Goal: Task Accomplishment & Management: Manage account settings

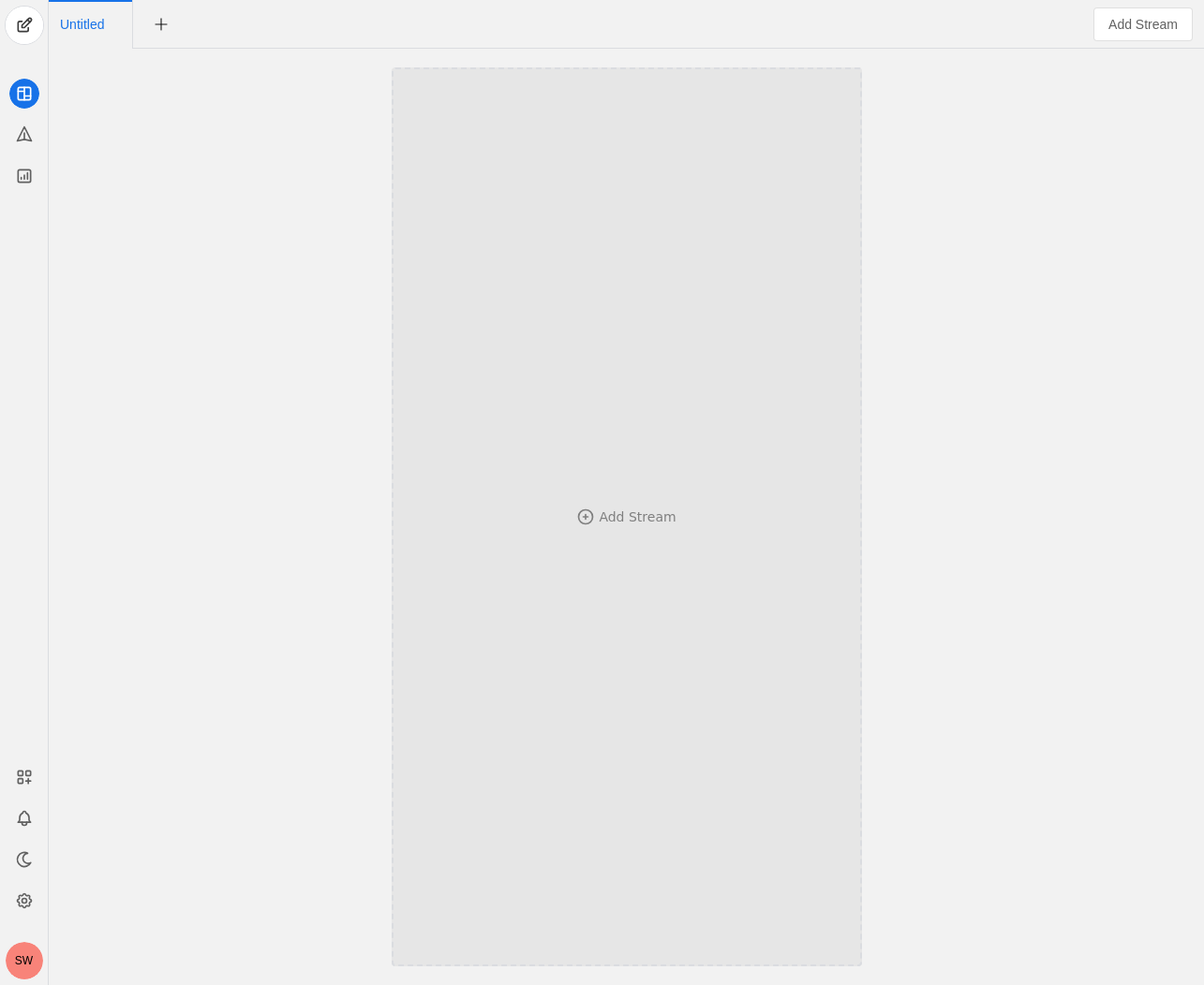
click at [680, 589] on div "Add Stream" at bounding box center [627, 517] width 346 height 715
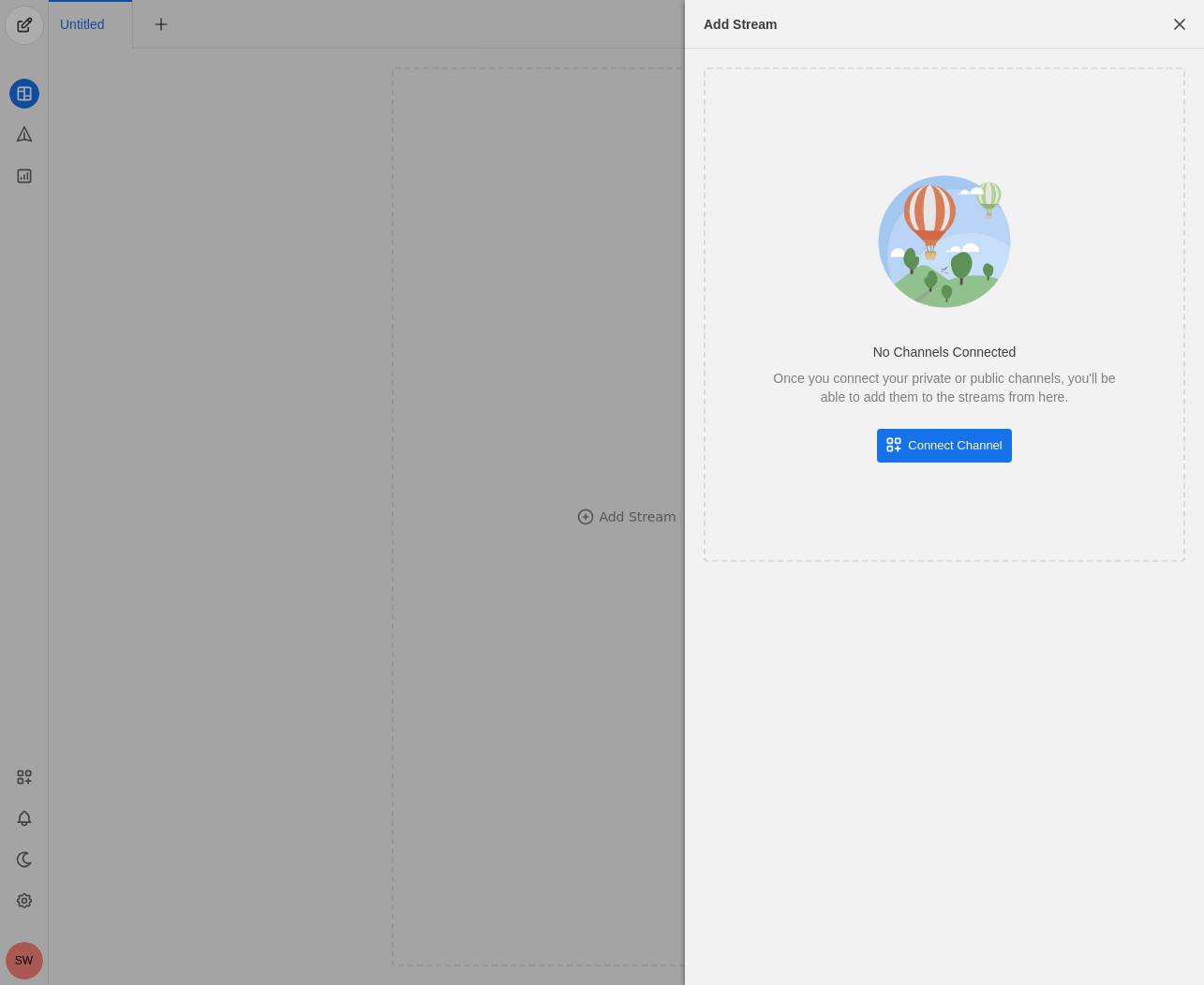
click at [937, 449] on span "Connect Channel" at bounding box center [954, 445] width 94 height 18
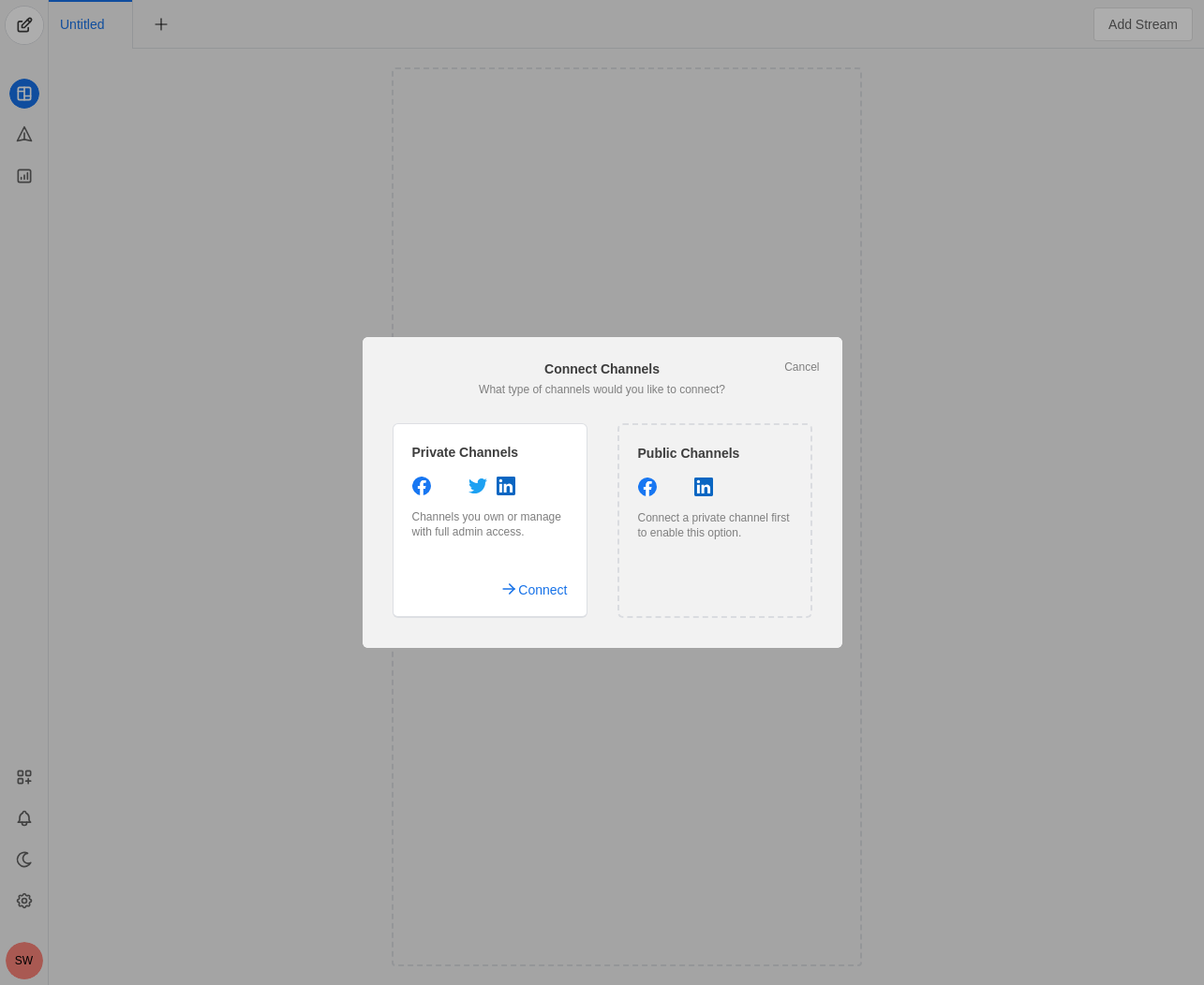
click at [694, 557] on div "Public Channels Connect a private channel first to enable this option." at bounding box center [715, 521] width 195 height 195
click at [808, 364] on link "Cancel" at bounding box center [802, 367] width 35 height 15
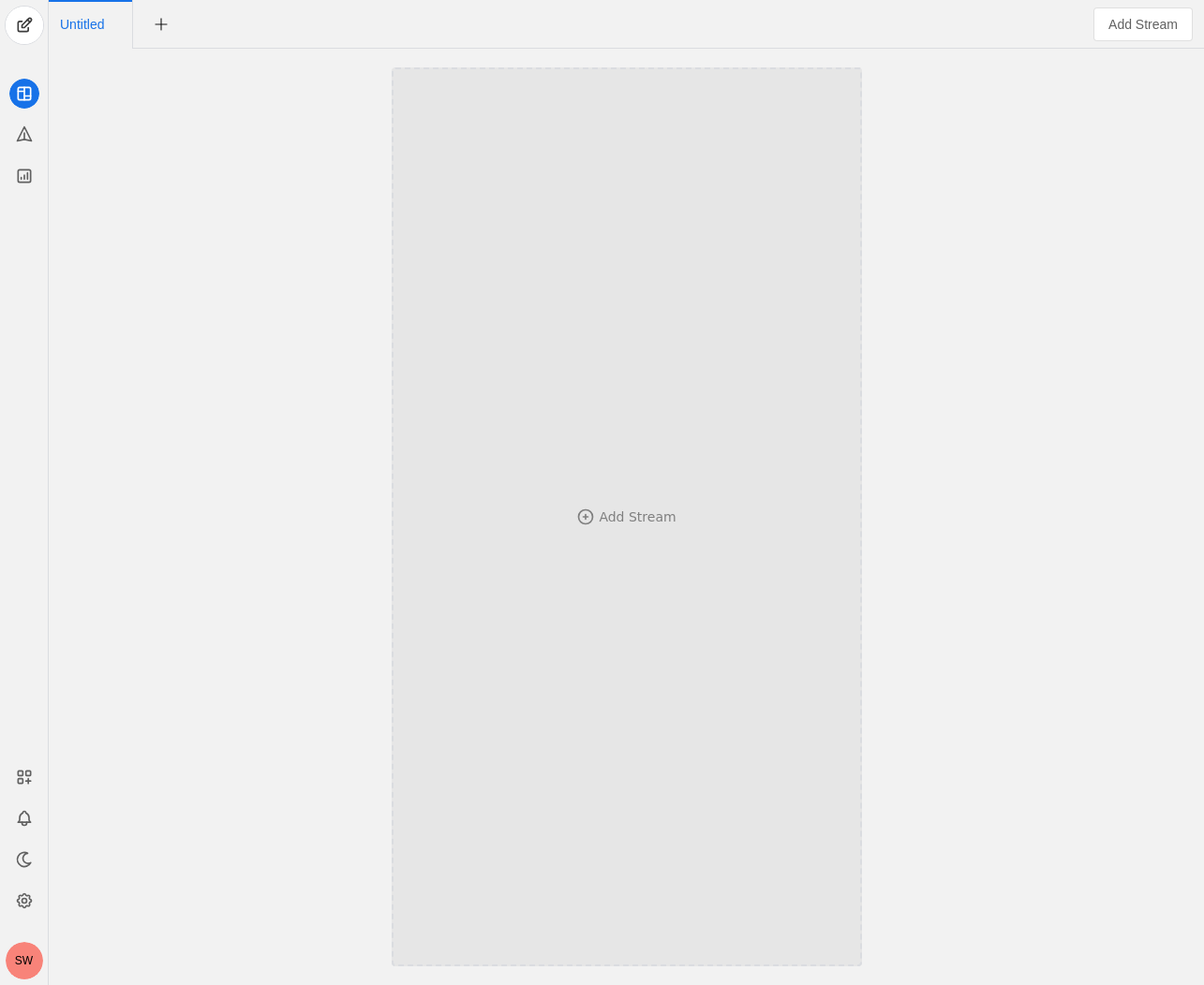
click at [607, 466] on div "Add Stream" at bounding box center [627, 517] width 346 height 715
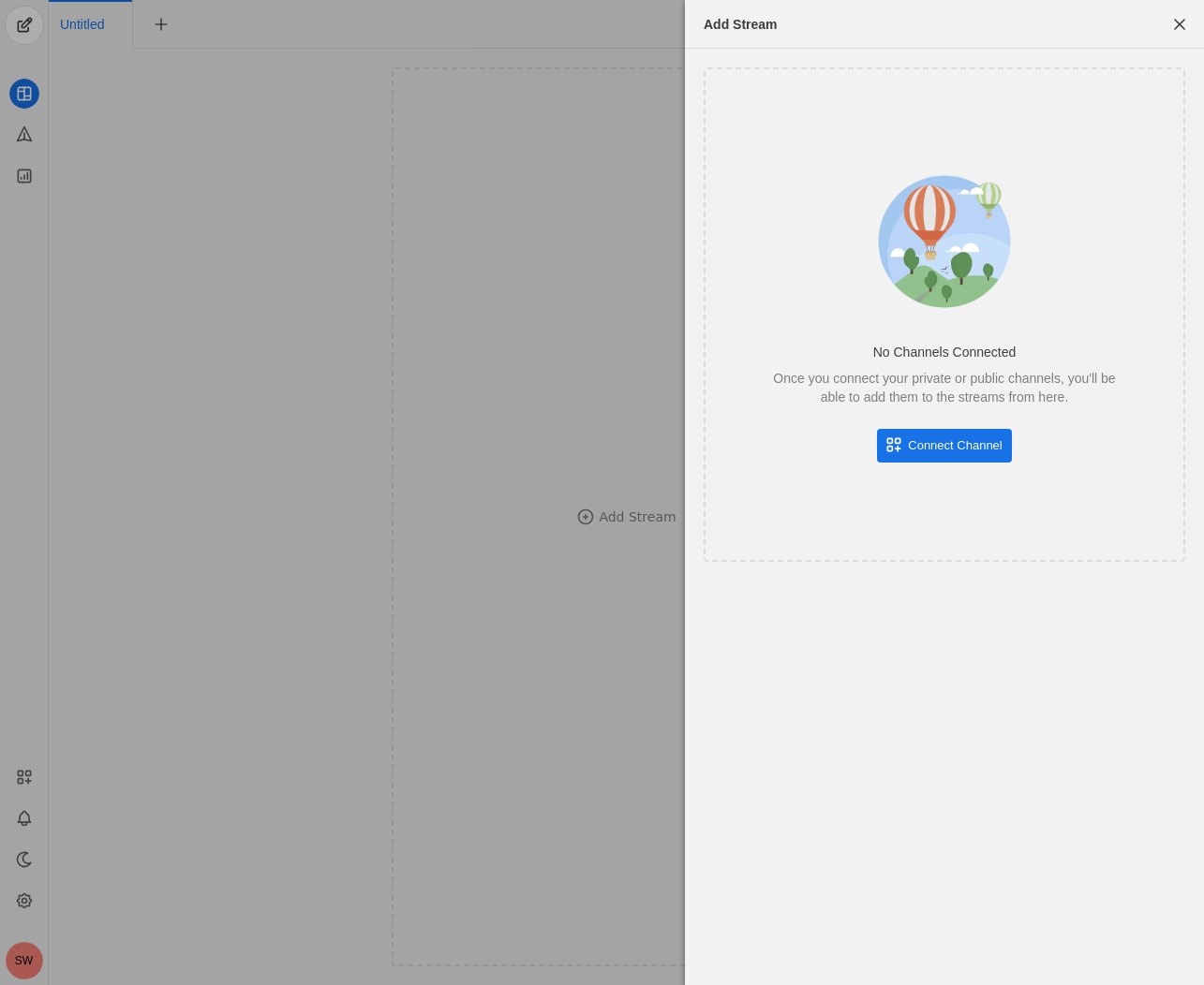
click at [885, 316] on img at bounding box center [944, 242] width 165 height 165
click at [771, 157] on div "No Channels Connected Once you connect your private or public channels, you'll …" at bounding box center [945, 315] width 482 height 495
drag, startPoint x: 376, startPoint y: 186, endPoint x: 224, endPoint y: 145, distance: 157.4
click at [371, 186] on div at bounding box center [602, 492] width 1204 height 985
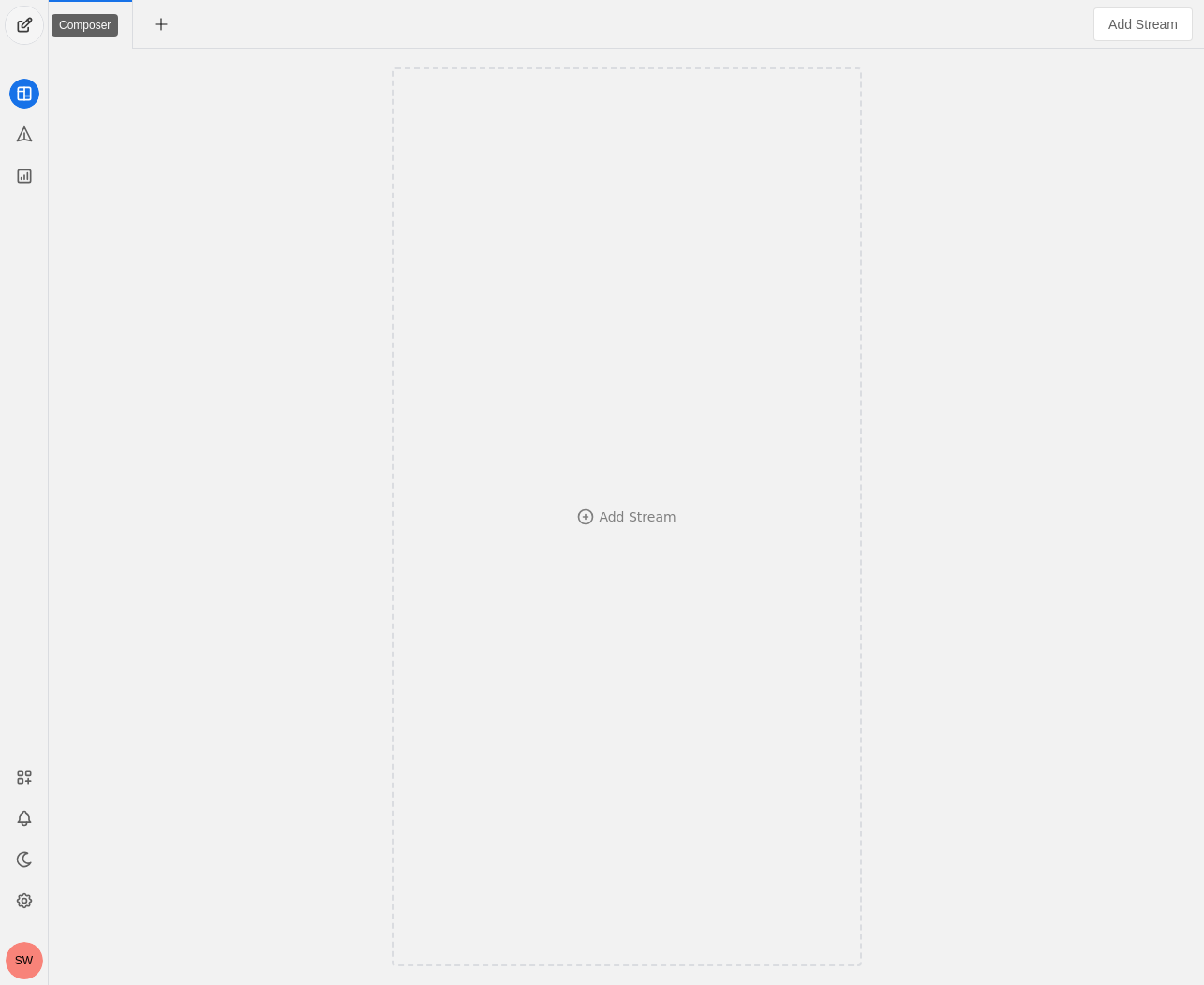
click at [16, 32] on span "undefined" at bounding box center [24, 25] width 38 height 38
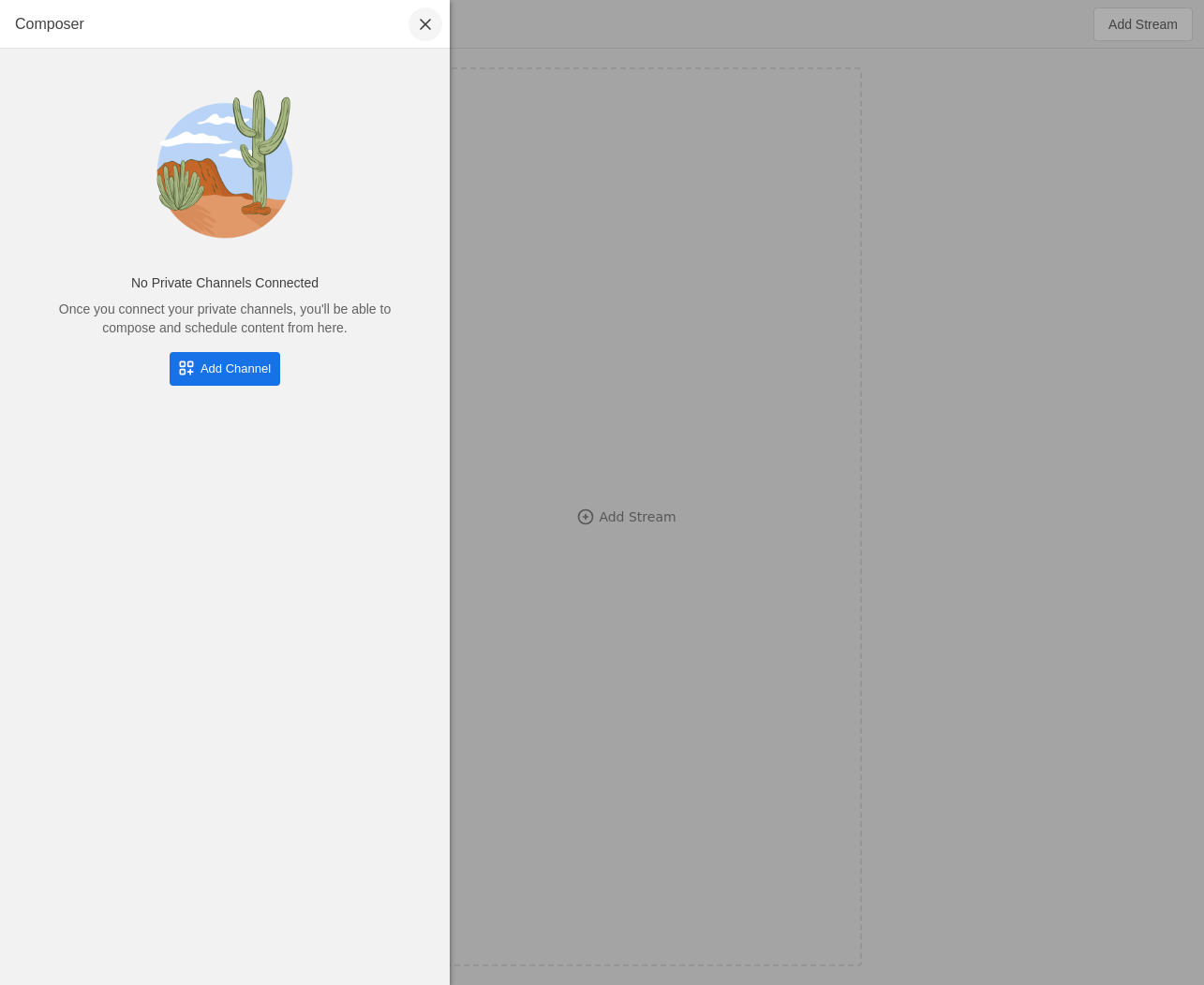
click at [420, 29] on span "undefined" at bounding box center [425, 24] width 34 height 34
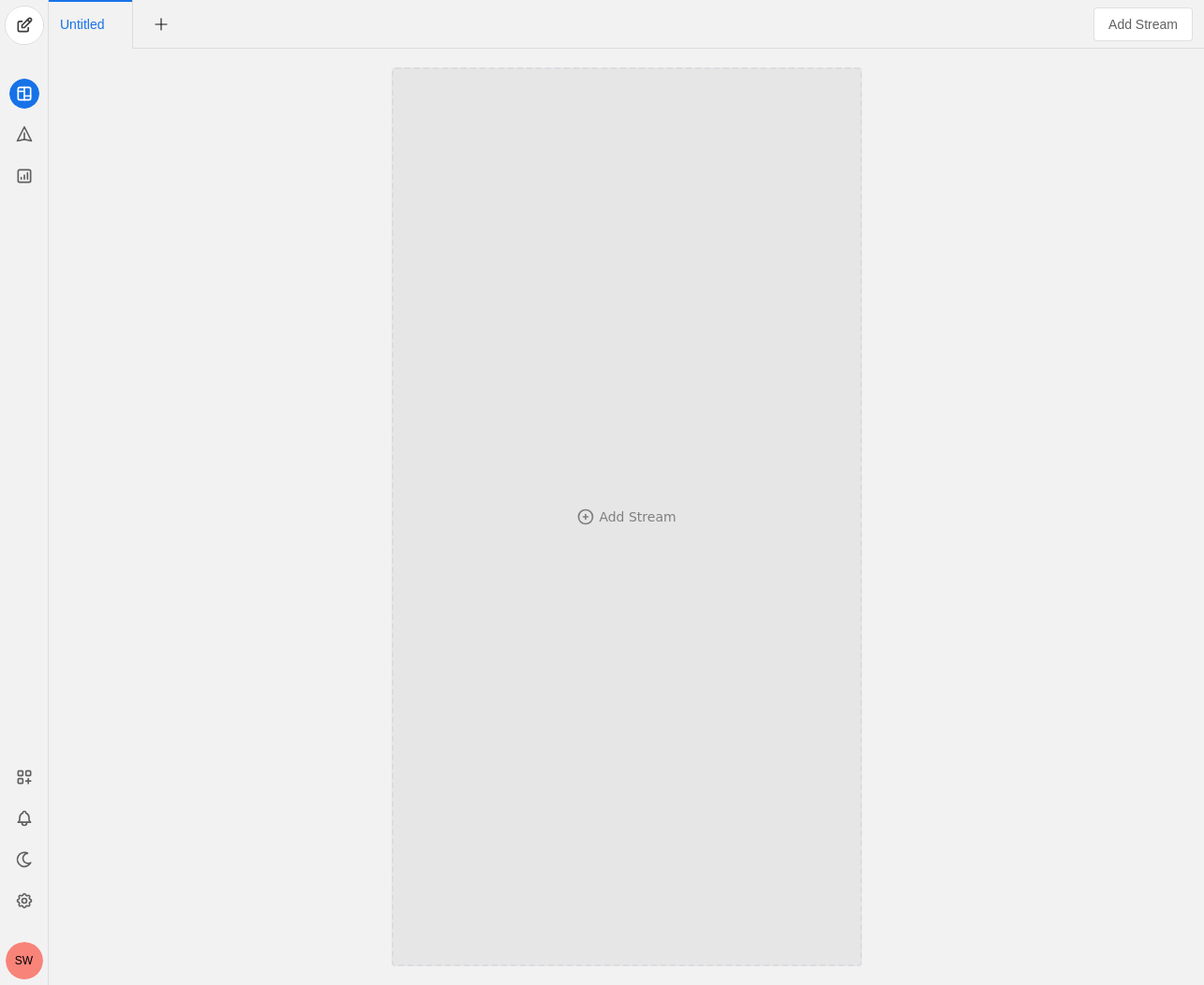
click at [624, 522] on div "Add Stream" at bounding box center [636, 516] width 76 height 18
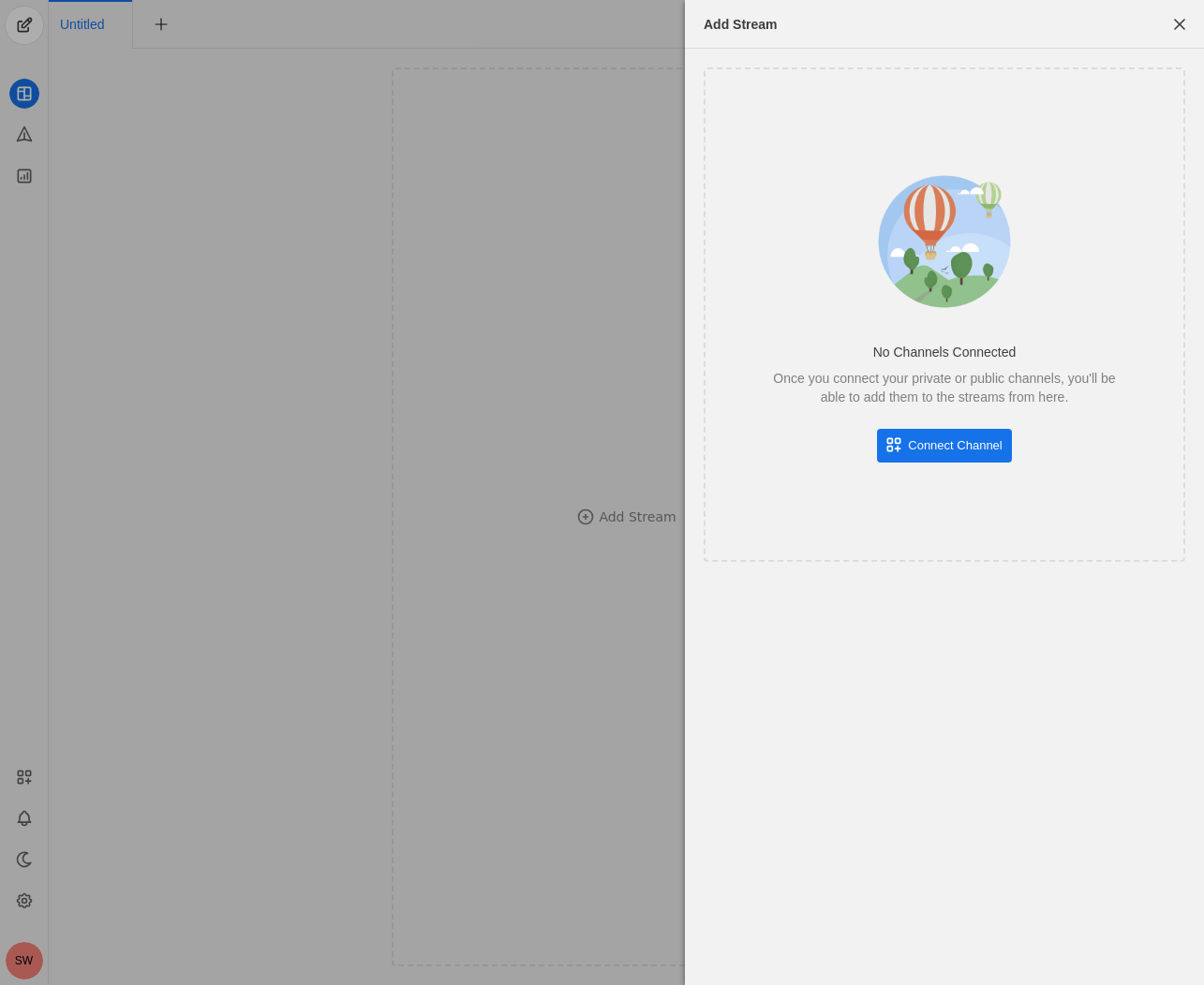
click at [953, 446] on span "Connect Channel" at bounding box center [954, 445] width 94 height 18
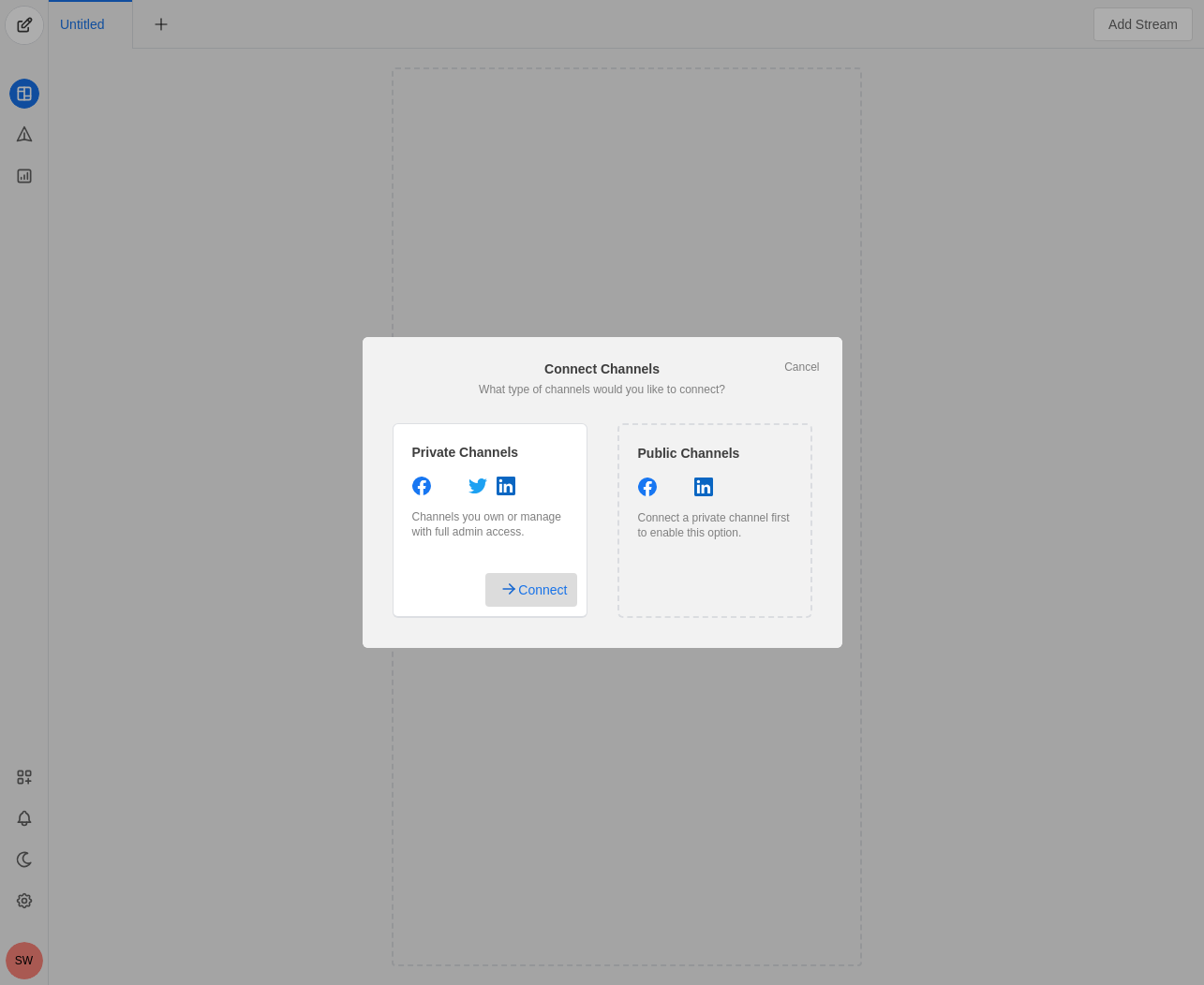
click at [529, 593] on span "Connect" at bounding box center [543, 590] width 48 height 34
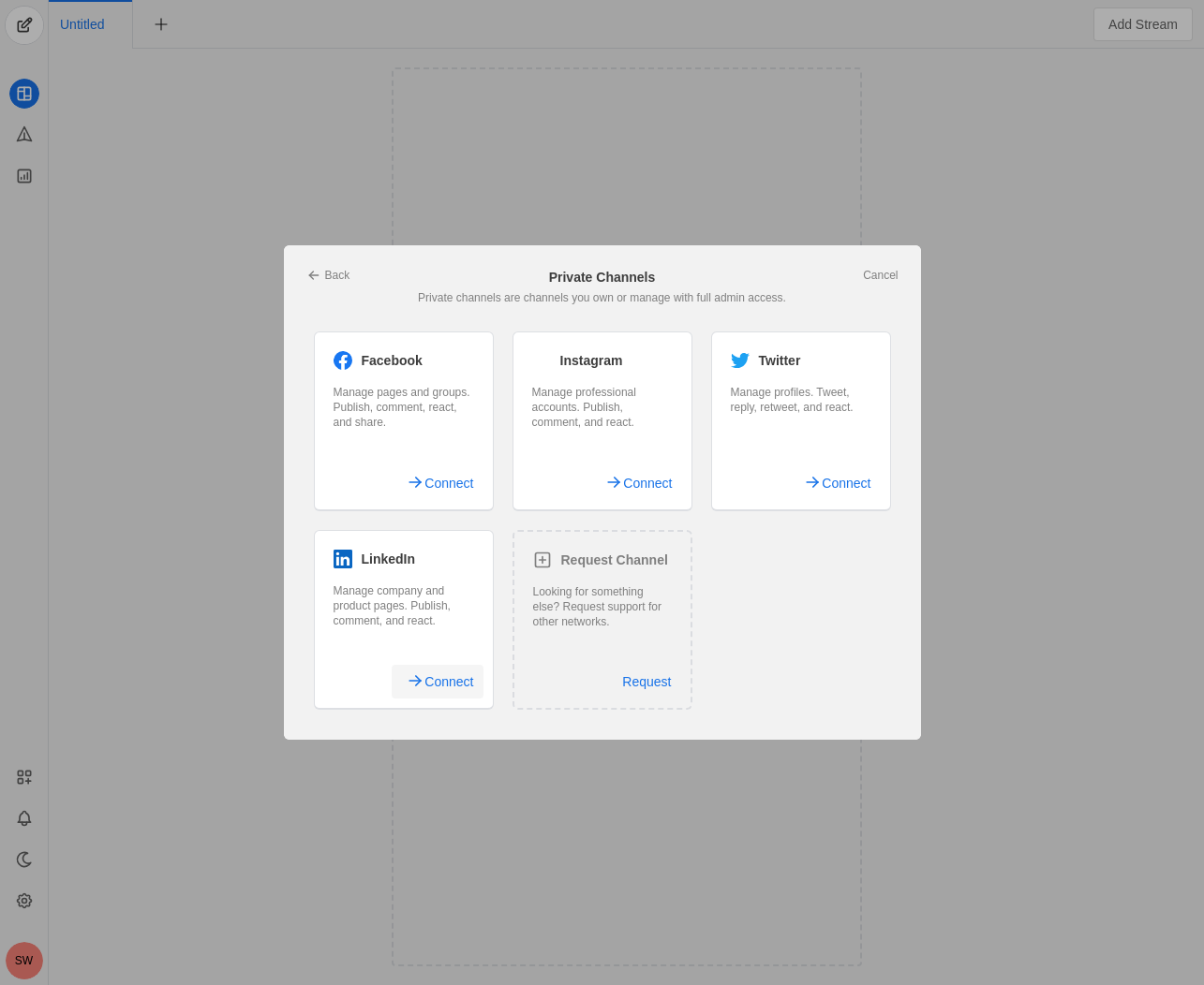
click at [435, 685] on span "Connect" at bounding box center [449, 681] width 48 height 34
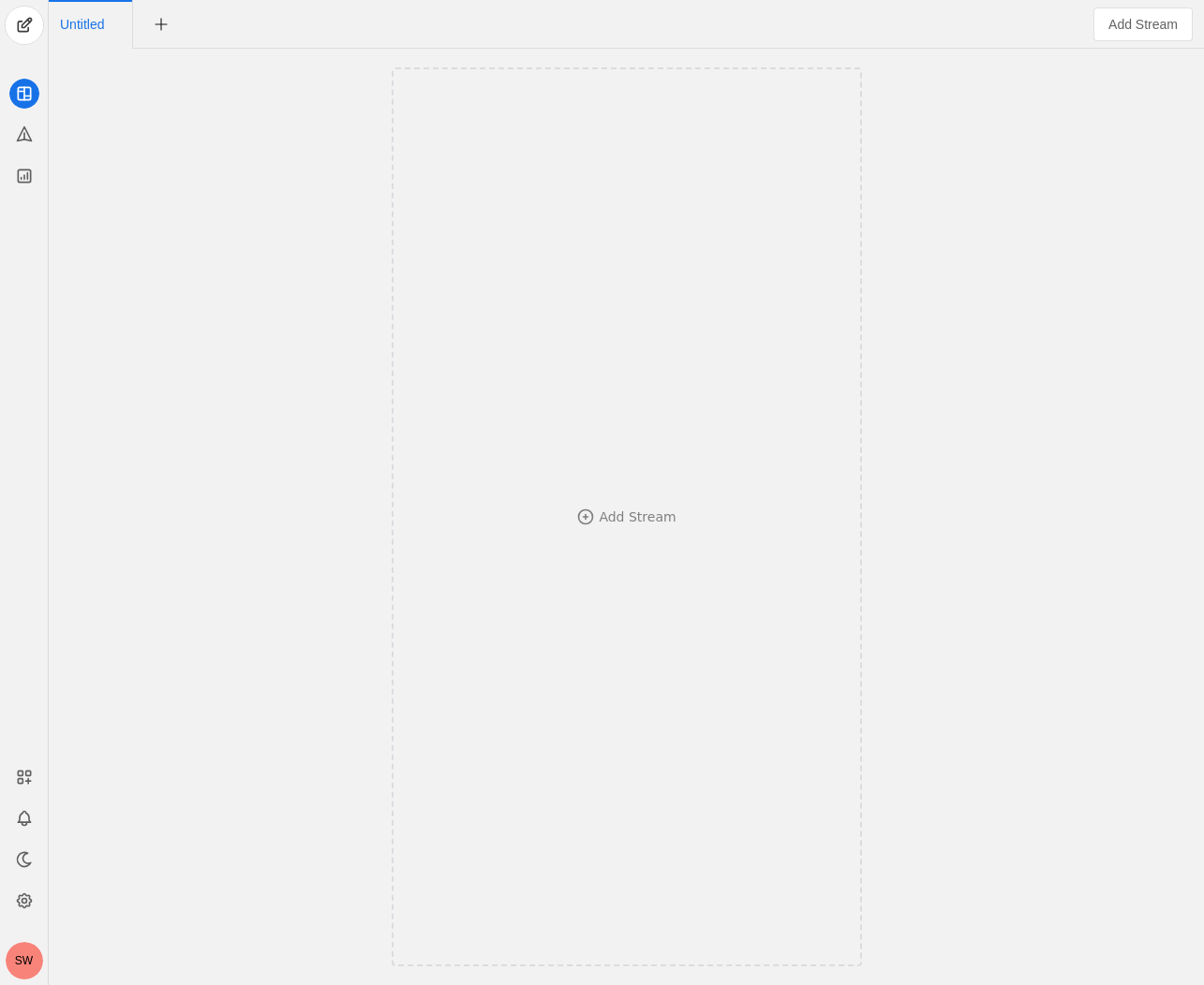
click at [19, 969] on div "SW" at bounding box center [24, 961] width 38 height 38
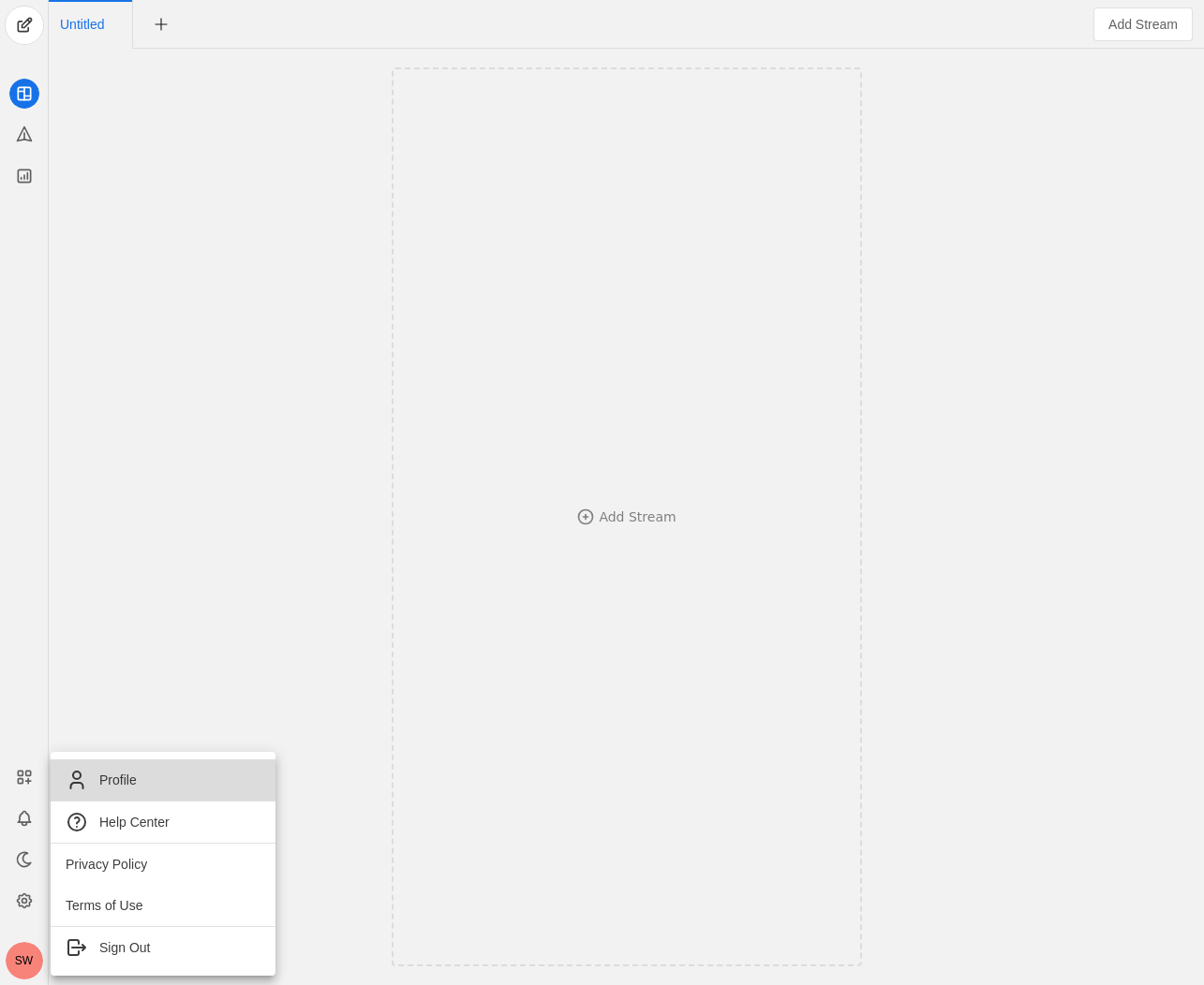
click at [97, 782] on span "Profile" at bounding box center [163, 779] width 195 height 22
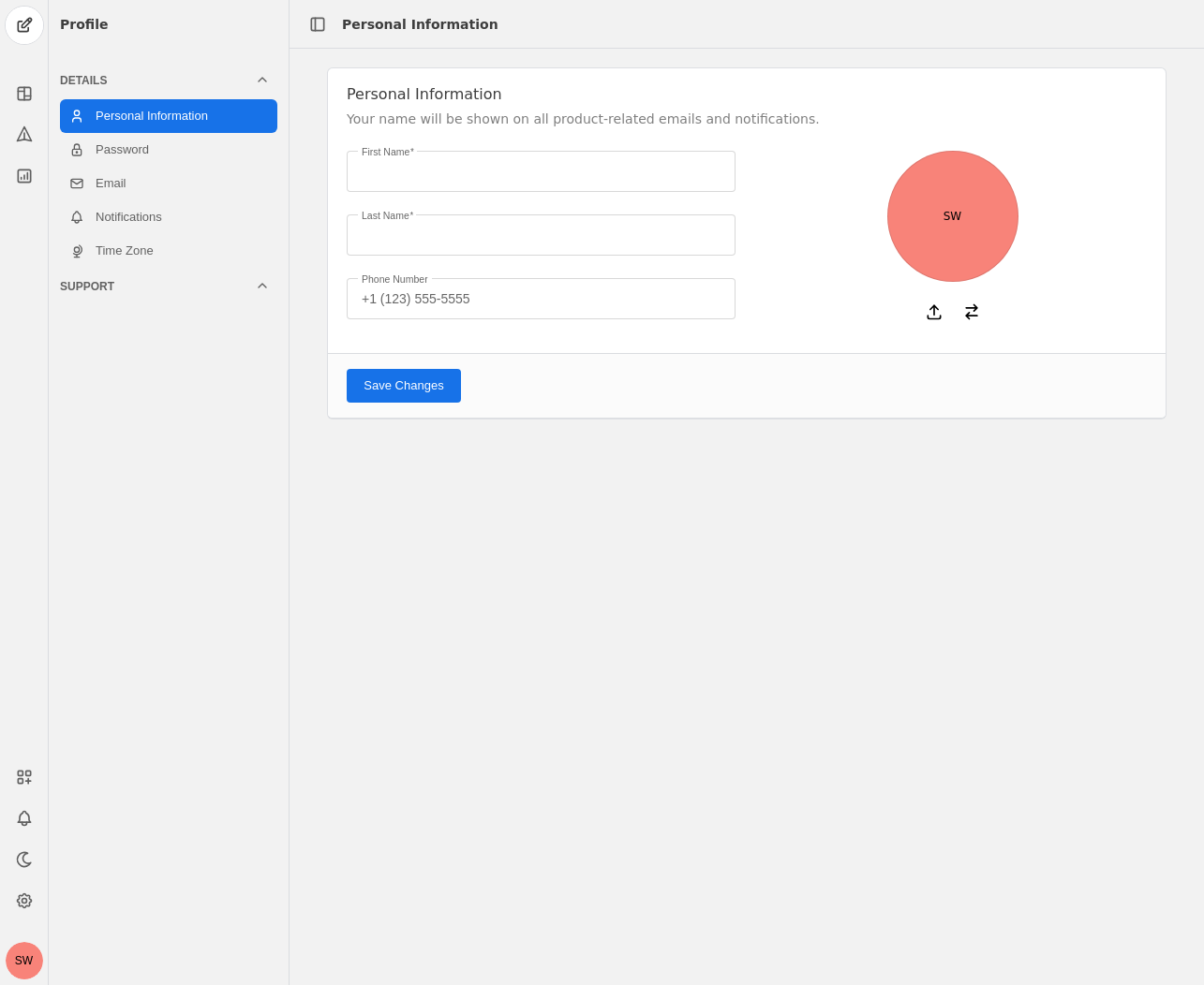
type input "Sophie"
type input "Wilson"
click at [174, 136] on link "Password" at bounding box center [168, 150] width 218 height 34
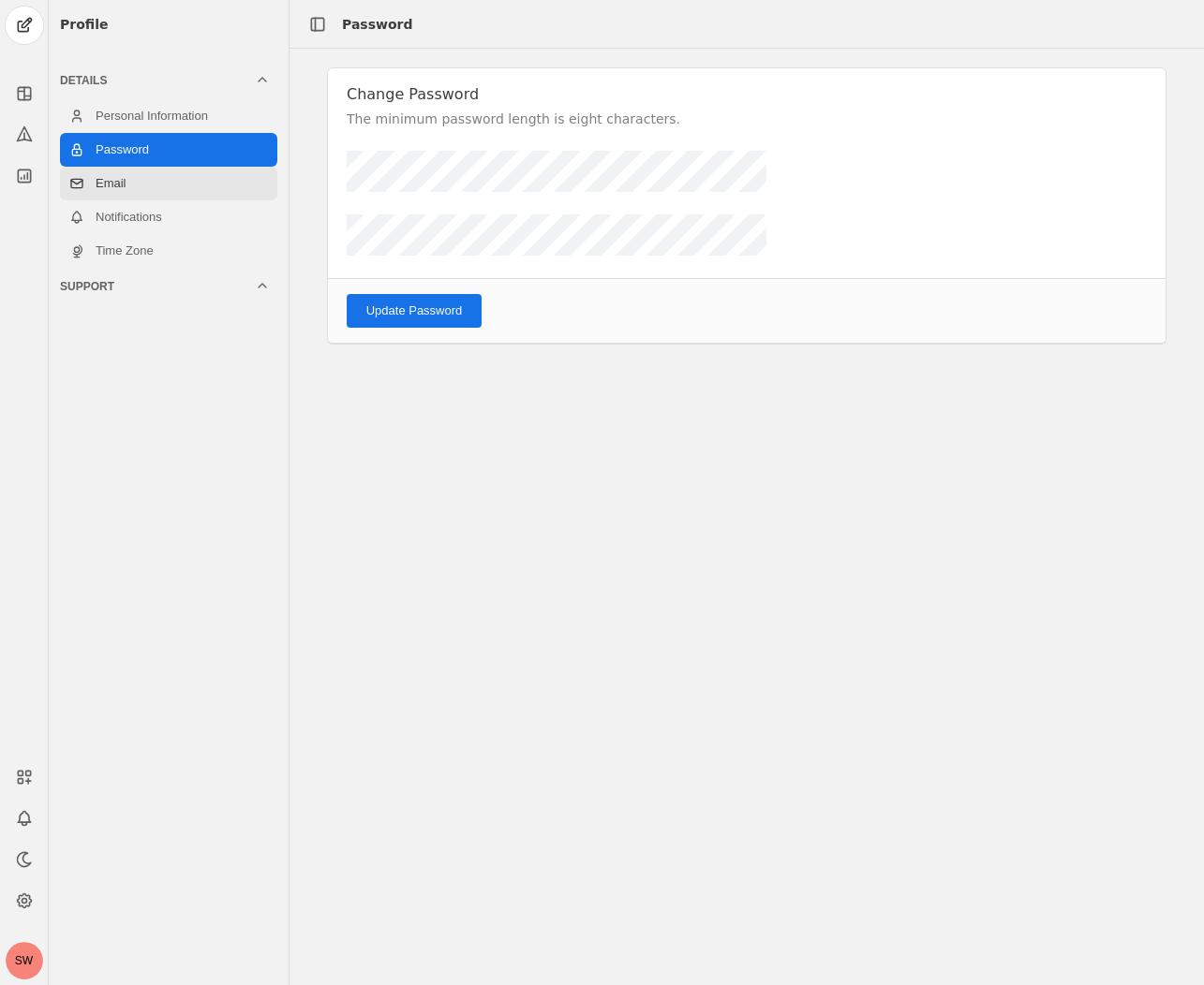
click at [123, 188] on link "Email" at bounding box center [168, 183] width 218 height 34
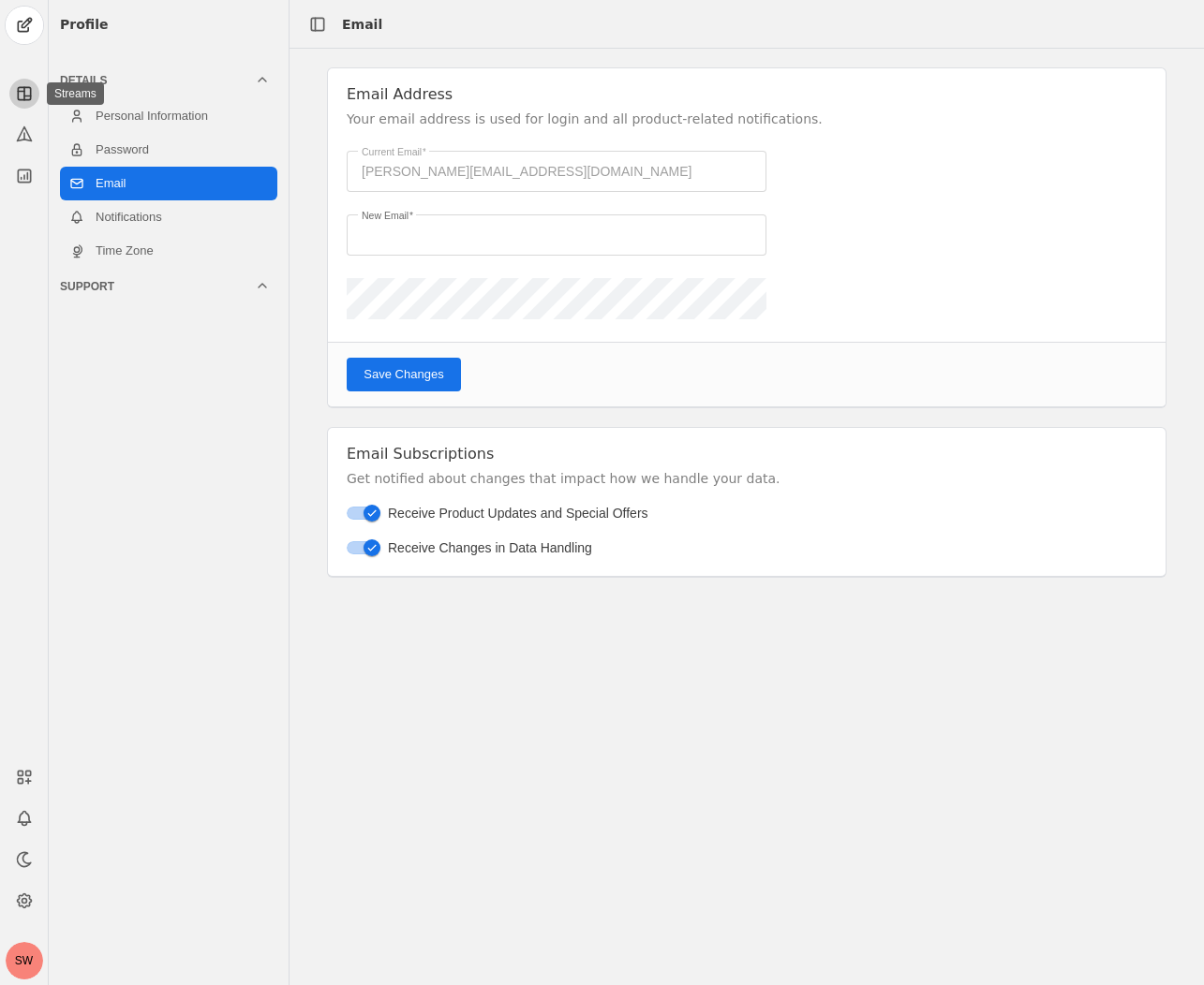
click at [18, 97] on icon at bounding box center [24, 93] width 18 height 18
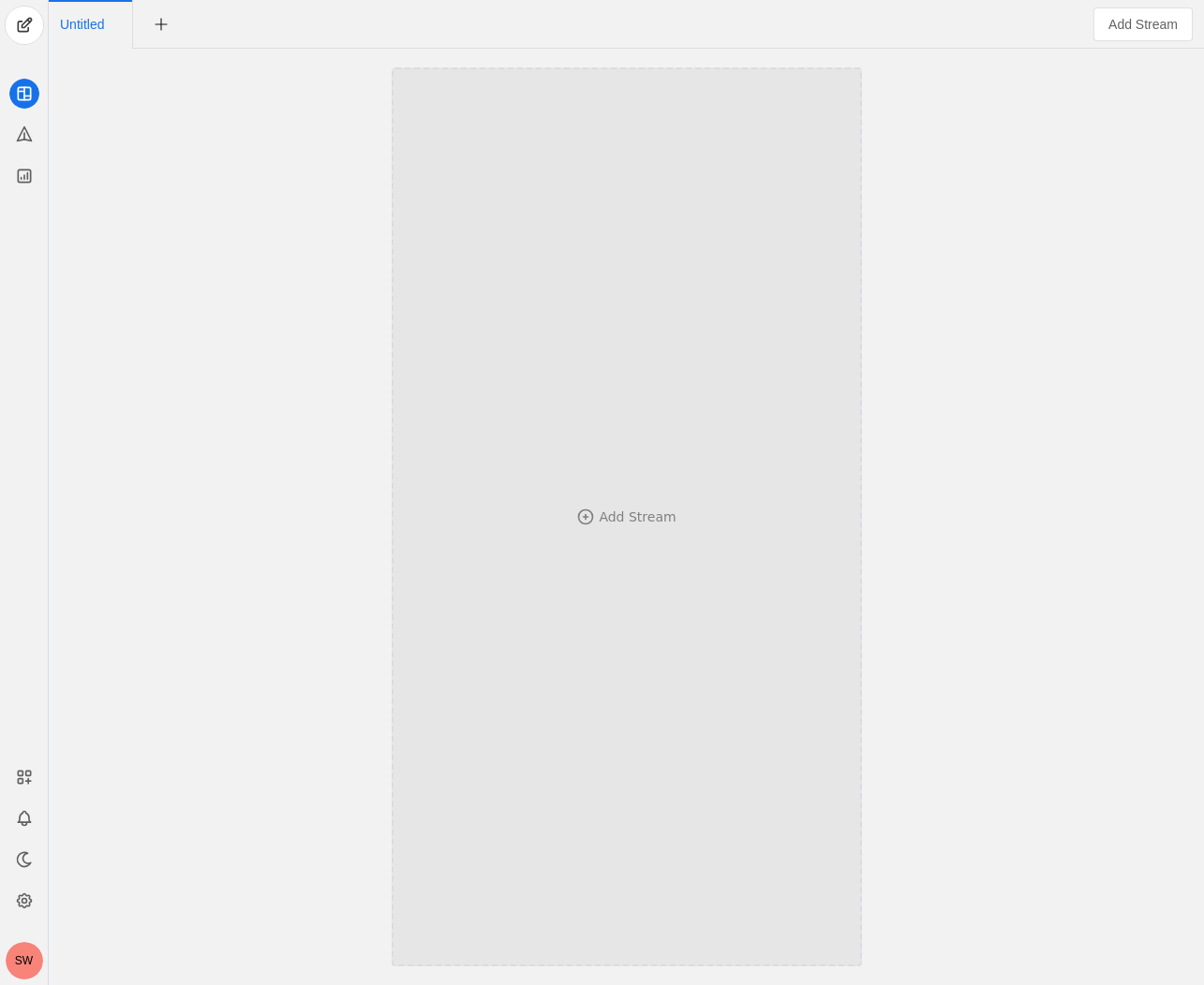
click at [574, 509] on div "Add Stream" at bounding box center [627, 516] width 346 height 18
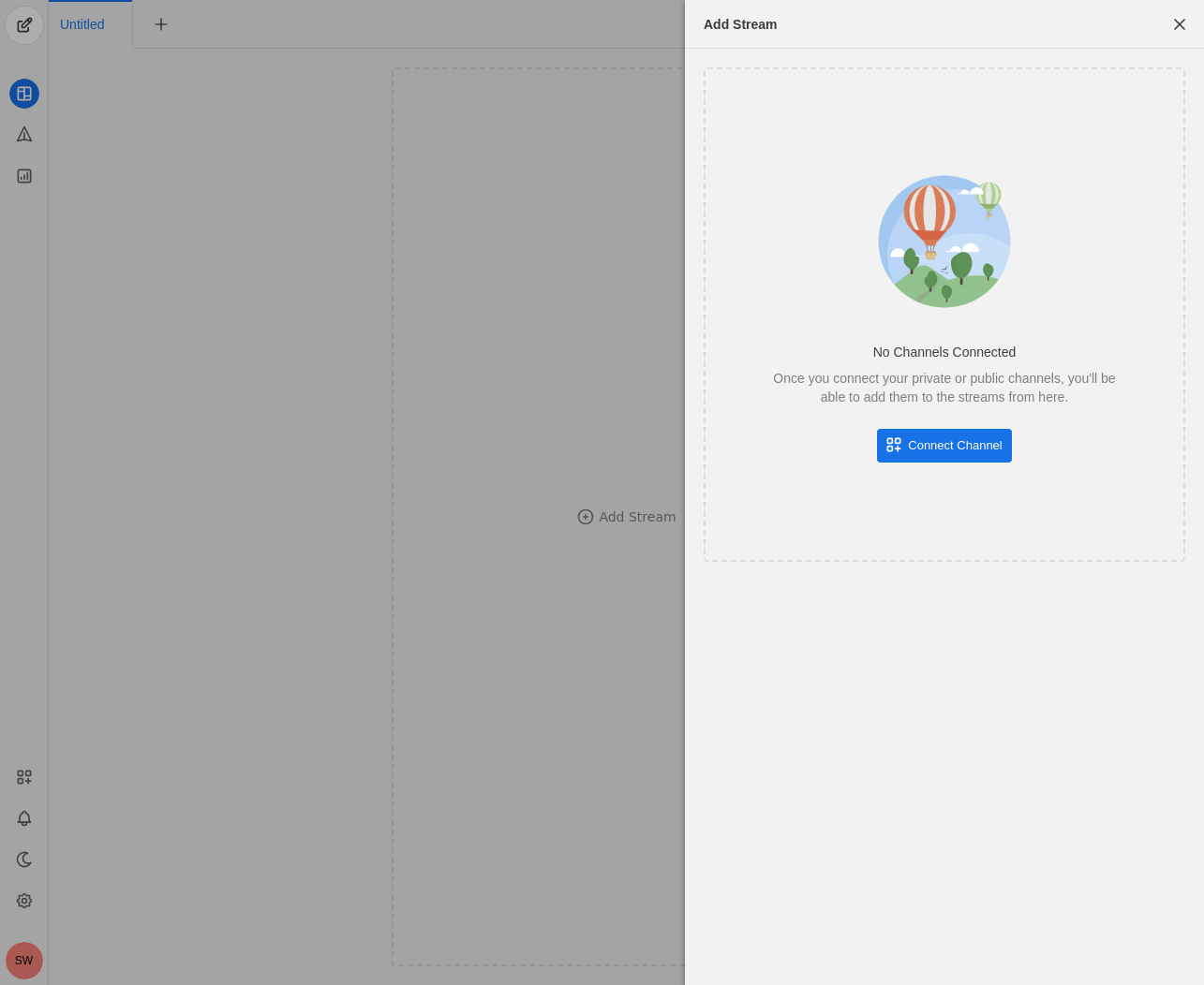
click at [950, 343] on div "No Channels Connected" at bounding box center [945, 352] width 143 height 18
click at [949, 440] on span "Connect Channel" at bounding box center [954, 445] width 94 height 18
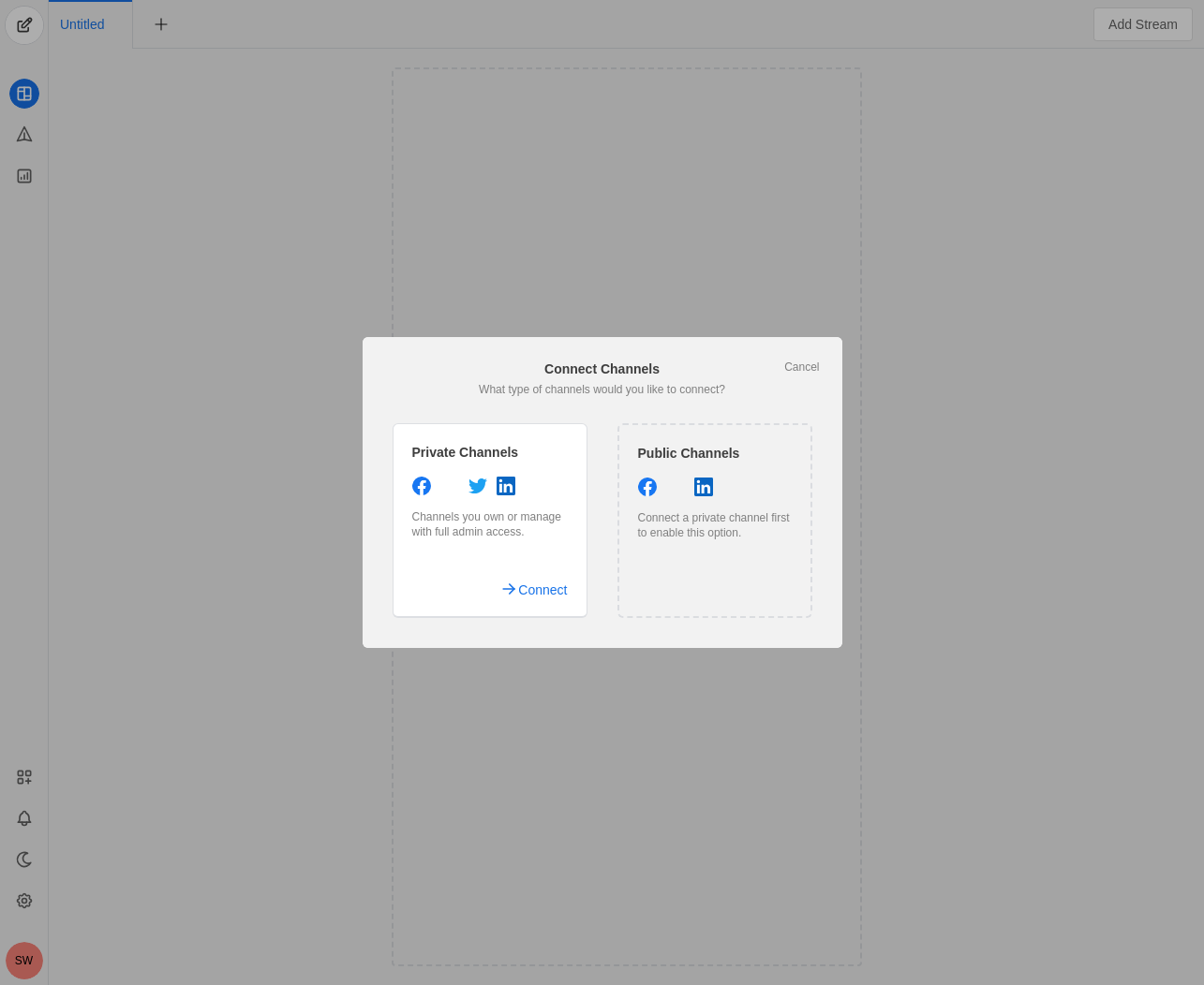
click at [668, 566] on div "Public Channels Connect a private channel first to enable this option." at bounding box center [715, 521] width 195 height 195
click at [670, 458] on div "Public Channels" at bounding box center [715, 452] width 154 height 18
click at [645, 503] on div "Public Channels Connect a private channel first to enable this option." at bounding box center [715, 521] width 195 height 195
click at [539, 575] on span "Connect" at bounding box center [543, 590] width 48 height 34
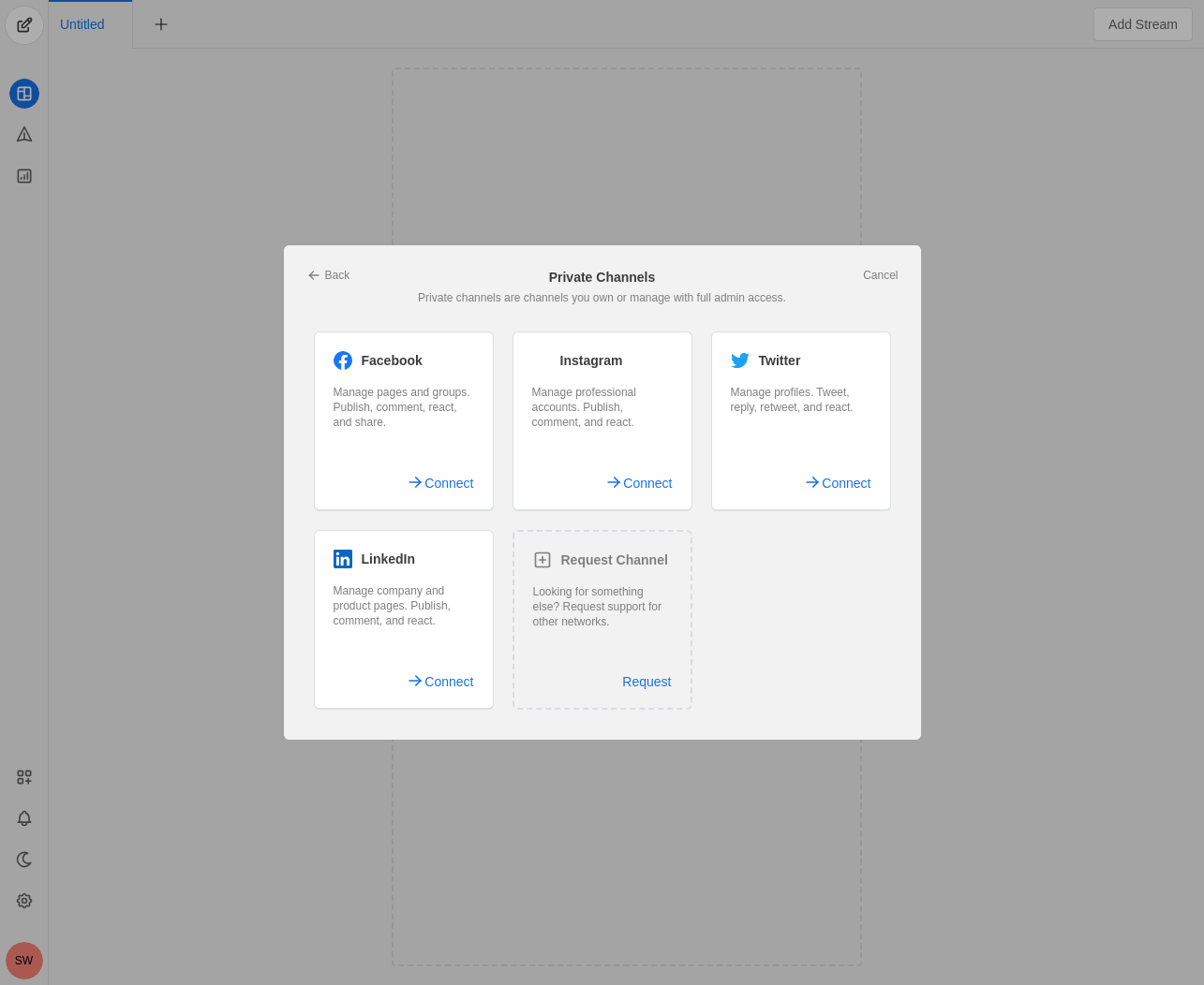
click at [548, 601] on div "Looking for something else? Request support for other networks." at bounding box center [602, 607] width 138 height 45
click at [634, 677] on span "Request" at bounding box center [646, 681] width 48 height 34
click at [654, 690] on span "Request" at bounding box center [646, 681] width 48 height 34
click at [553, 563] on div "Request Channel" at bounding box center [602, 560] width 138 height 18
click at [533, 556] on icon at bounding box center [542, 560] width 18 height 18
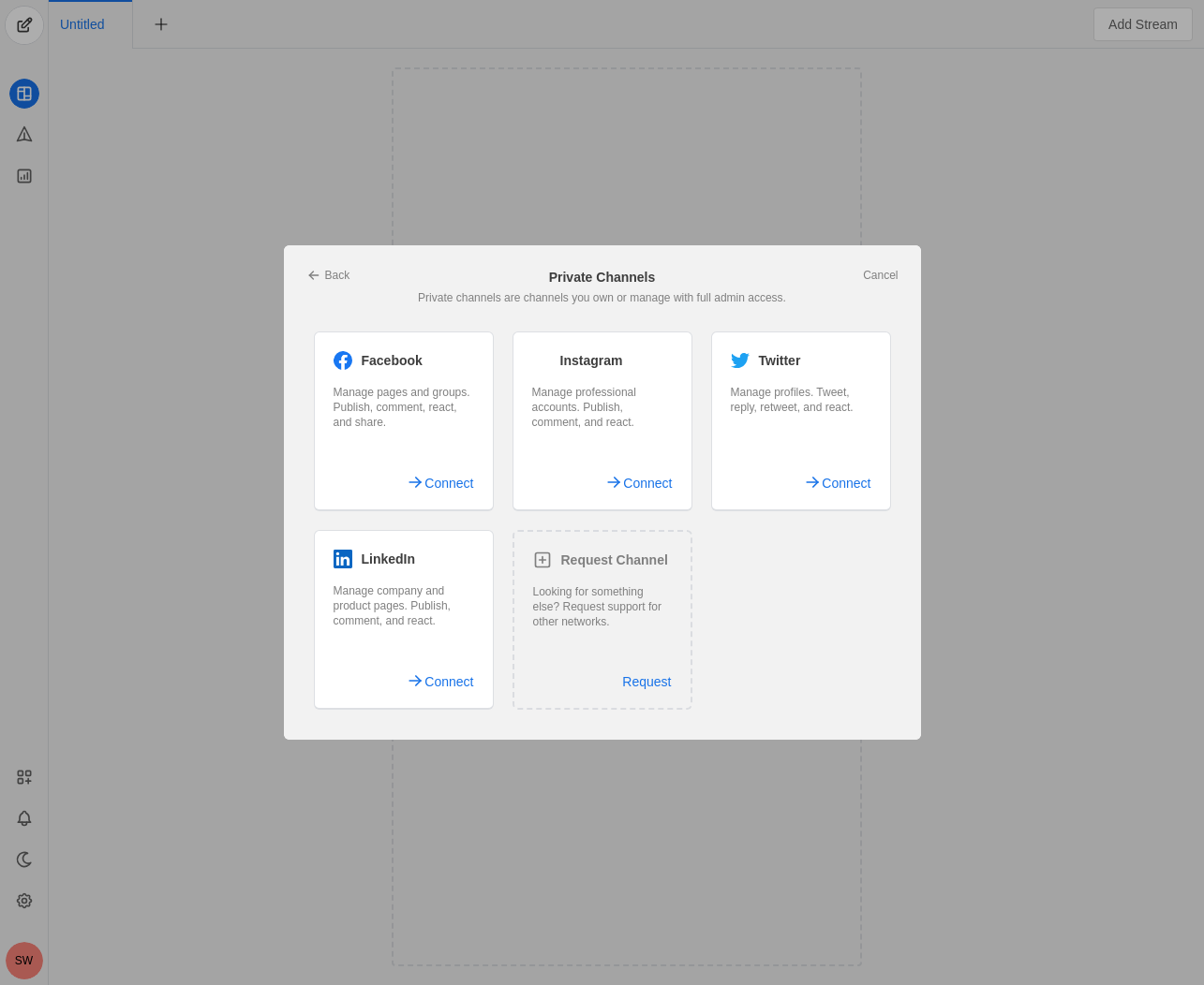
drag, startPoint x: 563, startPoint y: 633, endPoint x: 570, endPoint y: 641, distance: 10.6
click at [564, 637] on div "Request Channel Looking for something else? Request support for other networks.…" at bounding box center [602, 620] width 180 height 180
click at [639, 681] on span "Request" at bounding box center [646, 681] width 48 height 34
click at [641, 681] on span "Request" at bounding box center [646, 681] width 48 height 34
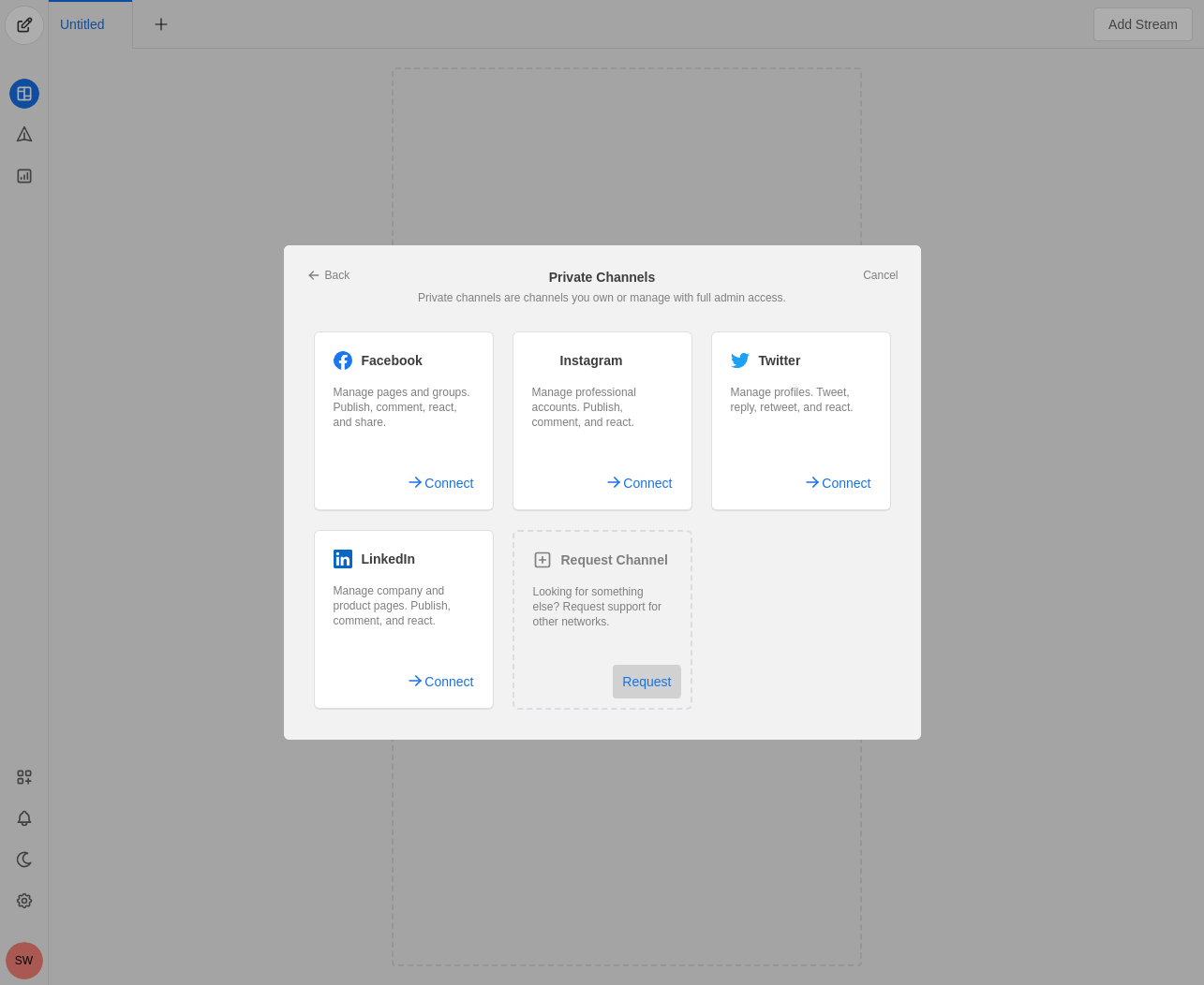
click at [641, 681] on span "Request" at bounding box center [646, 681] width 48 height 34
drag, startPoint x: 781, startPoint y: 827, endPoint x: 769, endPoint y: 833, distance: 13.4
click at [776, 830] on div at bounding box center [602, 492] width 1204 height 985
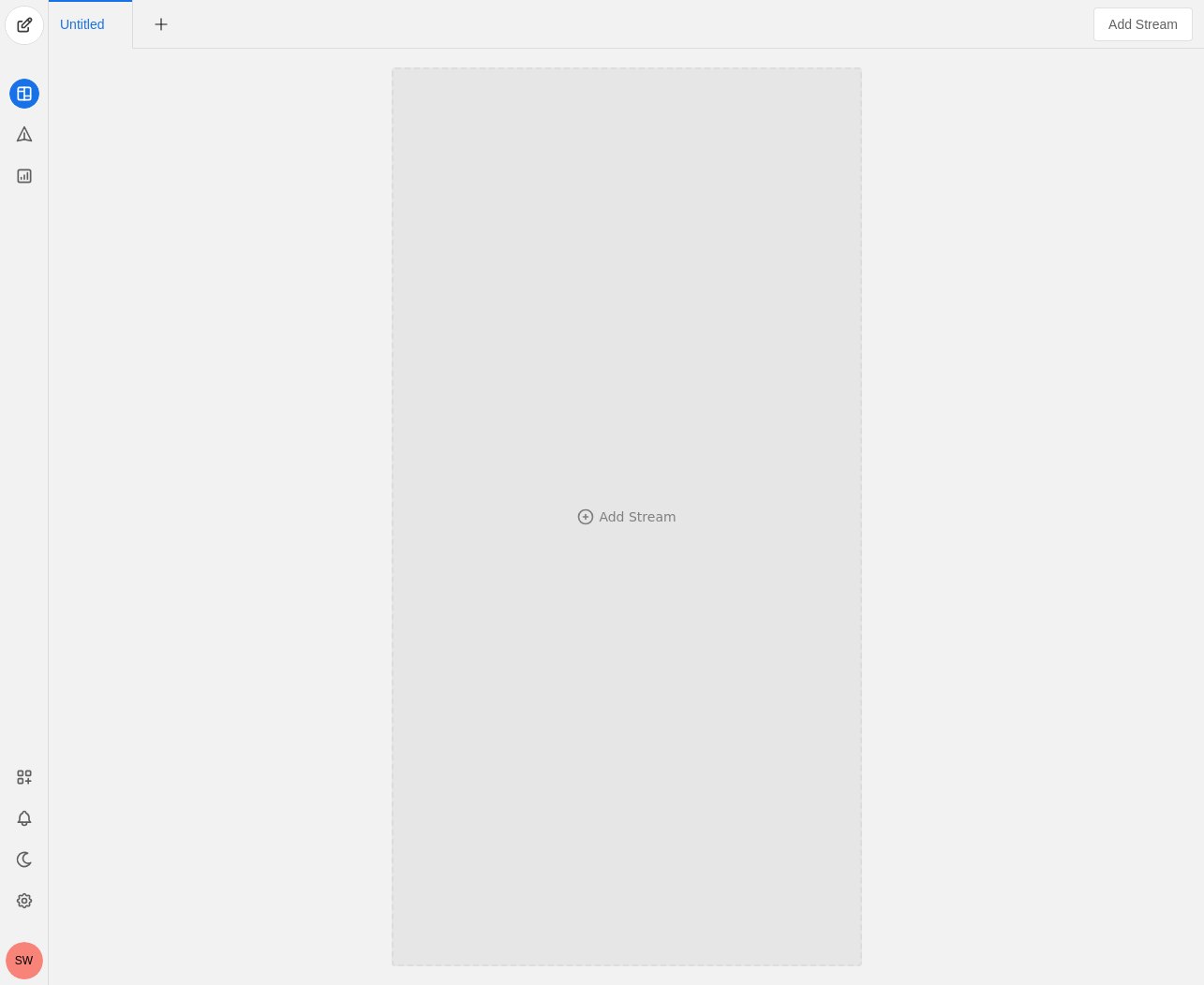
click at [664, 529] on div "Add Stream" at bounding box center [627, 517] width 346 height 715
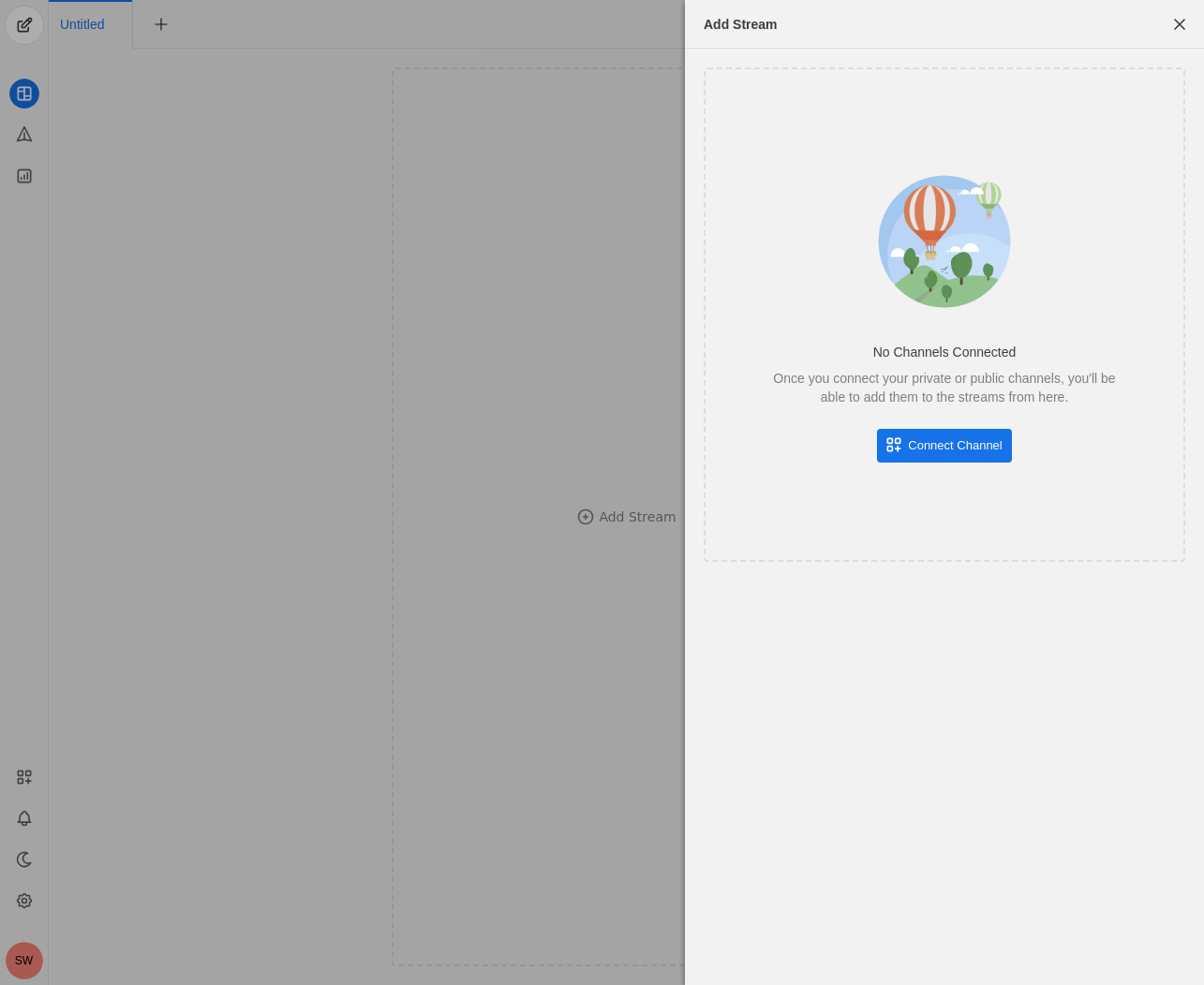
click at [939, 449] on span "Connect Channel" at bounding box center [954, 445] width 94 height 18
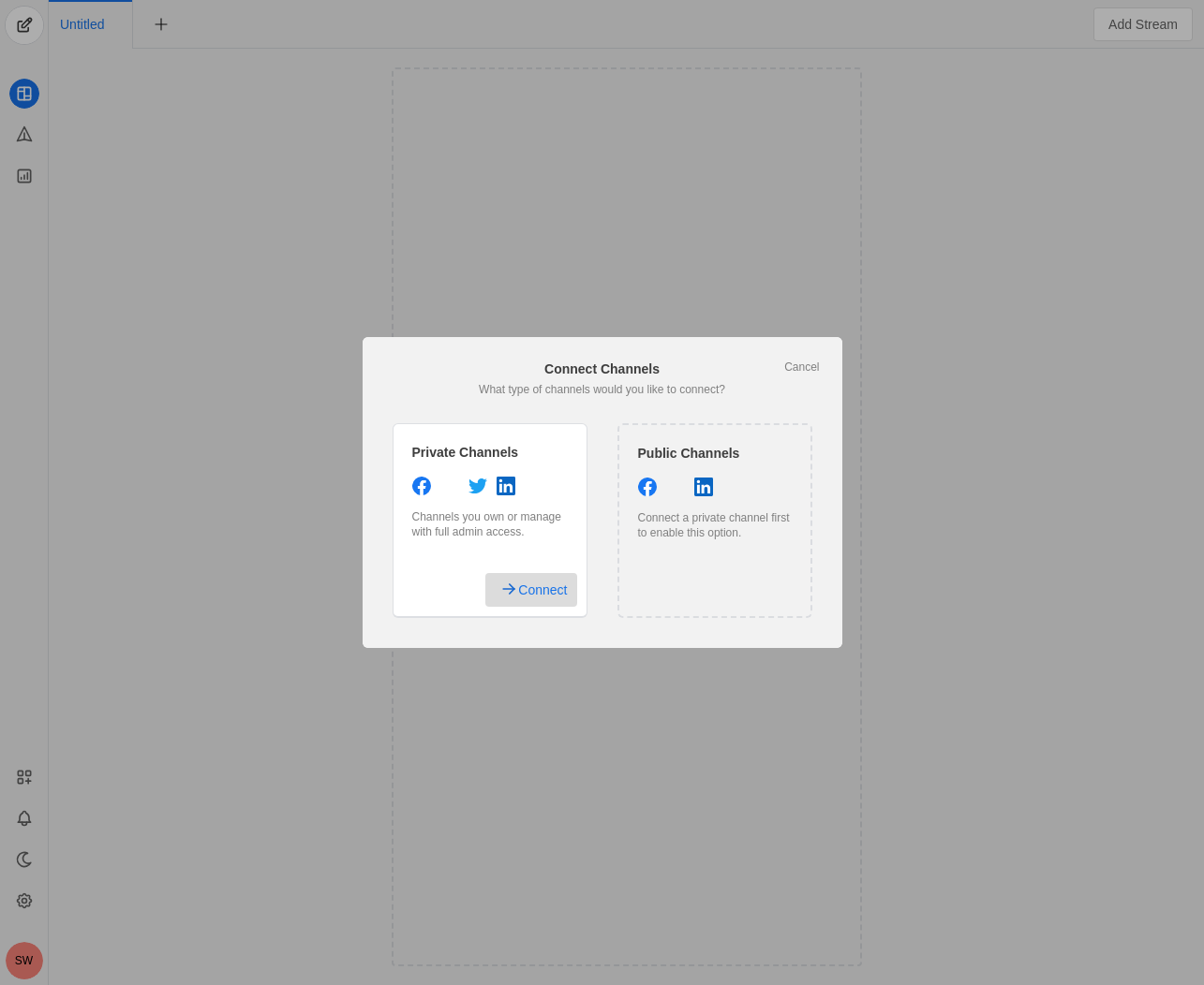
click at [494, 606] on span "undefined" at bounding box center [531, 590] width 91 height 34
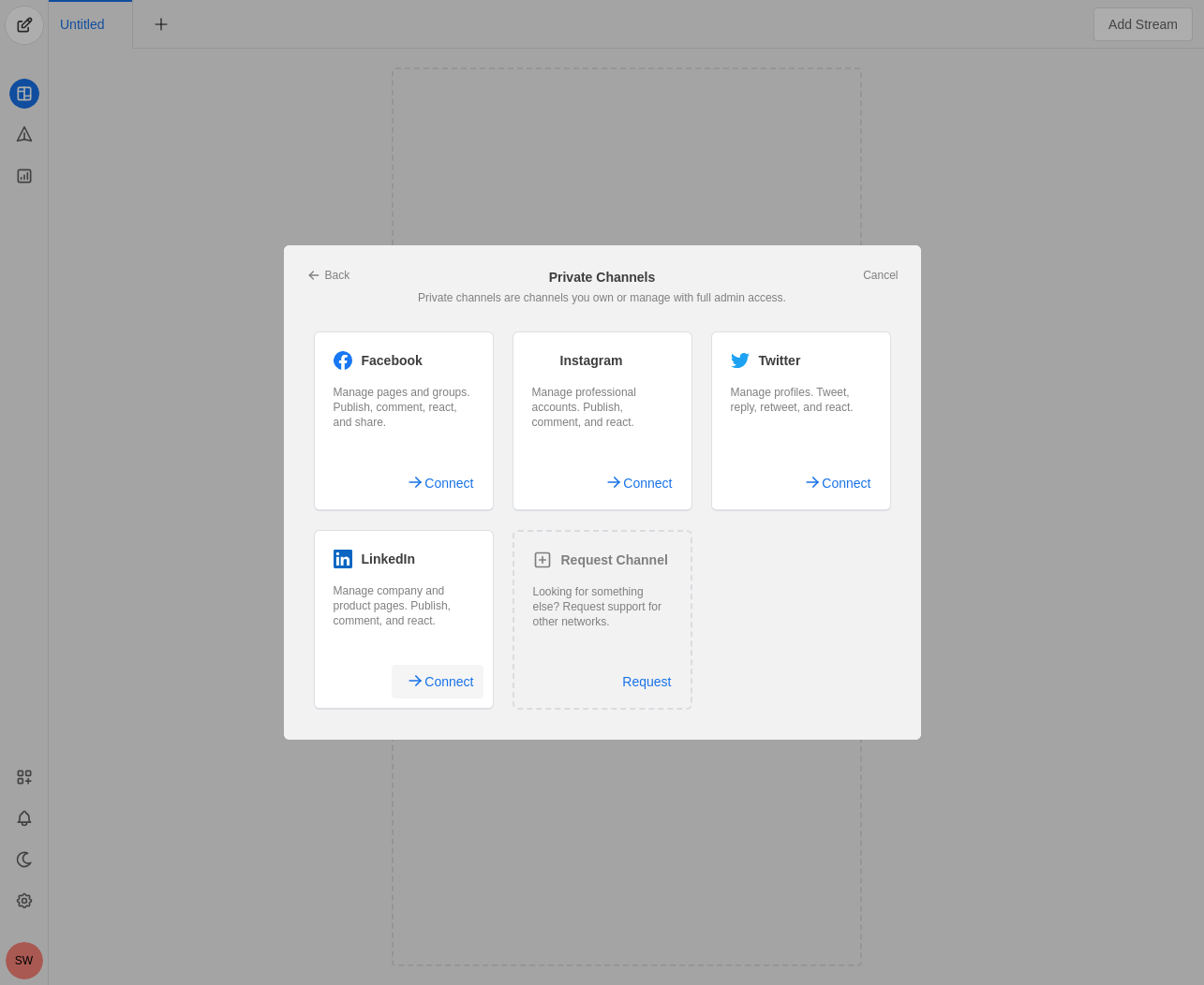
click at [419, 678] on span "undefined" at bounding box center [437, 681] width 91 height 34
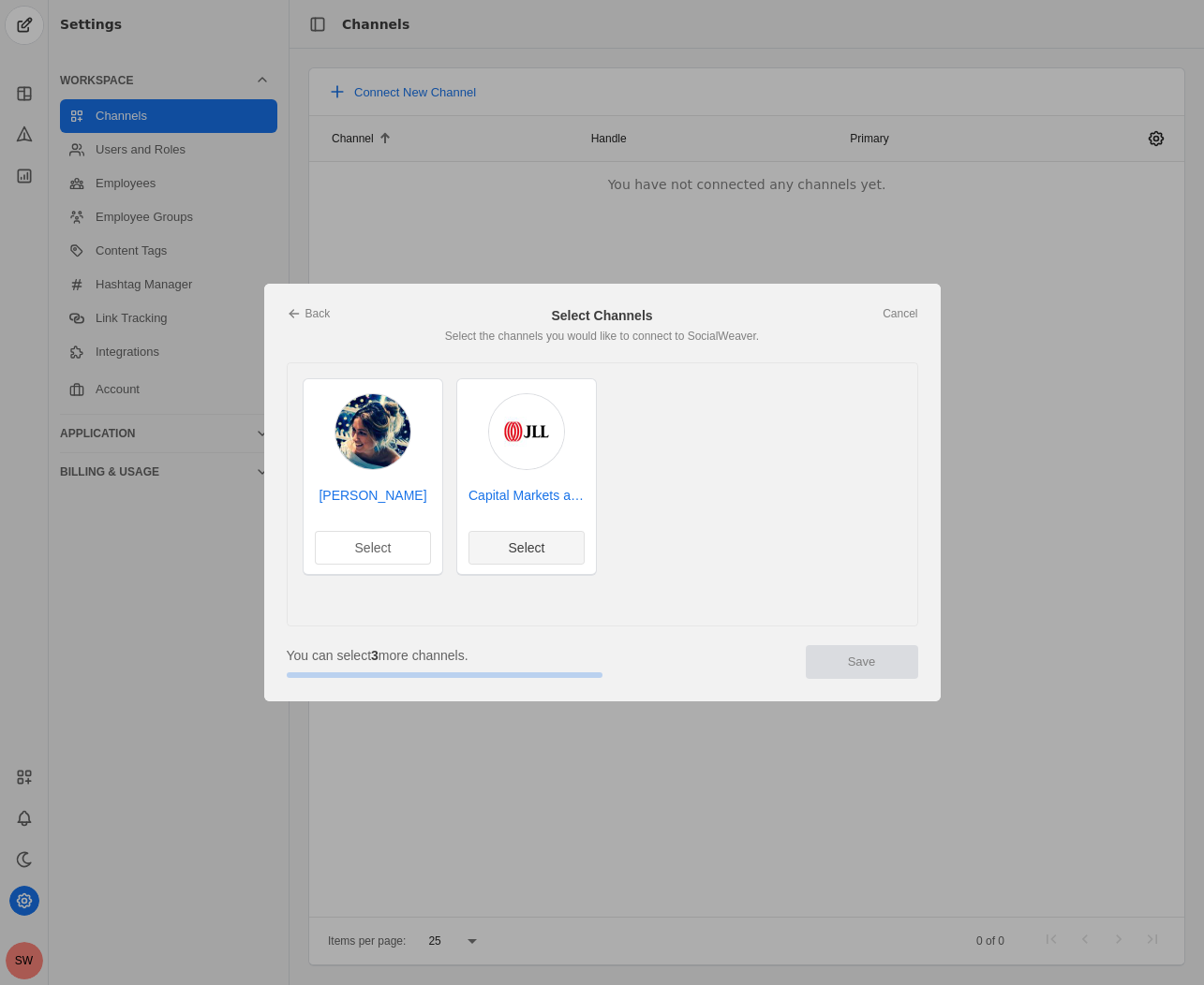
click at [524, 558] on span "undefined" at bounding box center [526, 547] width 114 height 32
click at [870, 664] on span "Save" at bounding box center [862, 661] width 28 height 18
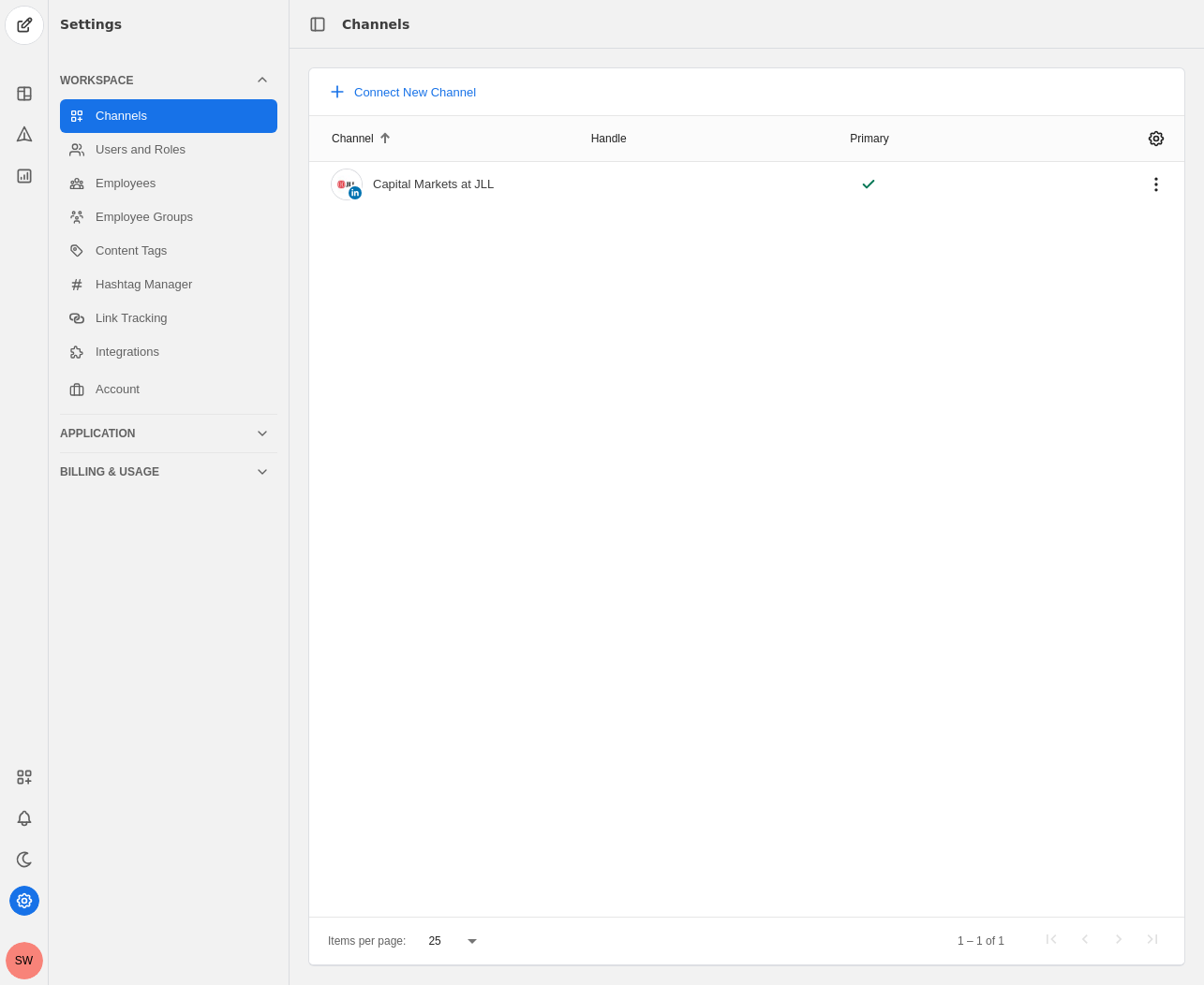
click at [456, 390] on div "Channel Handle Primary Capital Markets at JLL​" at bounding box center [747, 515] width 875 height 801
click at [377, 91] on span "Connect New Channel" at bounding box center [415, 92] width 122 height 14
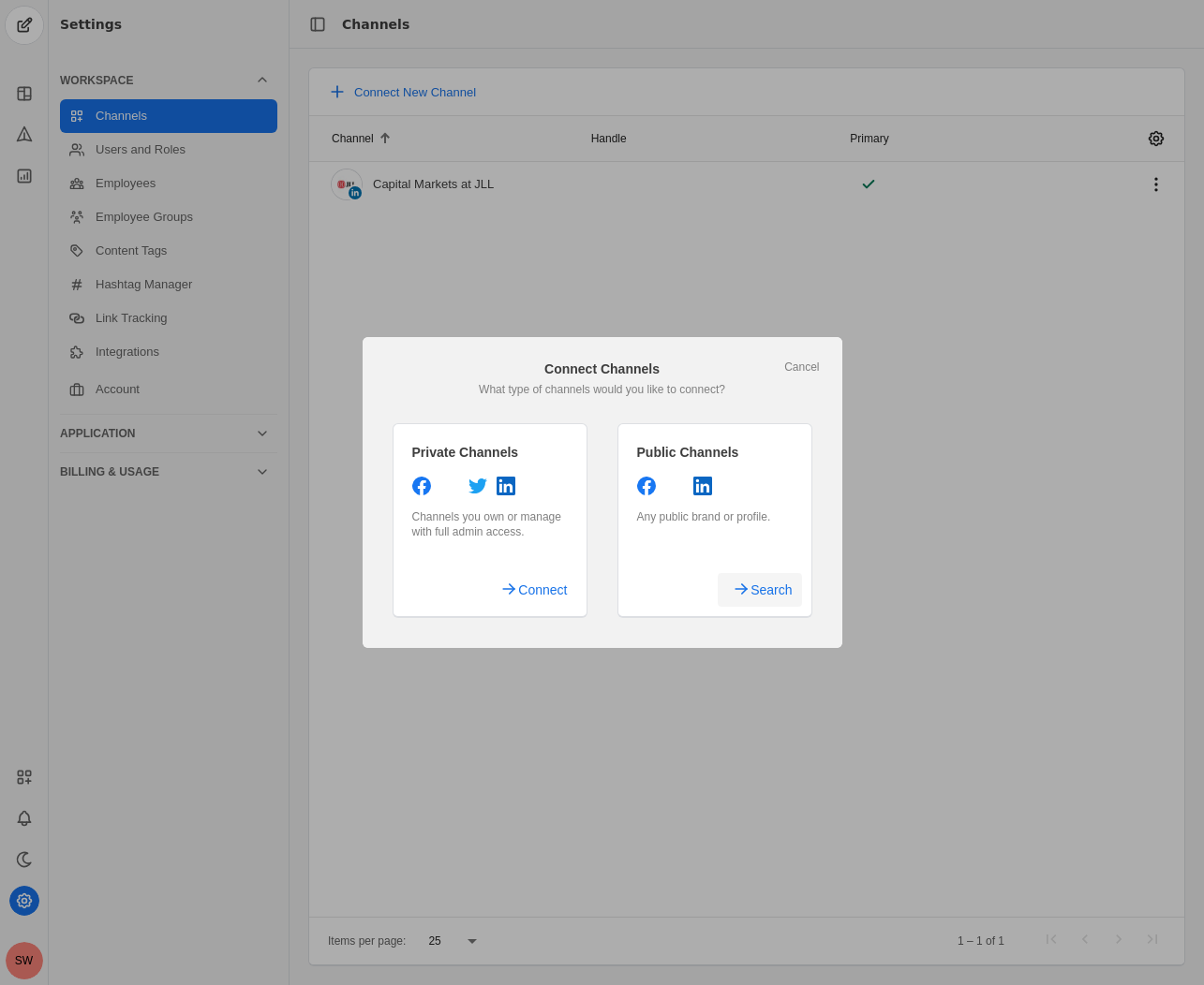
click at [759, 594] on span "Search" at bounding box center [771, 590] width 42 height 34
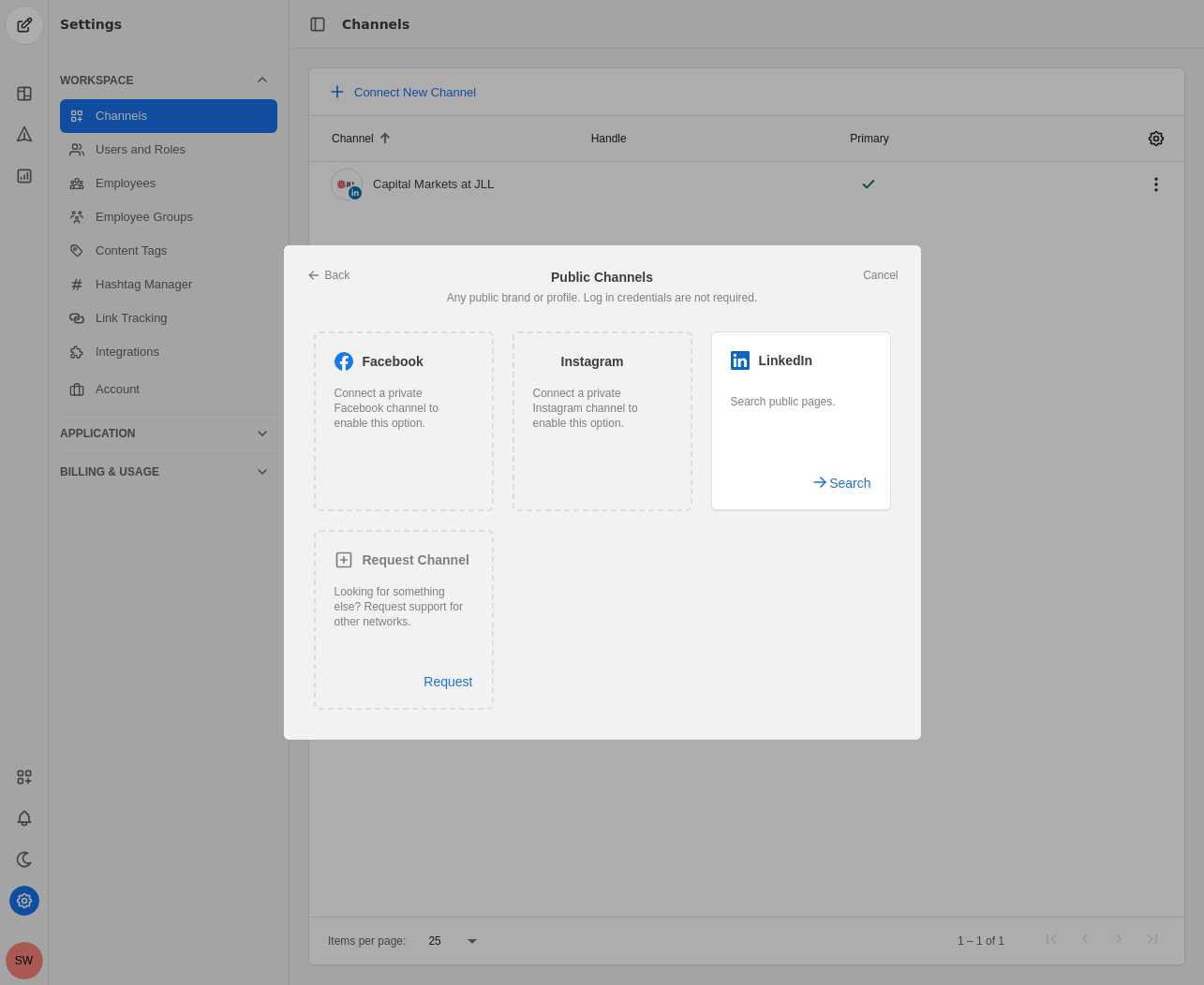
click at [798, 478] on span "undefined" at bounding box center [838, 482] width 83 height 34
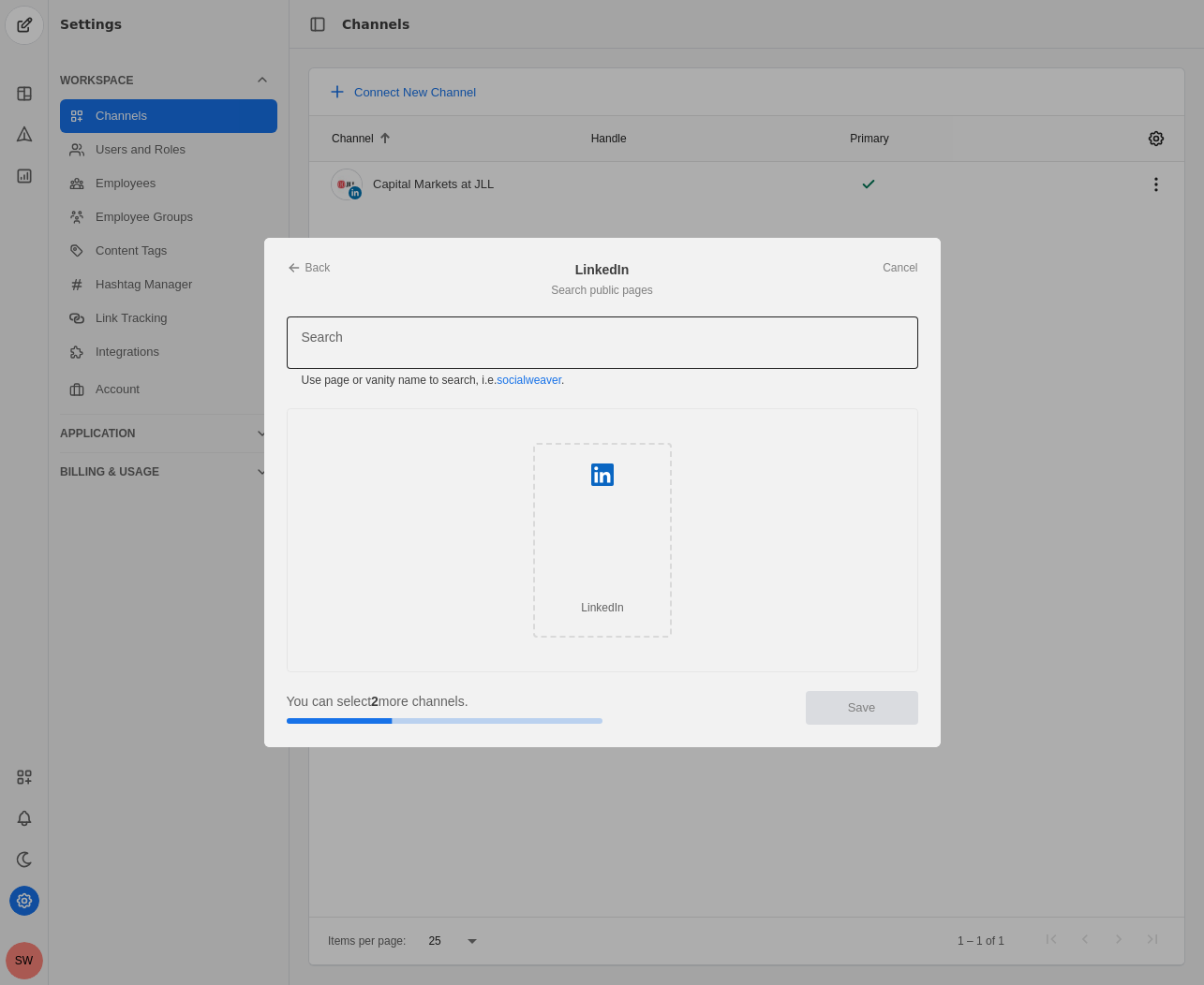
click at [345, 332] on div at bounding box center [602, 342] width 602 height 52
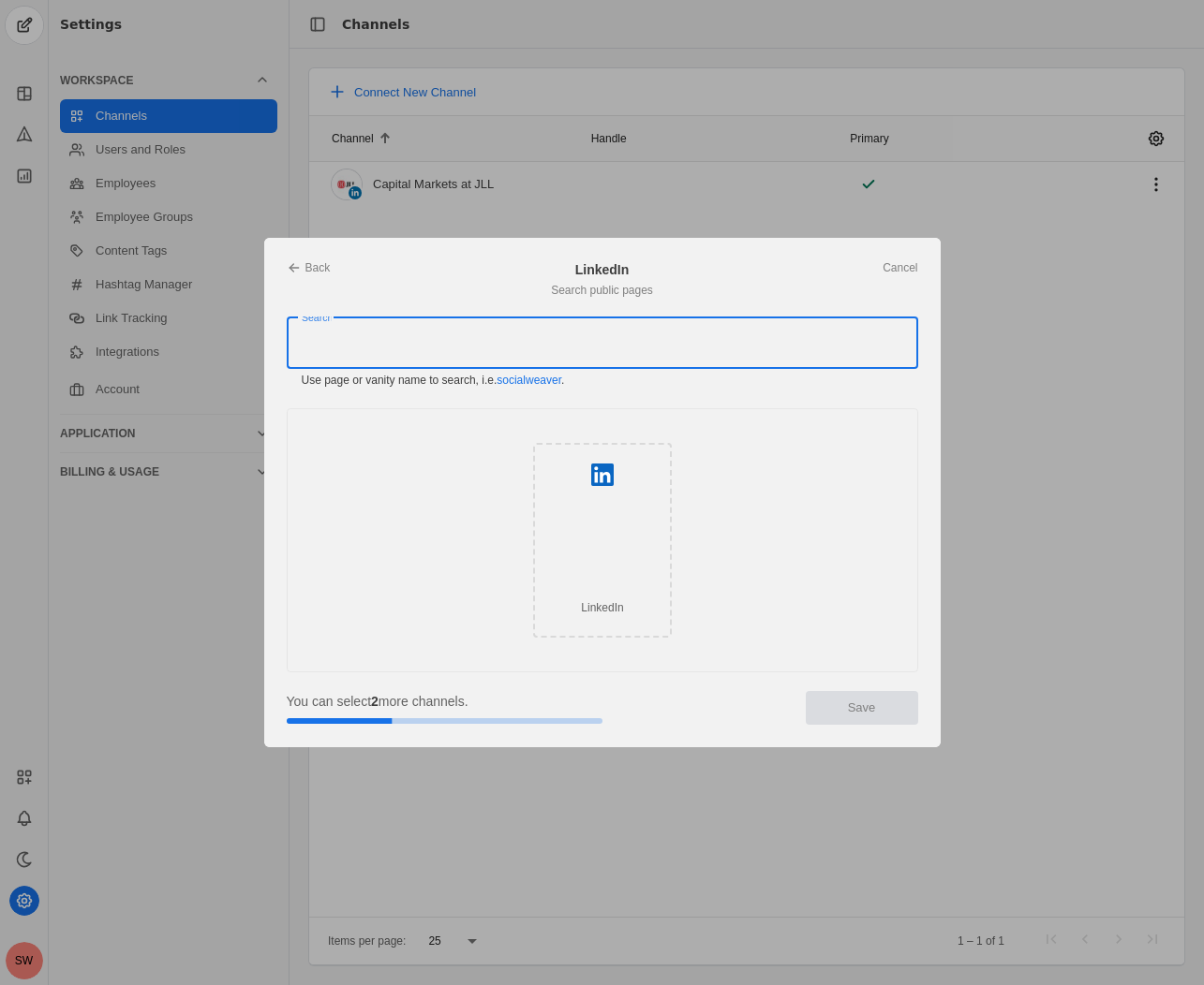
type input "c"
type input "jll"
click at [287, 268] on icon at bounding box center [294, 268] width 15 height 15
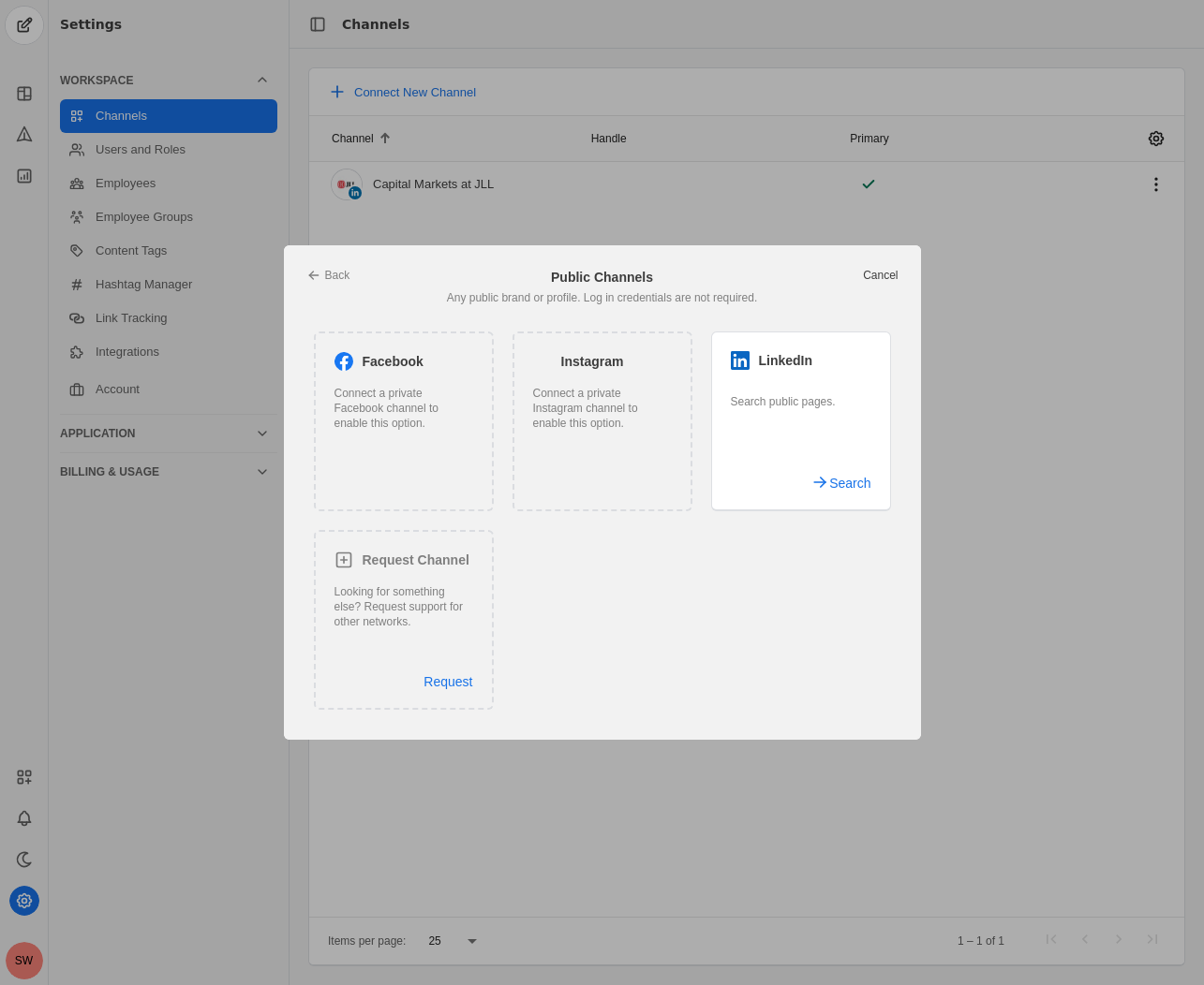
click at [880, 272] on link "Cancel" at bounding box center [880, 275] width 35 height 15
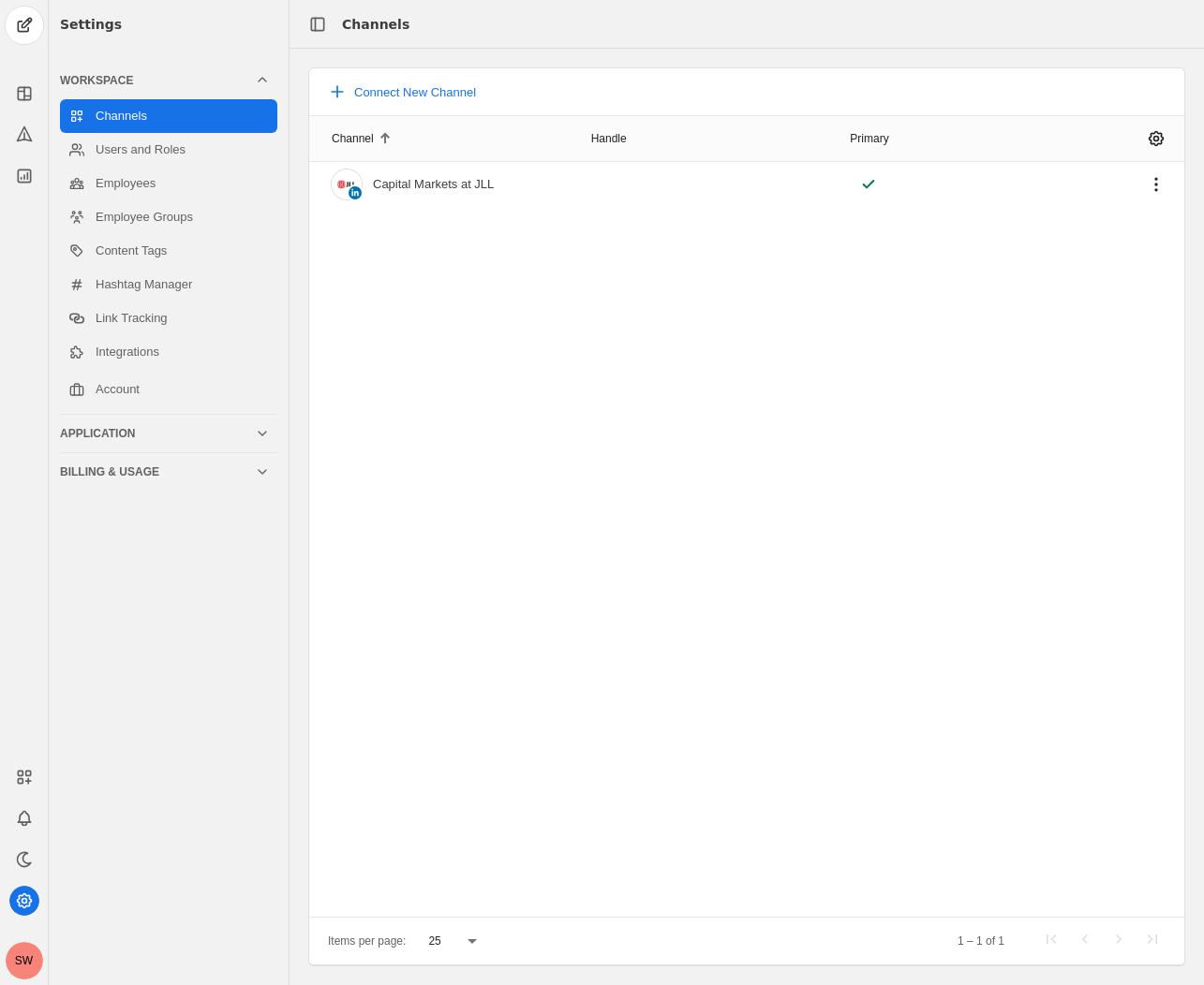
drag, startPoint x: 670, startPoint y: 719, endPoint x: 632, endPoint y: 690, distance: 47.8
click at [671, 719] on div "Channel Handle Primary Capital Markets at JLL​" at bounding box center [747, 515] width 875 height 801
click at [147, 153] on link "Users and Roles" at bounding box center [168, 150] width 218 height 34
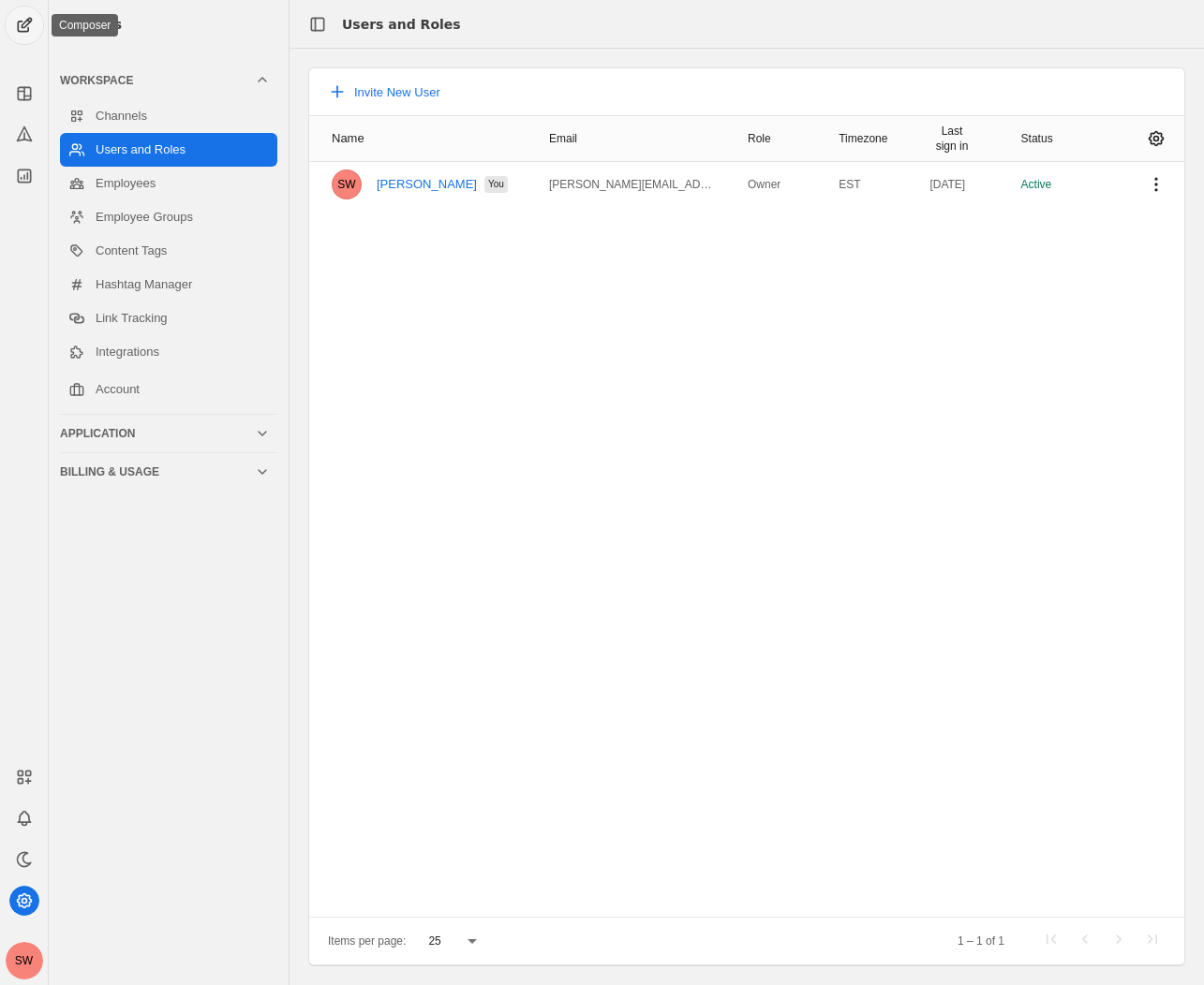
click at [16, 21] on span "undefined" at bounding box center [24, 25] width 38 height 38
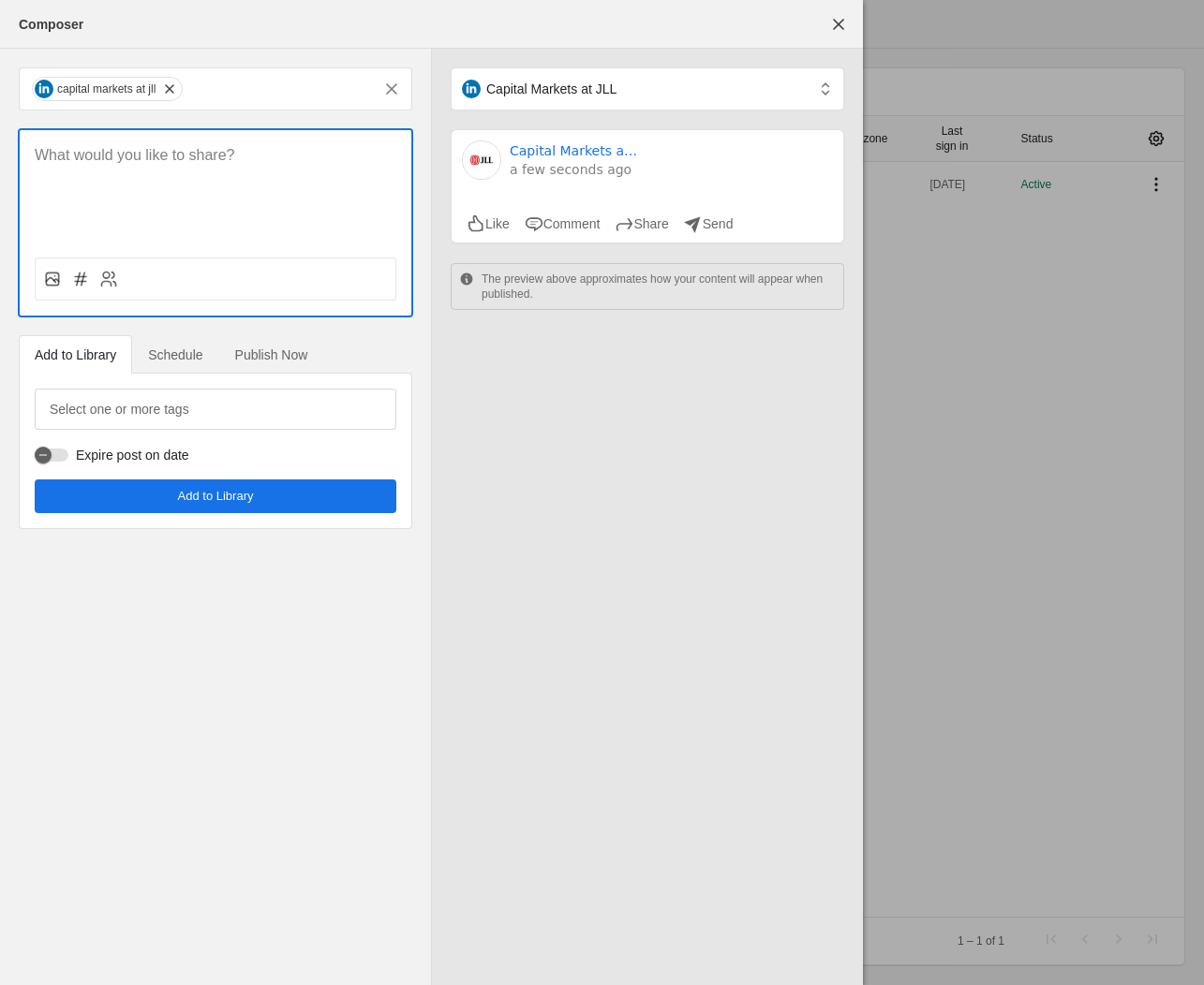
click at [574, 673] on div "Capital Markets at JLL​ Capital Markets at JLL​ a few seconds ago Like Comment …" at bounding box center [648, 516] width 431 height 937
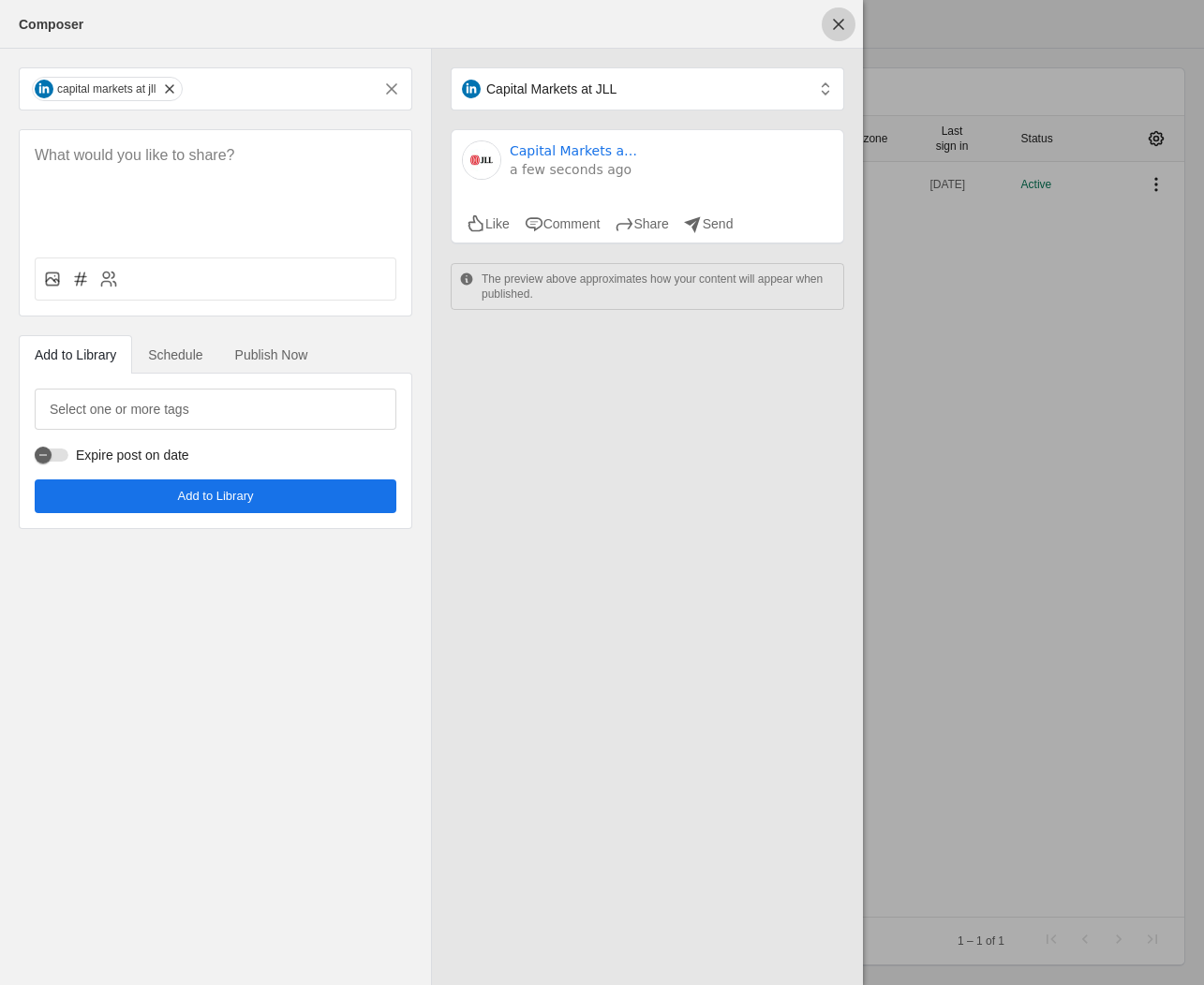
click at [834, 23] on span "undefined" at bounding box center [838, 24] width 34 height 34
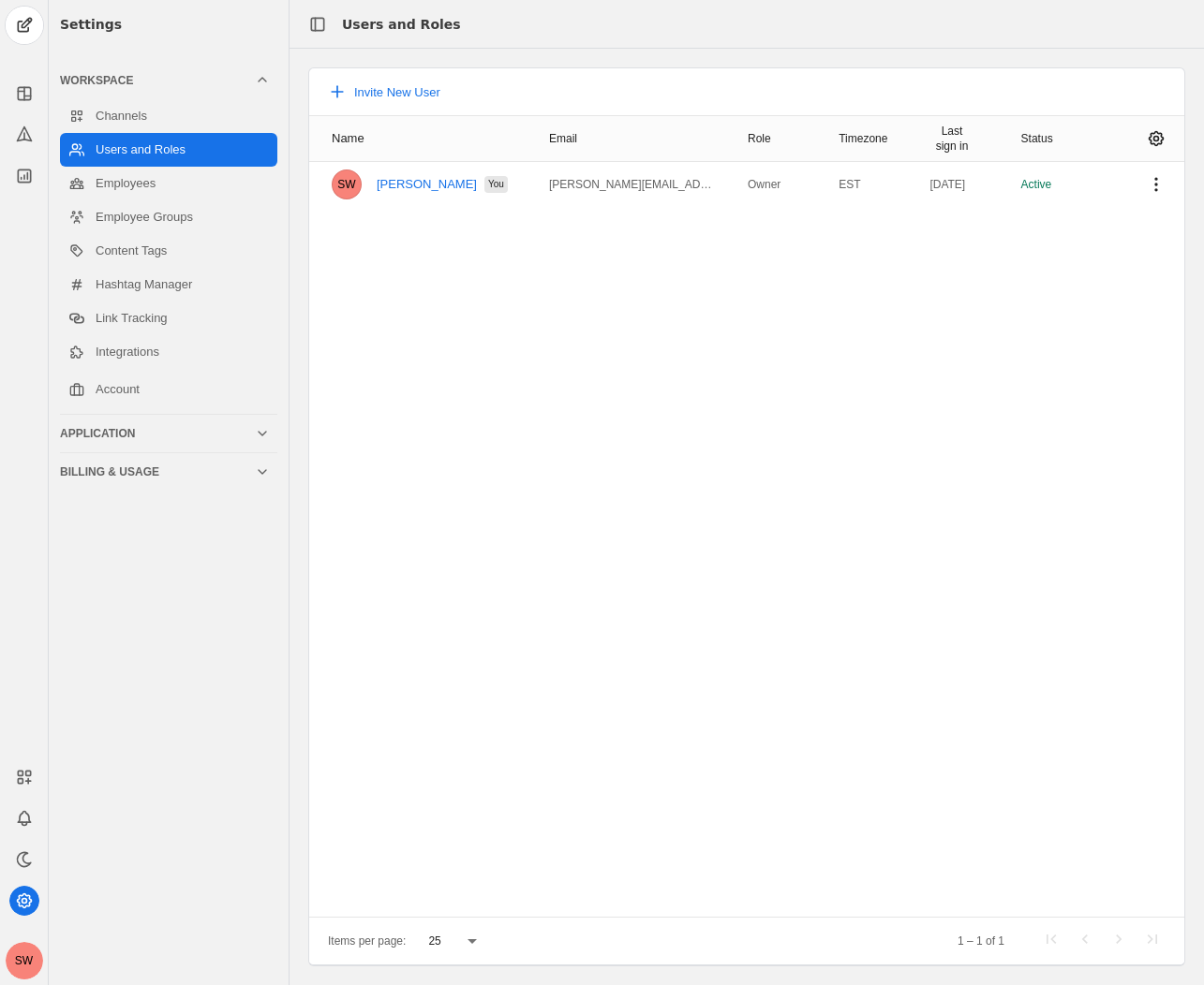
drag, startPoint x: 65, startPoint y: 0, endPoint x: 532, endPoint y: 510, distance: 691.5
click at [532, 510] on div "Name Email Role Timezone Last sign in Status SW Sophie Wilson You sophie.wilson…" at bounding box center [747, 515] width 875 height 801
click at [98, 82] on div "Workspace" at bounding box center [158, 81] width 195 height 15
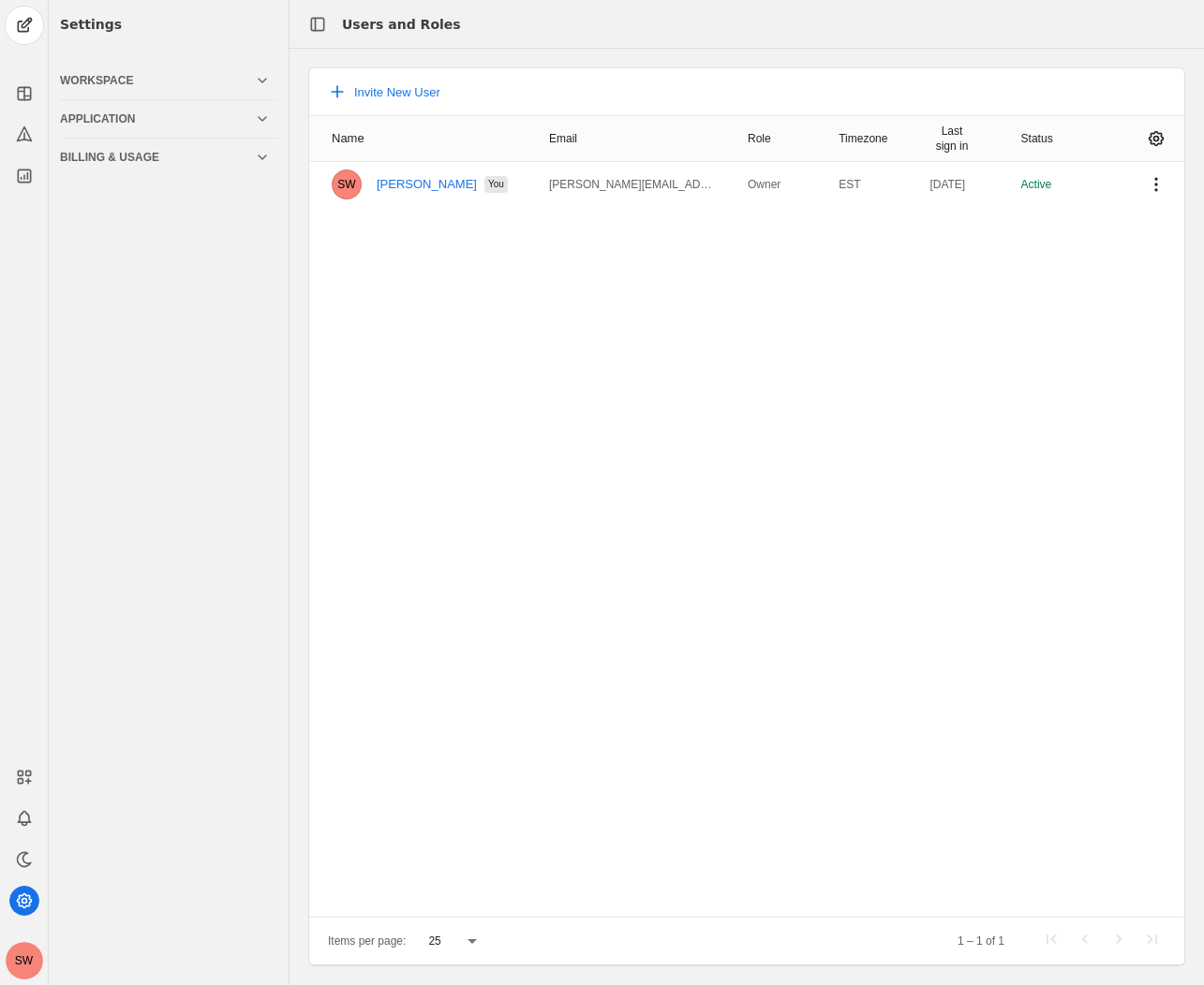
click at [92, 91] on div "Workspace" at bounding box center [164, 80] width 210 height 38
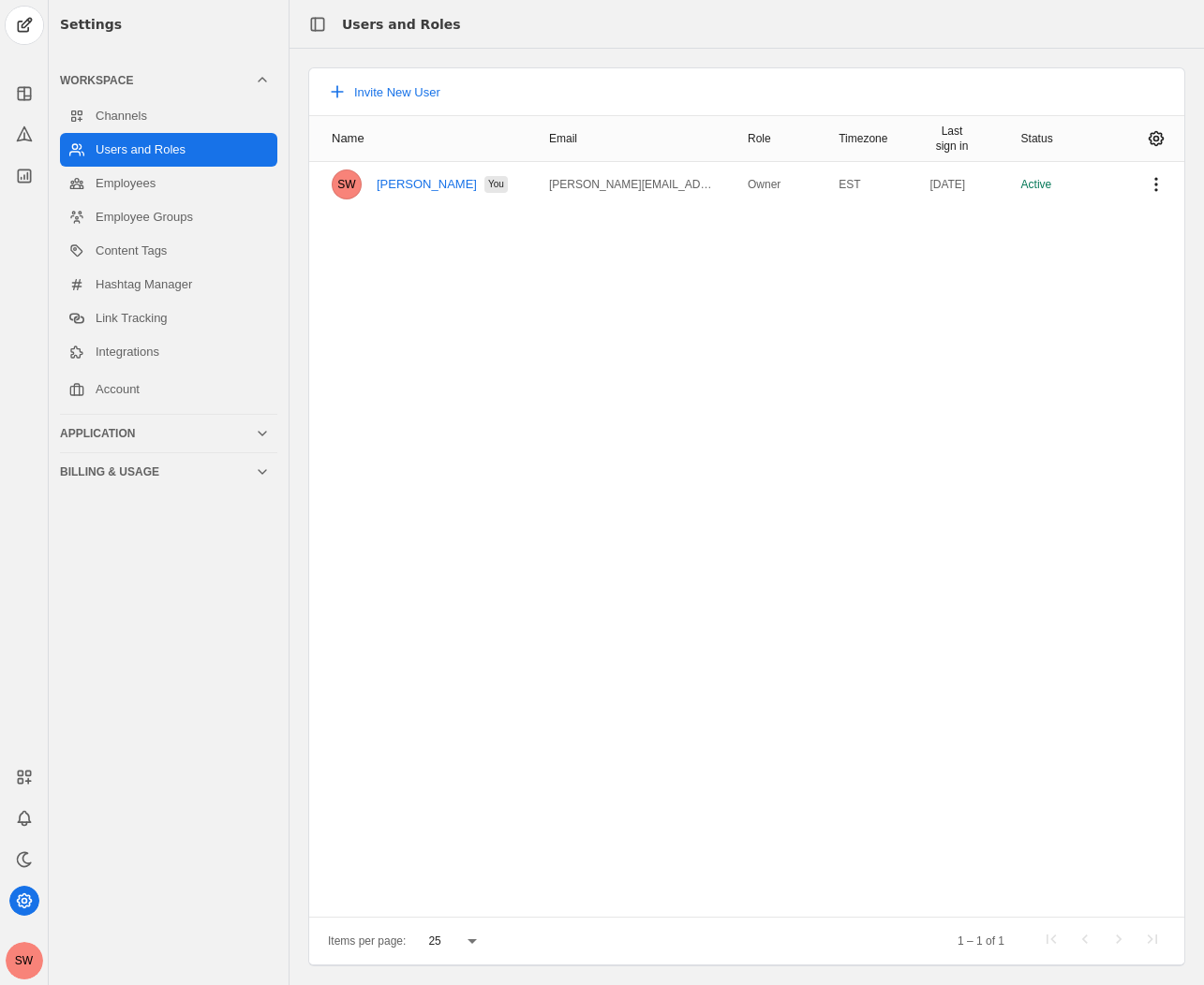
click at [134, 430] on div "Application" at bounding box center [158, 434] width 195 height 15
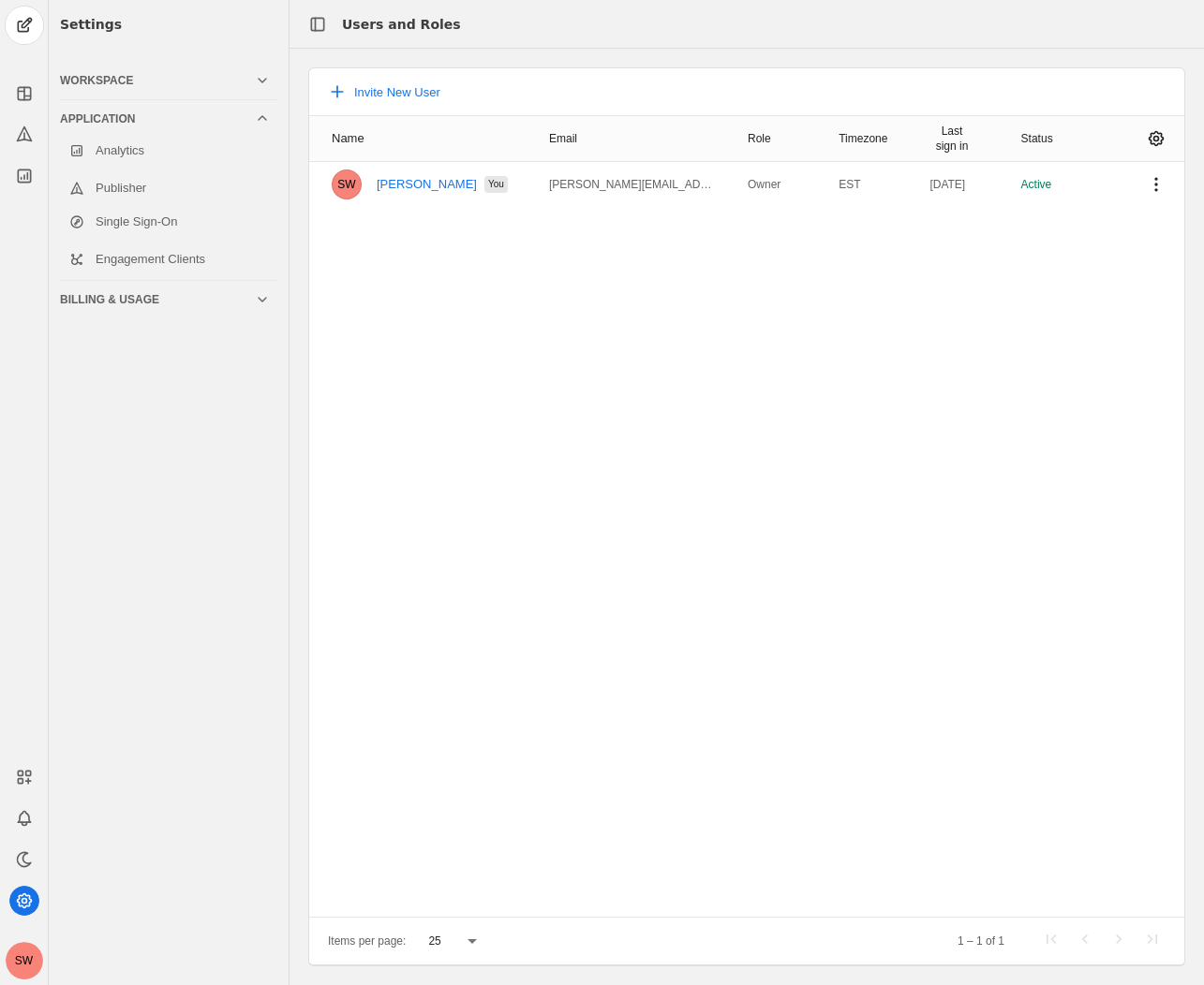
click at [97, 70] on div "Workspace" at bounding box center [164, 80] width 210 height 38
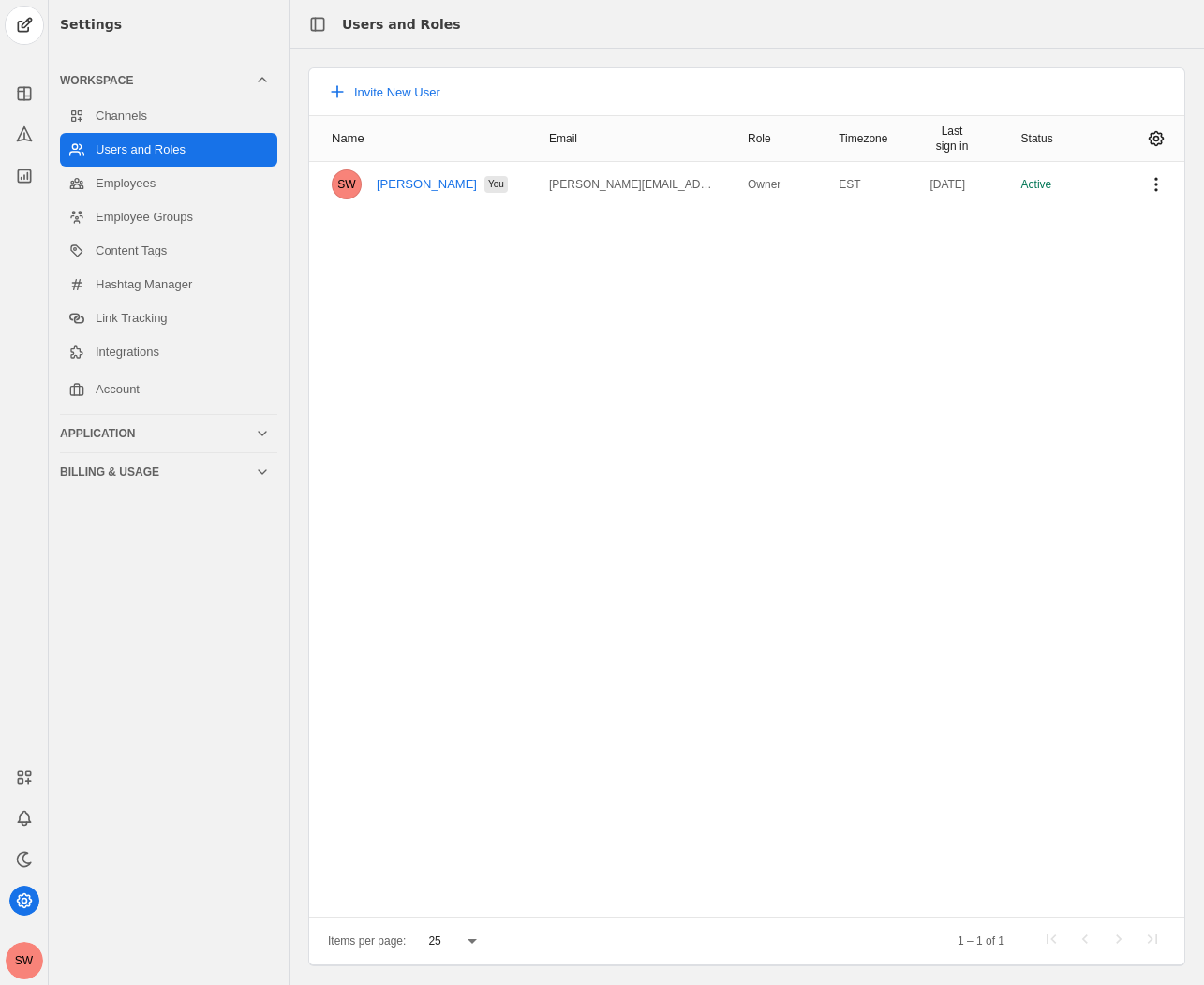
click at [616, 434] on div "Name Email Role Timezone Last sign in Status SW Sophie Wilson You sophie.wilson…" at bounding box center [747, 515] width 875 height 801
click at [23, 782] on icon at bounding box center [24, 776] width 18 height 18
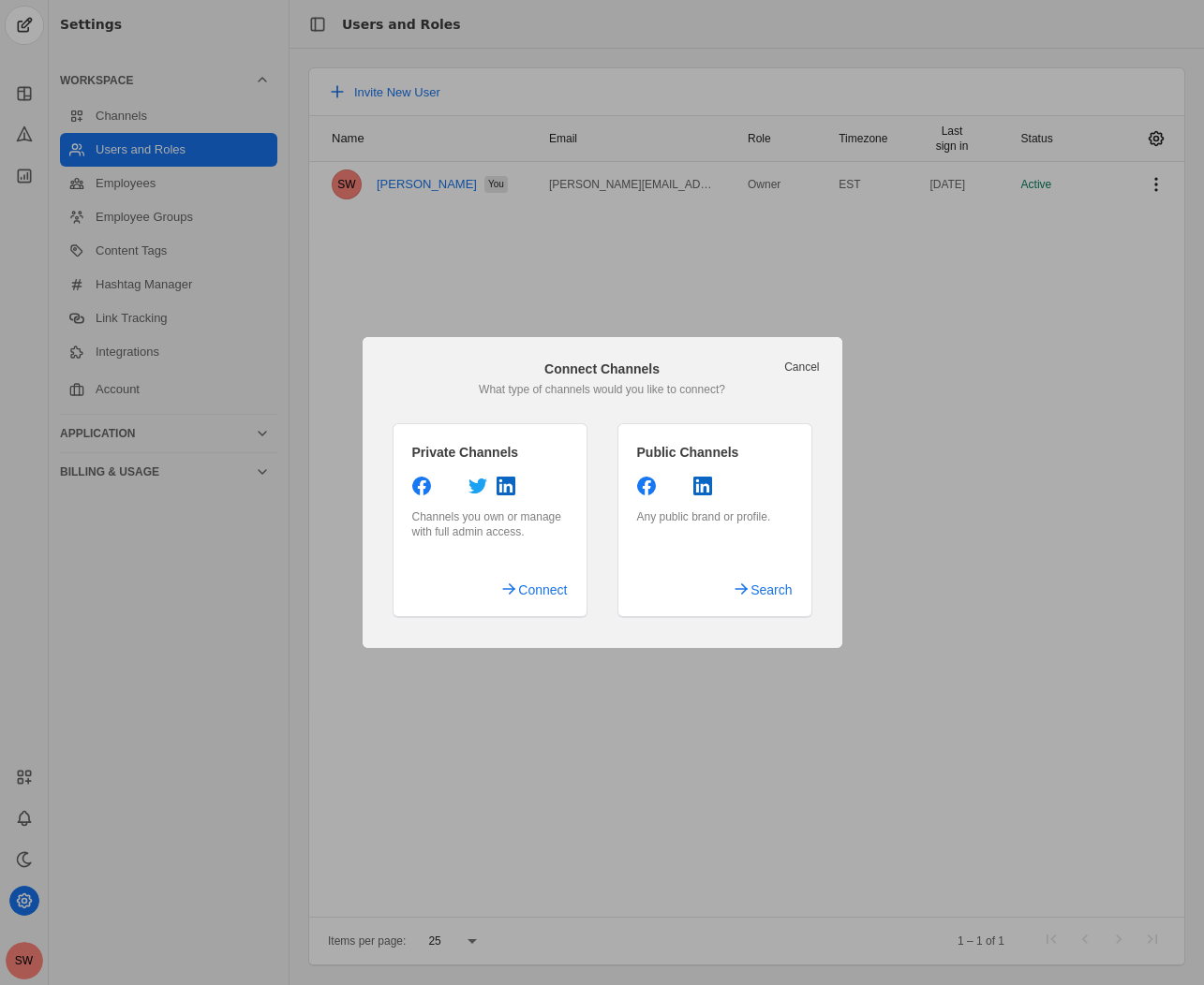
click at [811, 366] on link "Cancel" at bounding box center [802, 367] width 35 height 15
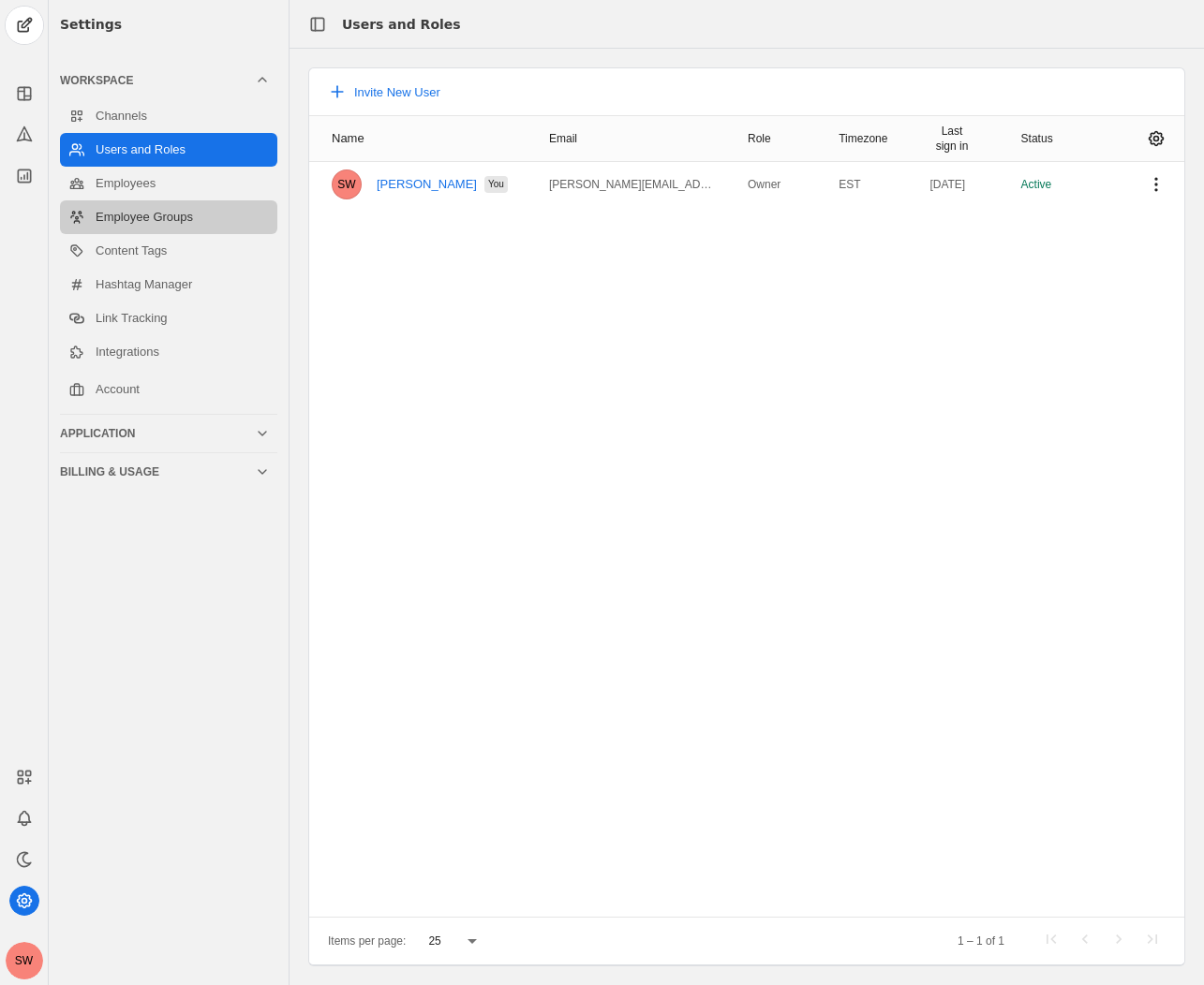
click at [148, 217] on link "Employee Groups" at bounding box center [168, 217] width 218 height 34
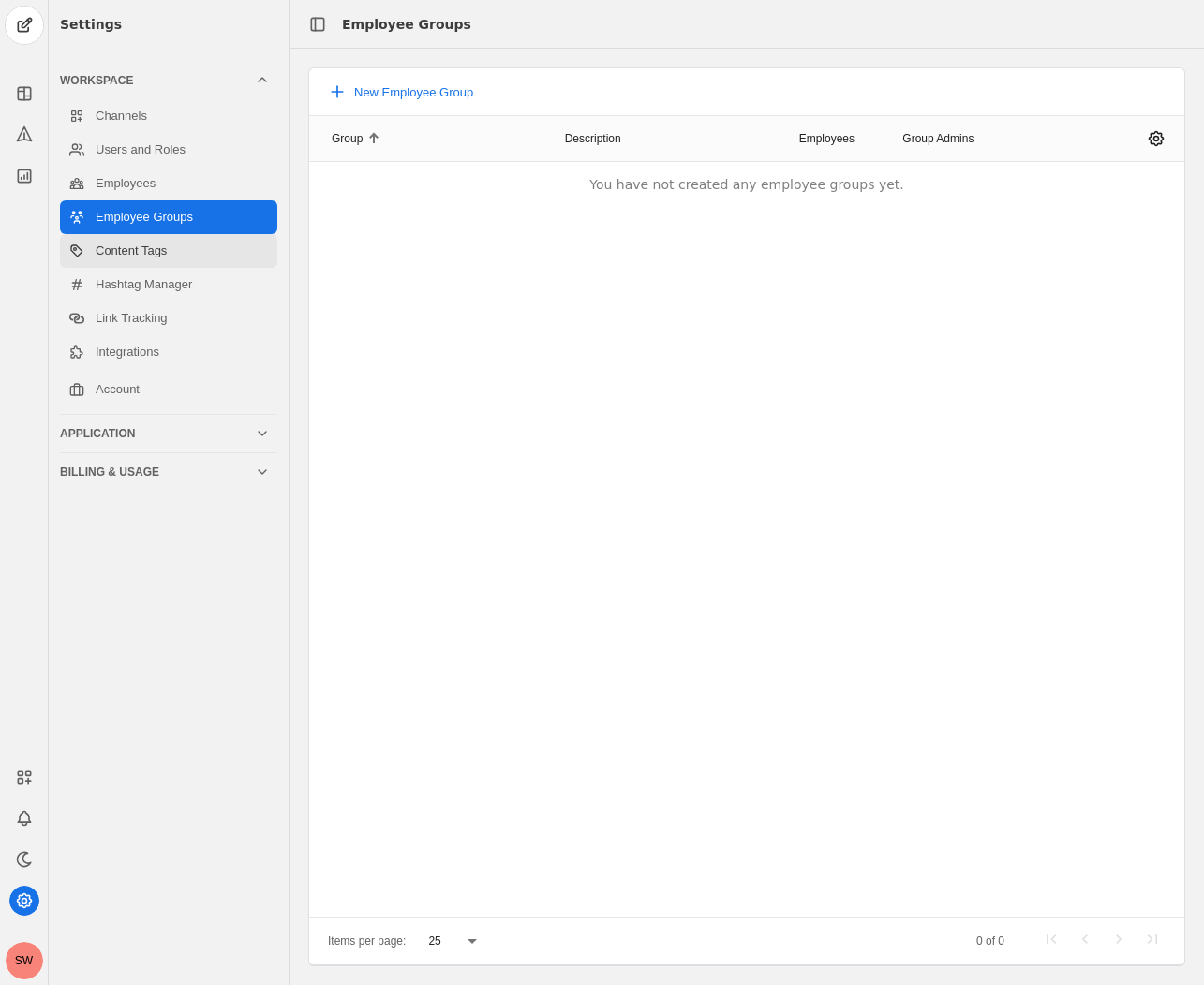
click at [127, 253] on link "Content Tags" at bounding box center [168, 250] width 218 height 34
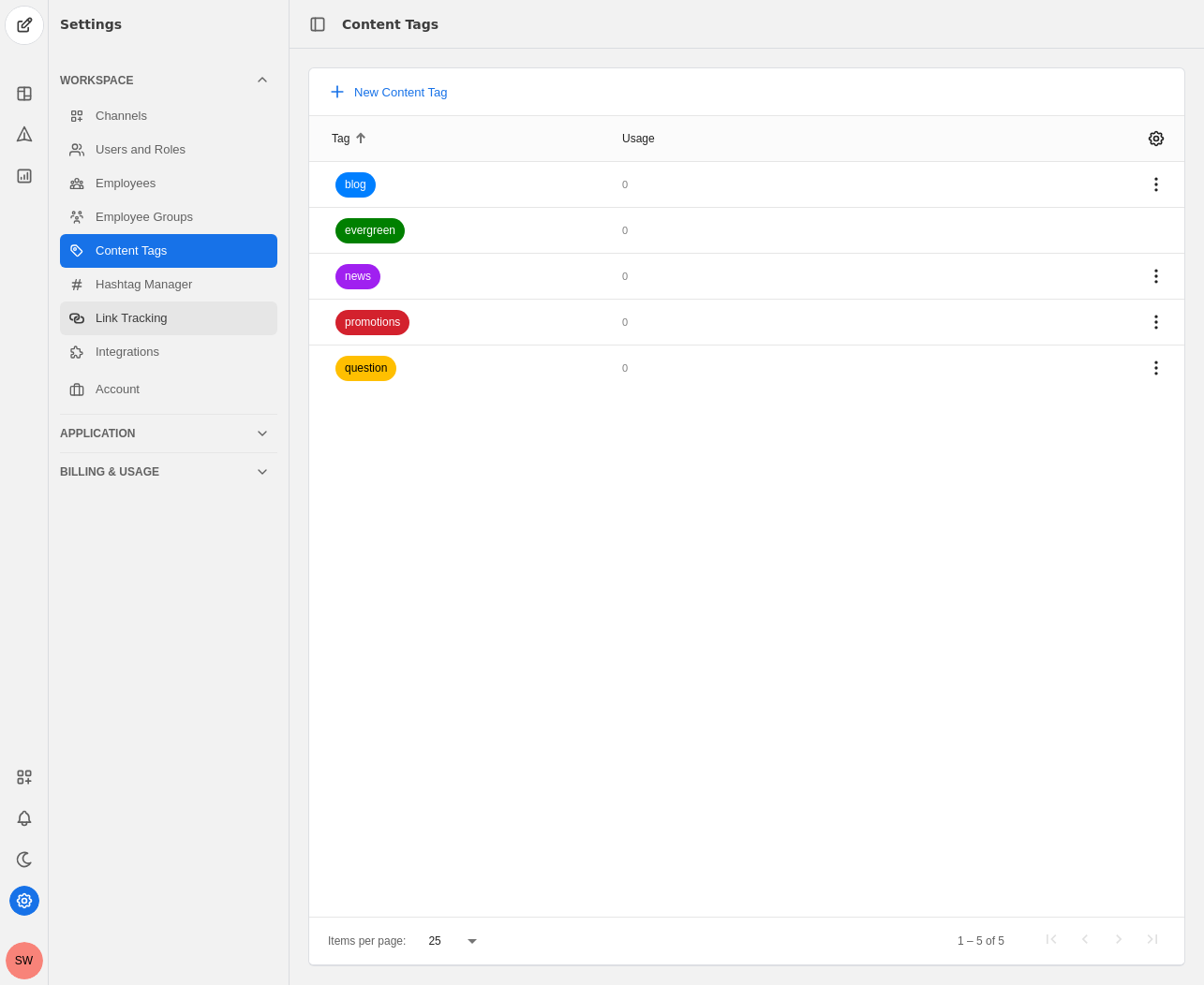
drag, startPoint x: 117, startPoint y: 307, endPoint x: 122, endPoint y: 317, distance: 11.2
click at [118, 308] on link "Link Tracking" at bounding box center [168, 318] width 218 height 34
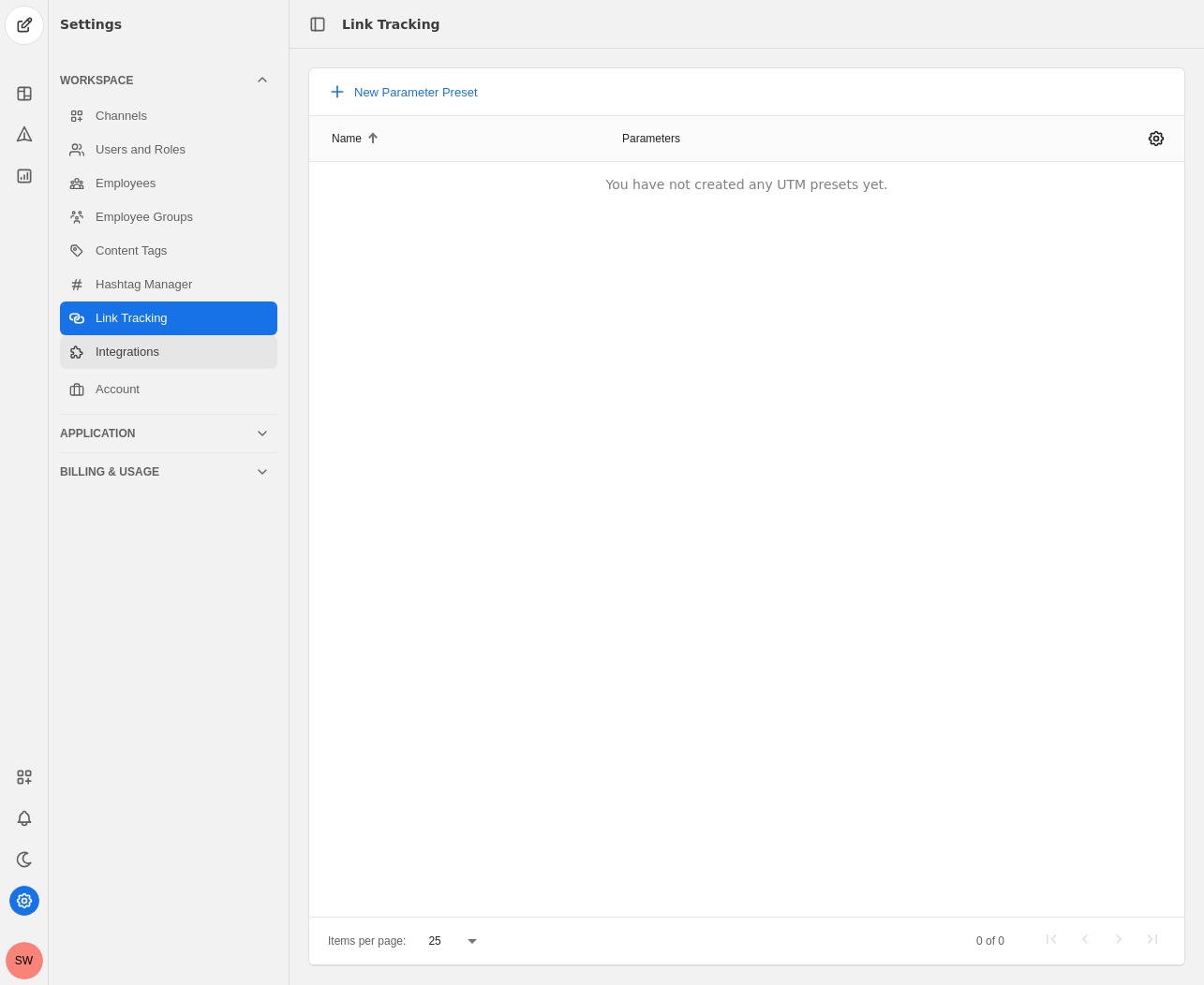
click at [117, 352] on link "Integrations" at bounding box center [168, 352] width 218 height 34
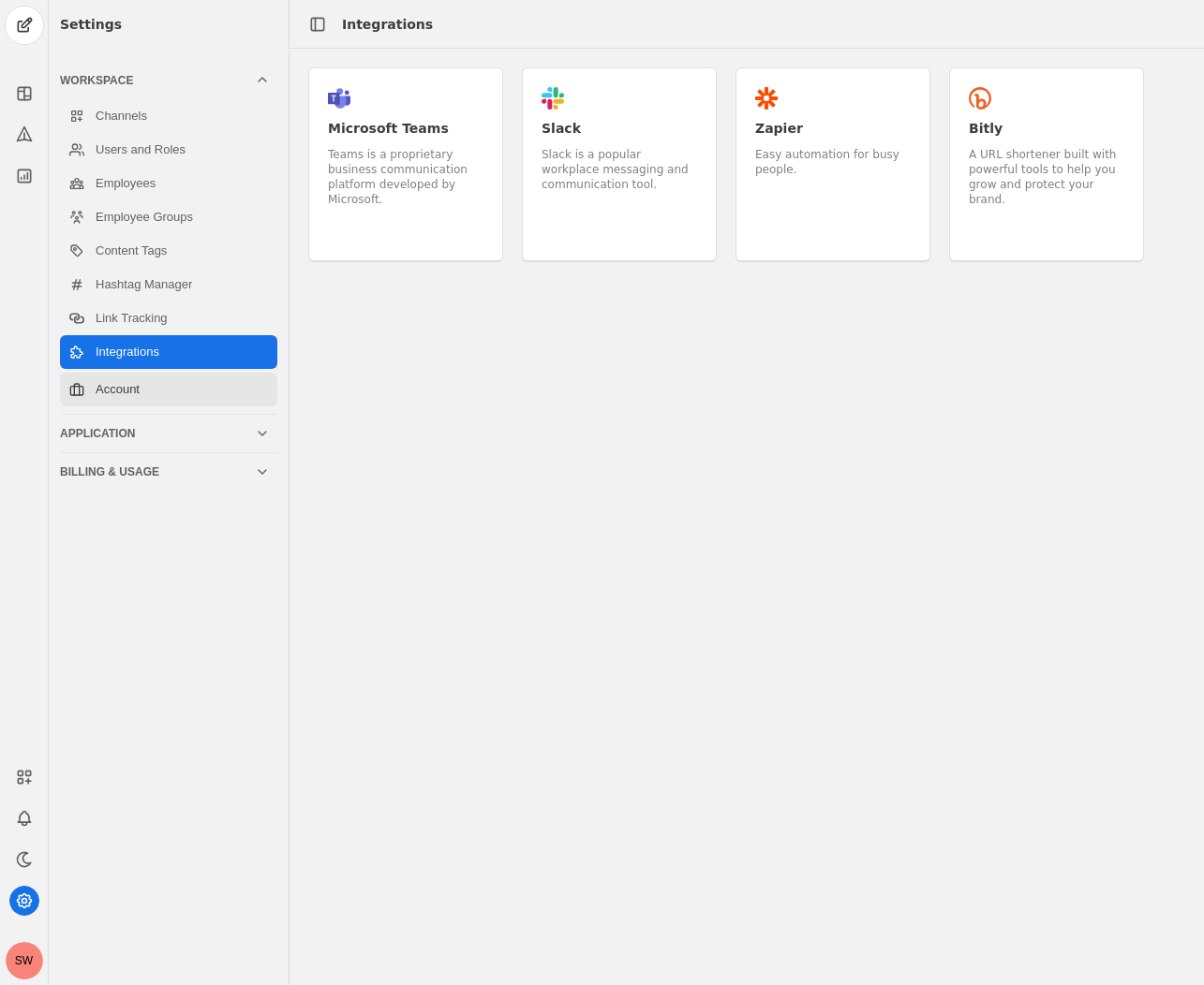
click at [126, 395] on link "Account" at bounding box center [168, 390] width 218 height 34
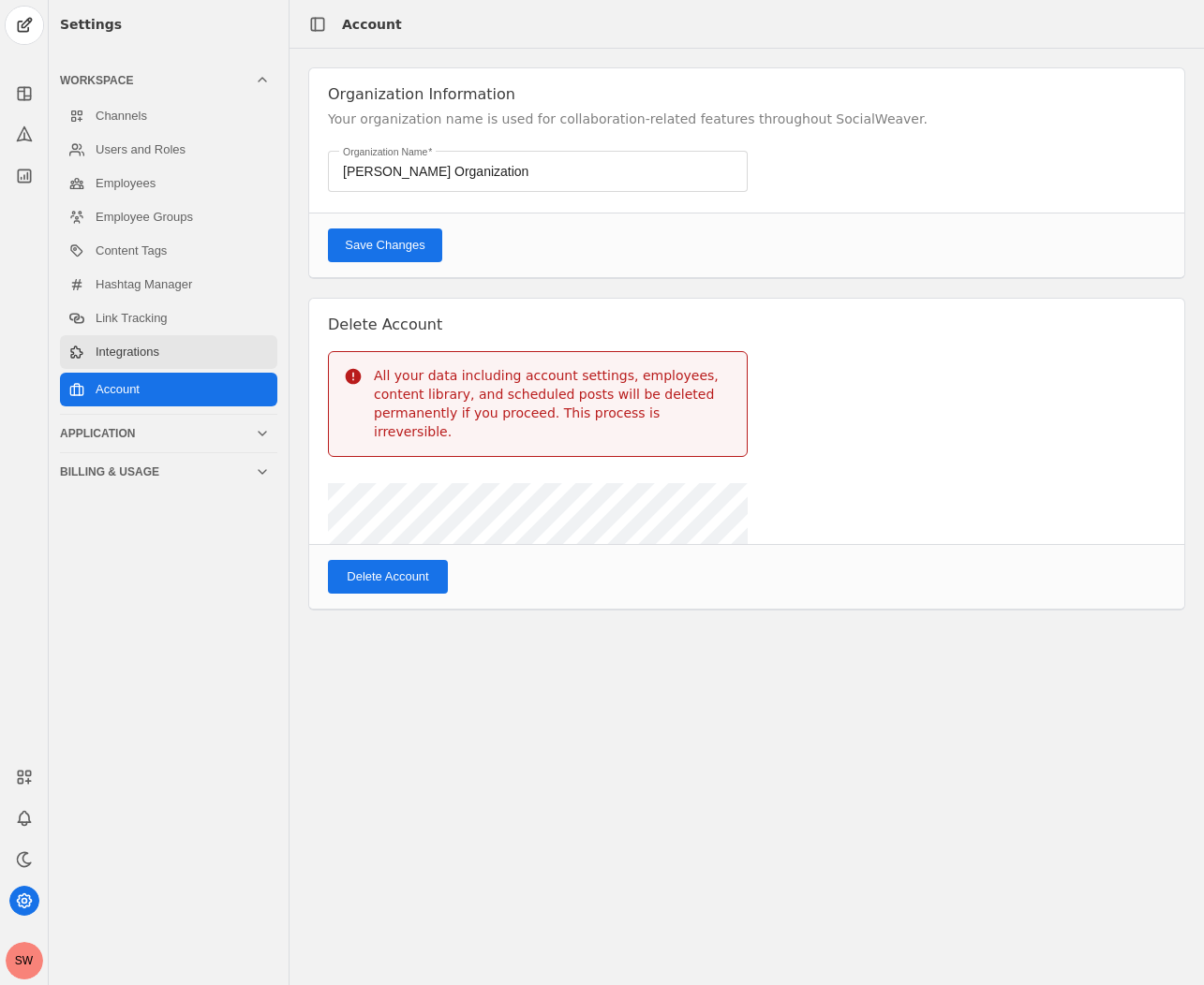
click at [105, 348] on link "Integrations" at bounding box center [168, 352] width 218 height 34
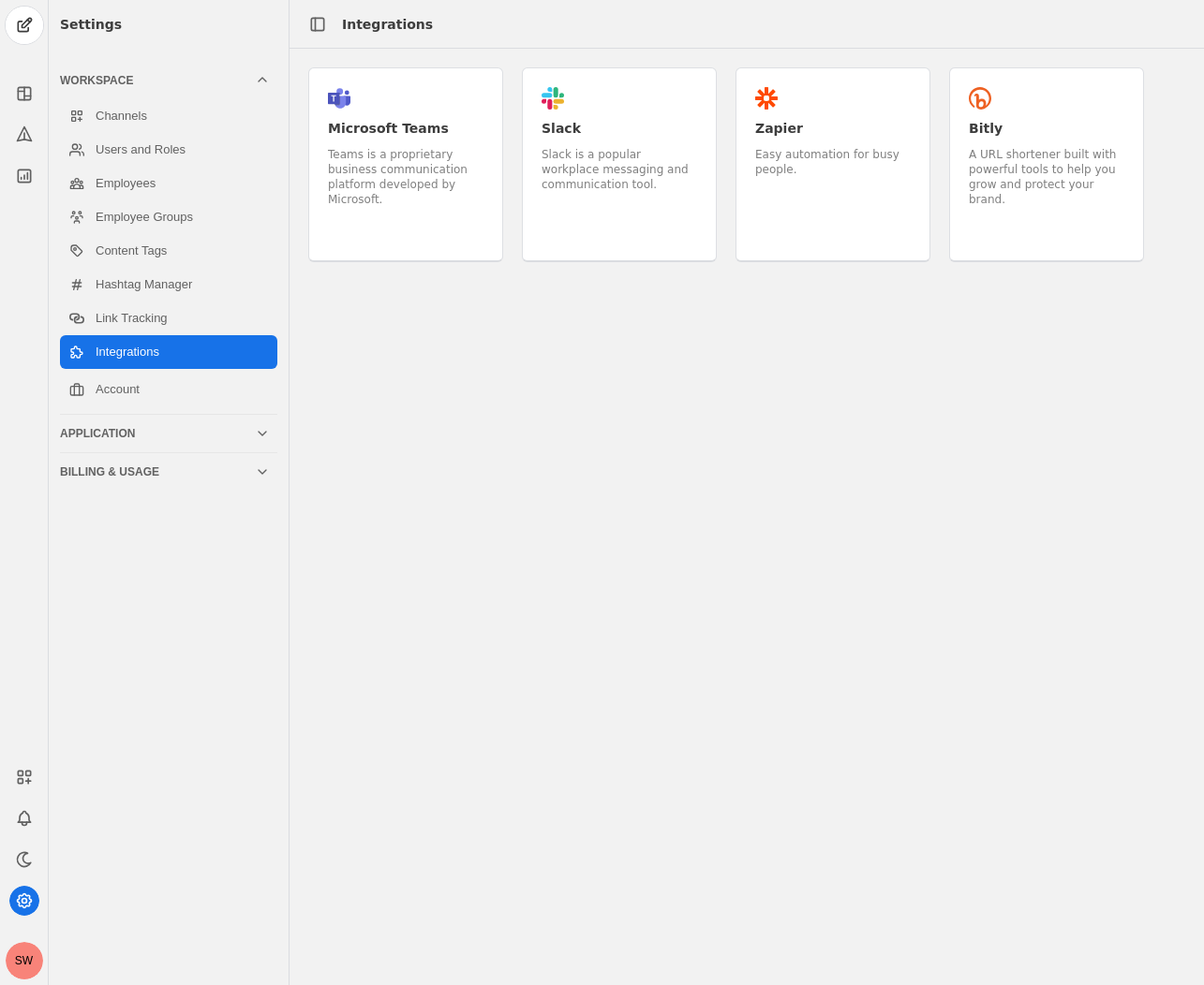
click at [349, 160] on div "Teams is a proprietary business communication platform developed by Microsoft." at bounding box center [405, 177] width 156 height 60
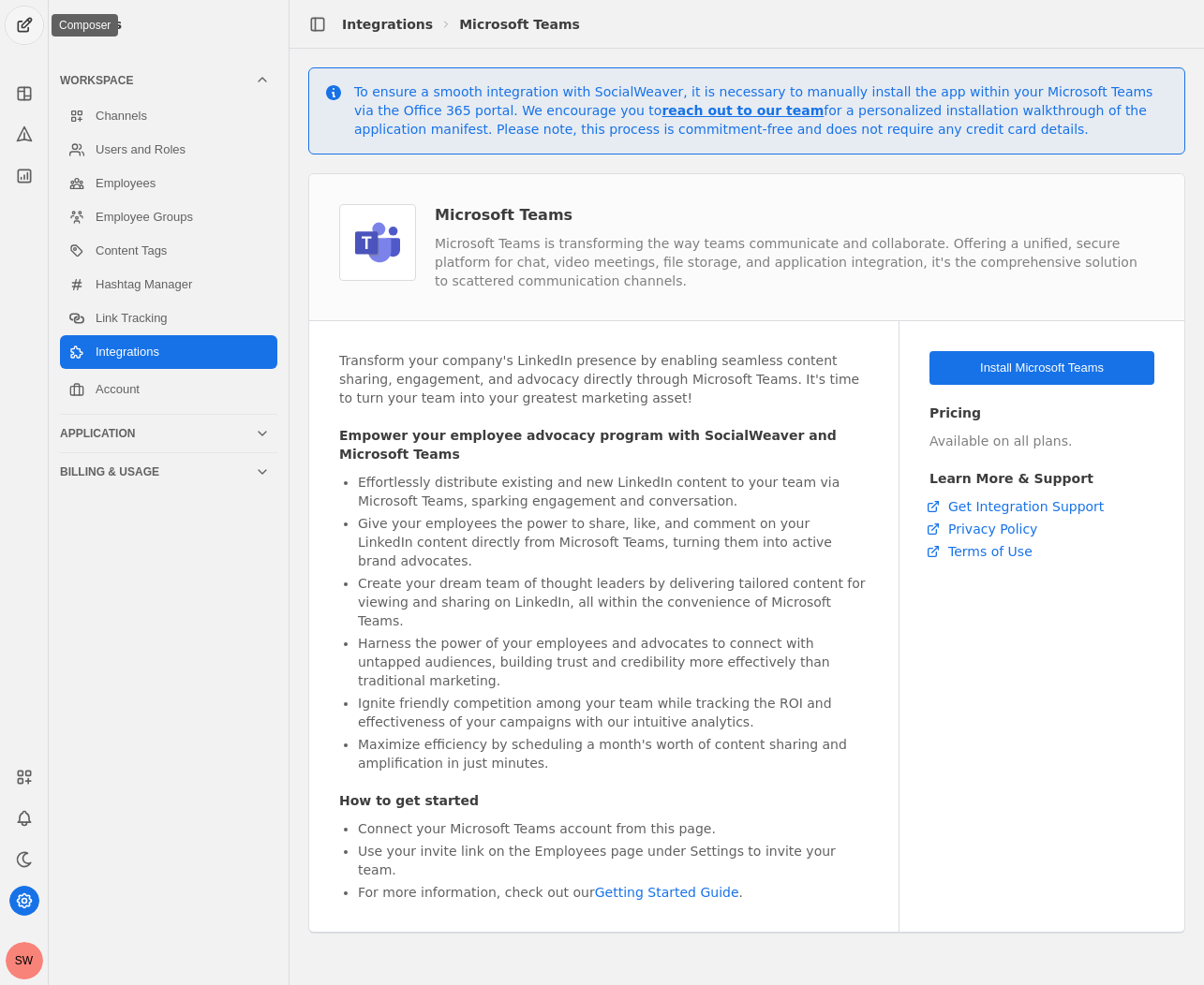
click at [29, 23] on span "undefined" at bounding box center [24, 25] width 38 height 38
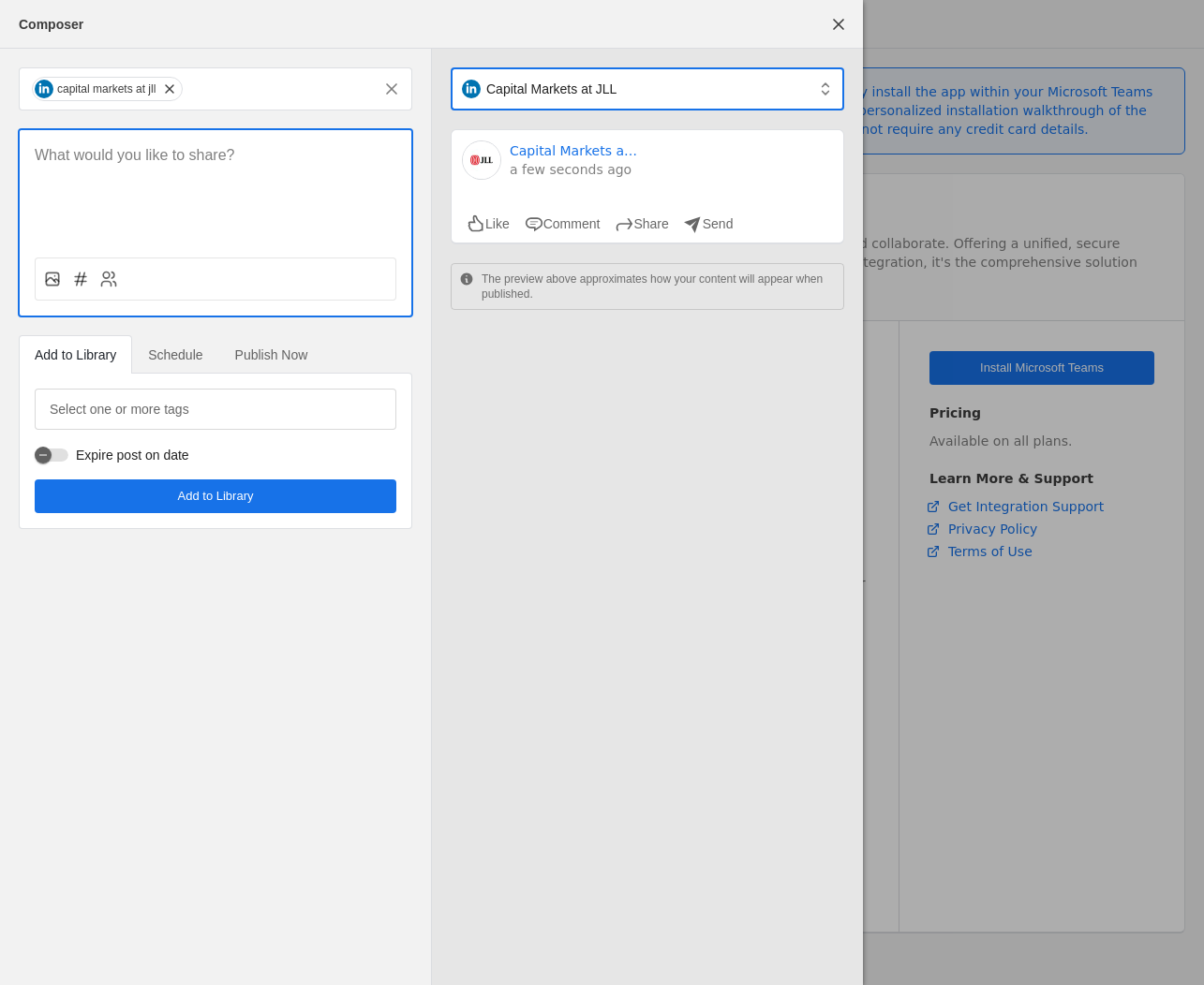
click at [794, 95] on mat-select-trigger "Capital Markets at JLL​" at bounding box center [637, 88] width 350 height 18
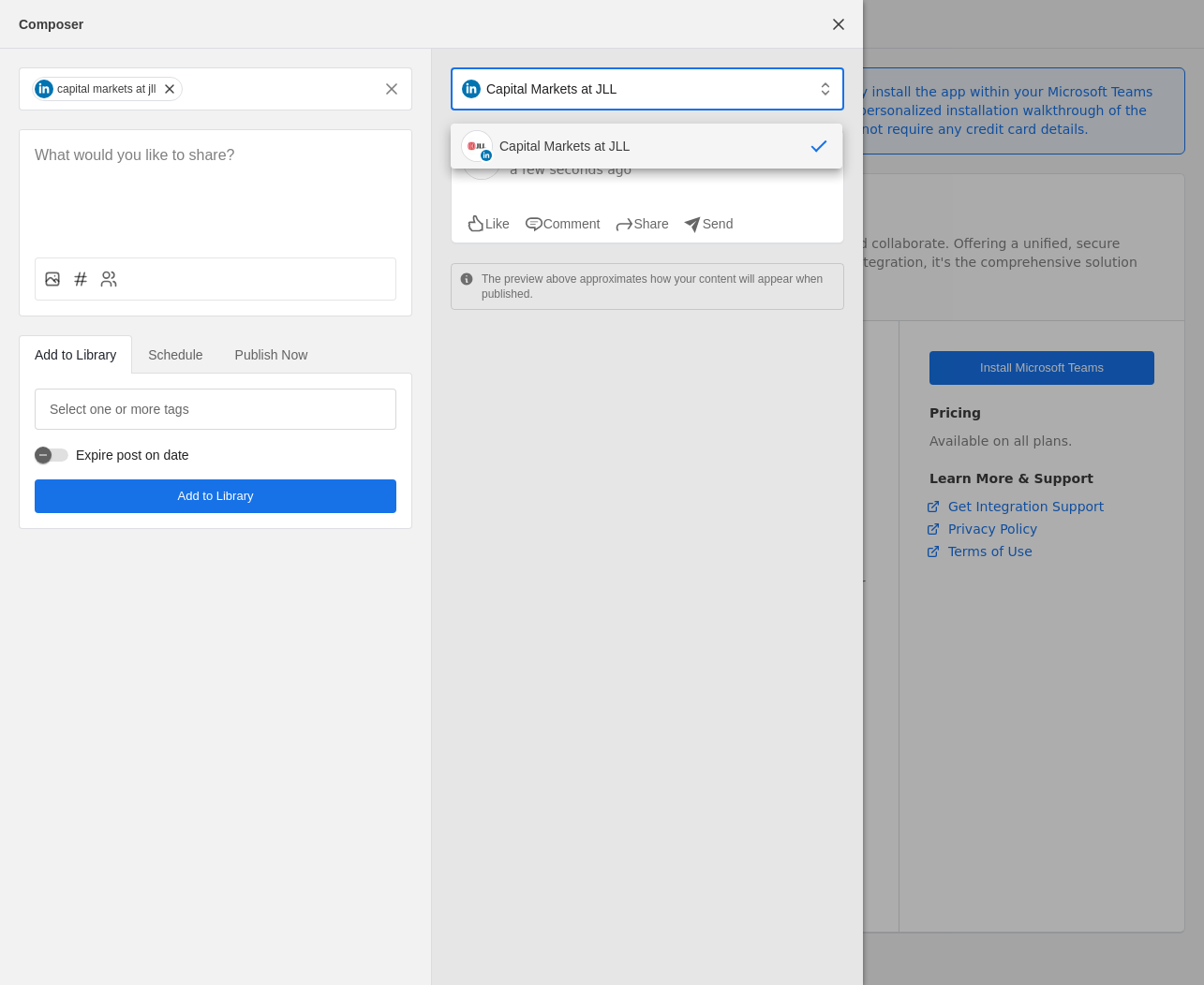
drag, startPoint x: 695, startPoint y: 386, endPoint x: 691, endPoint y: 371, distance: 15.5
click at [694, 387] on div at bounding box center [602, 492] width 1204 height 985
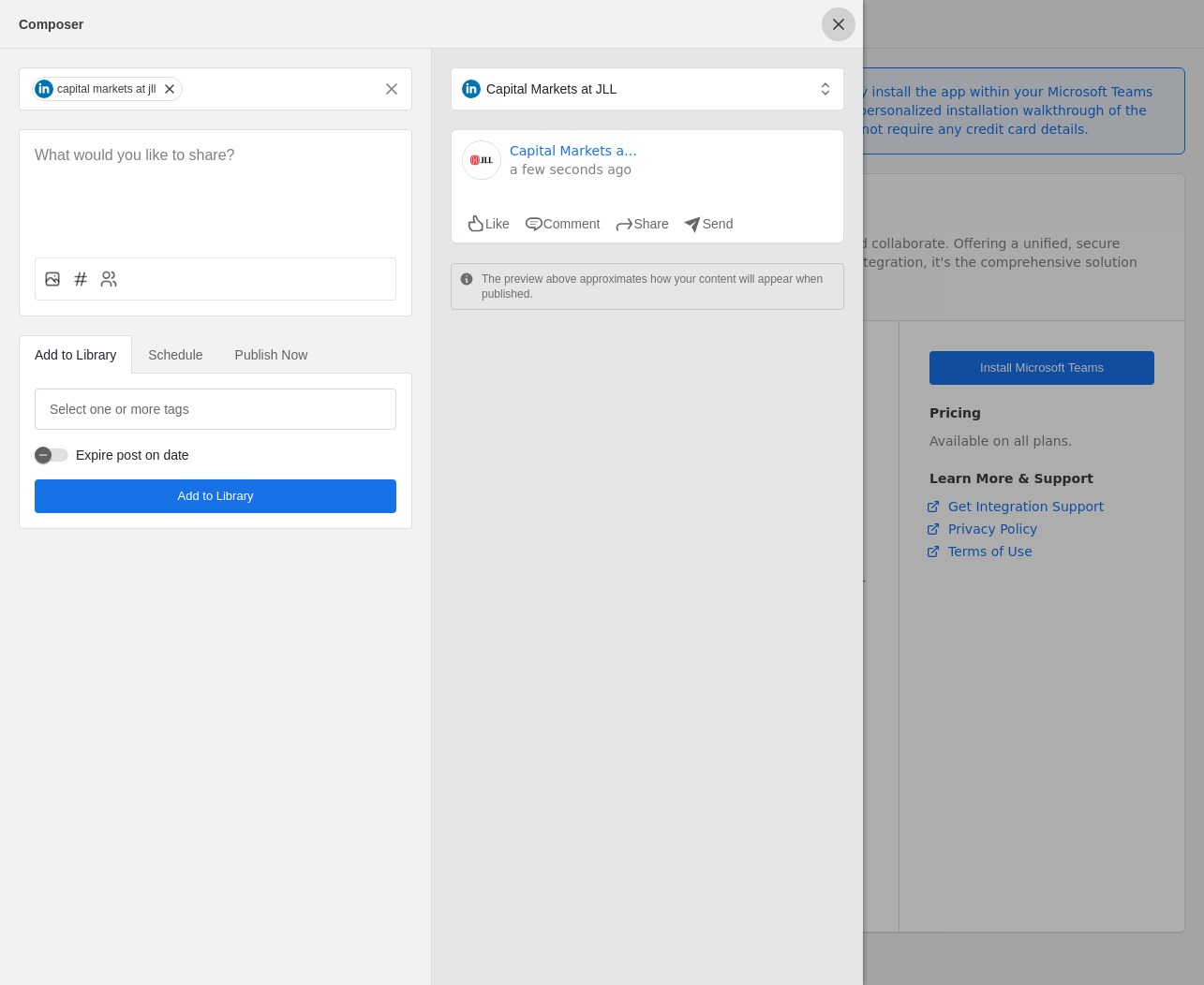
click at [833, 34] on span "undefined" at bounding box center [838, 24] width 34 height 34
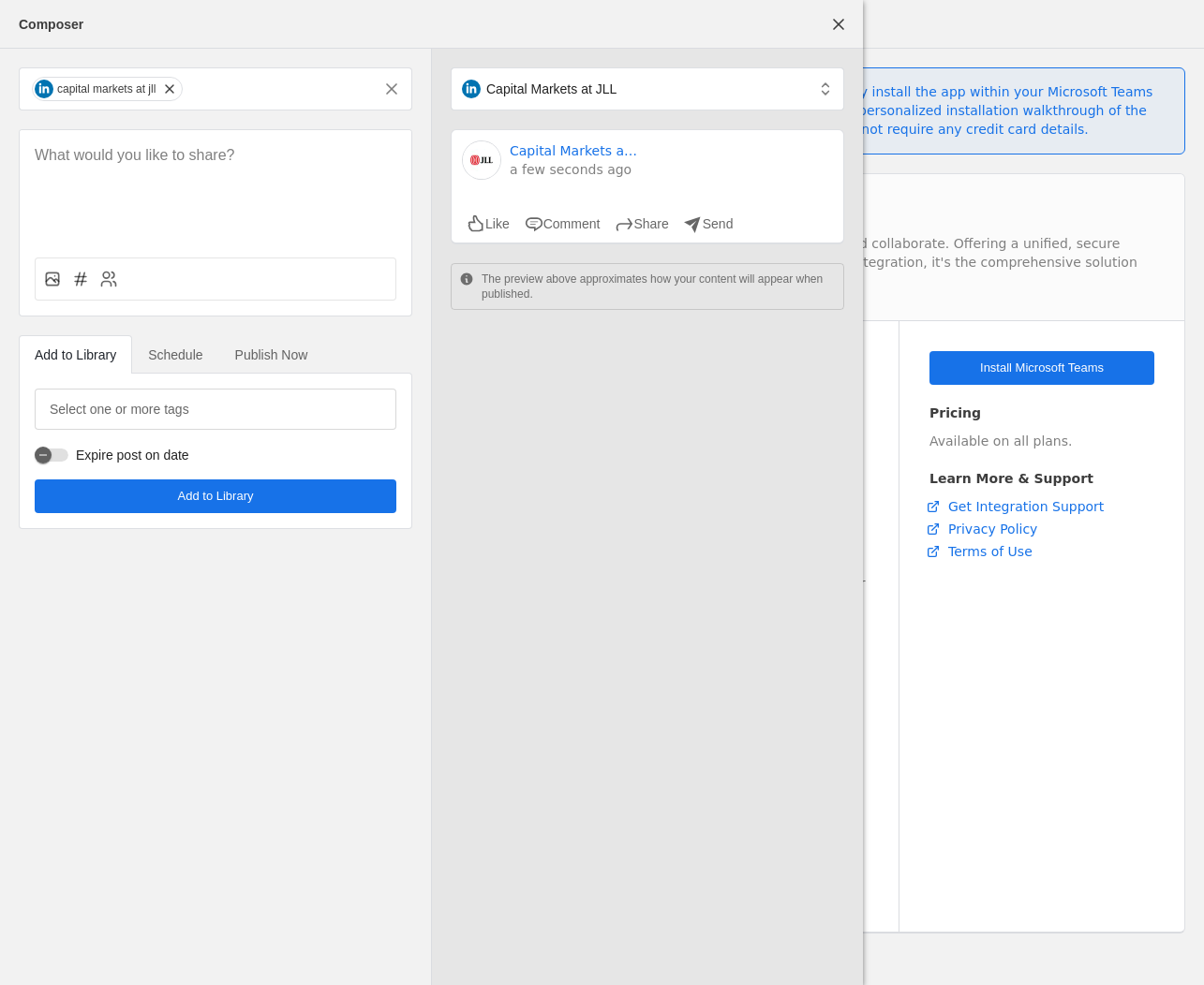
click at [822, 886] on div "To ensure a smooth integration with SocialWeaver, it is necessary to manually i…" at bounding box center [747, 516] width 915 height 937
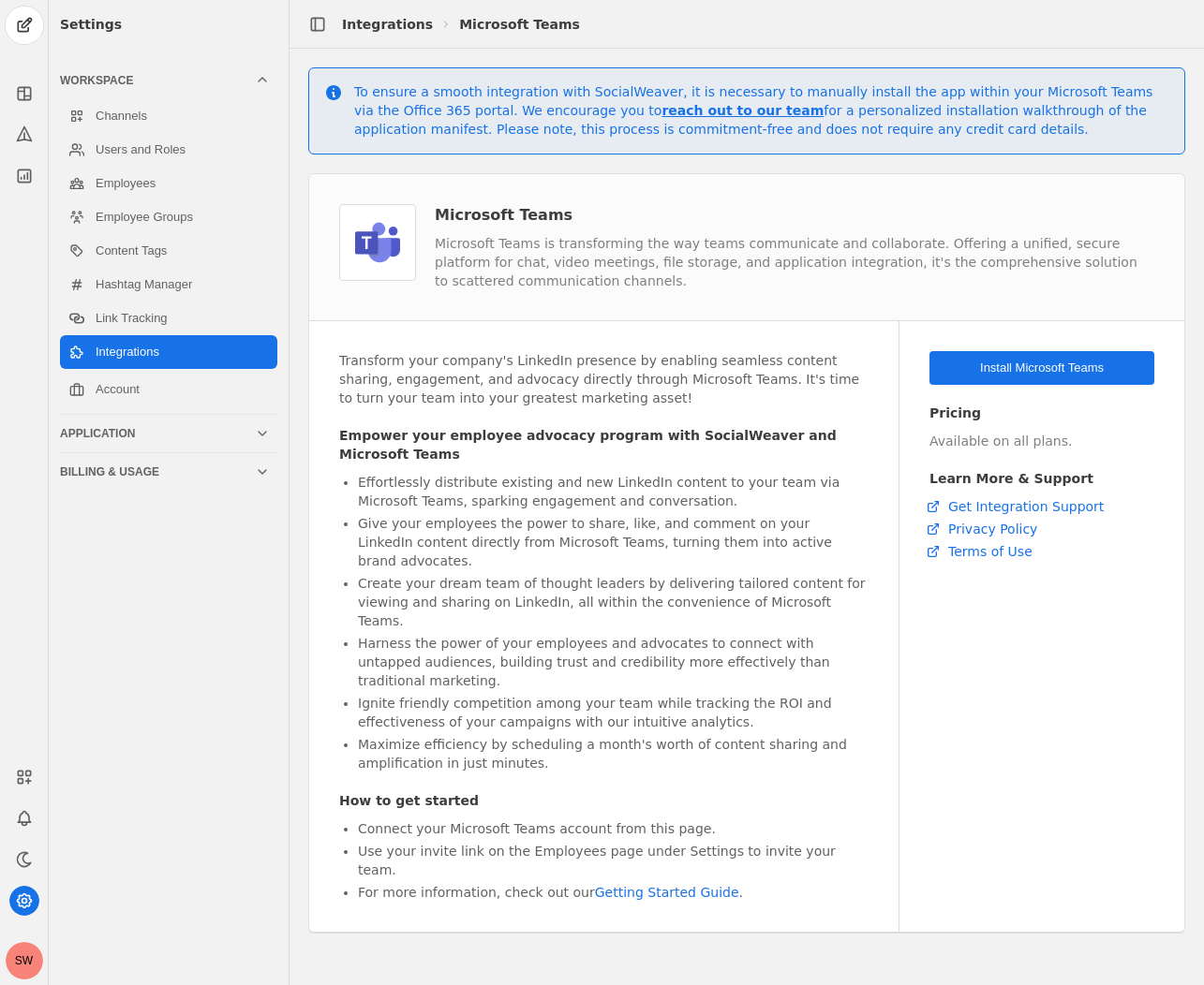
click at [32, 957] on div "SW" at bounding box center [24, 961] width 38 height 38
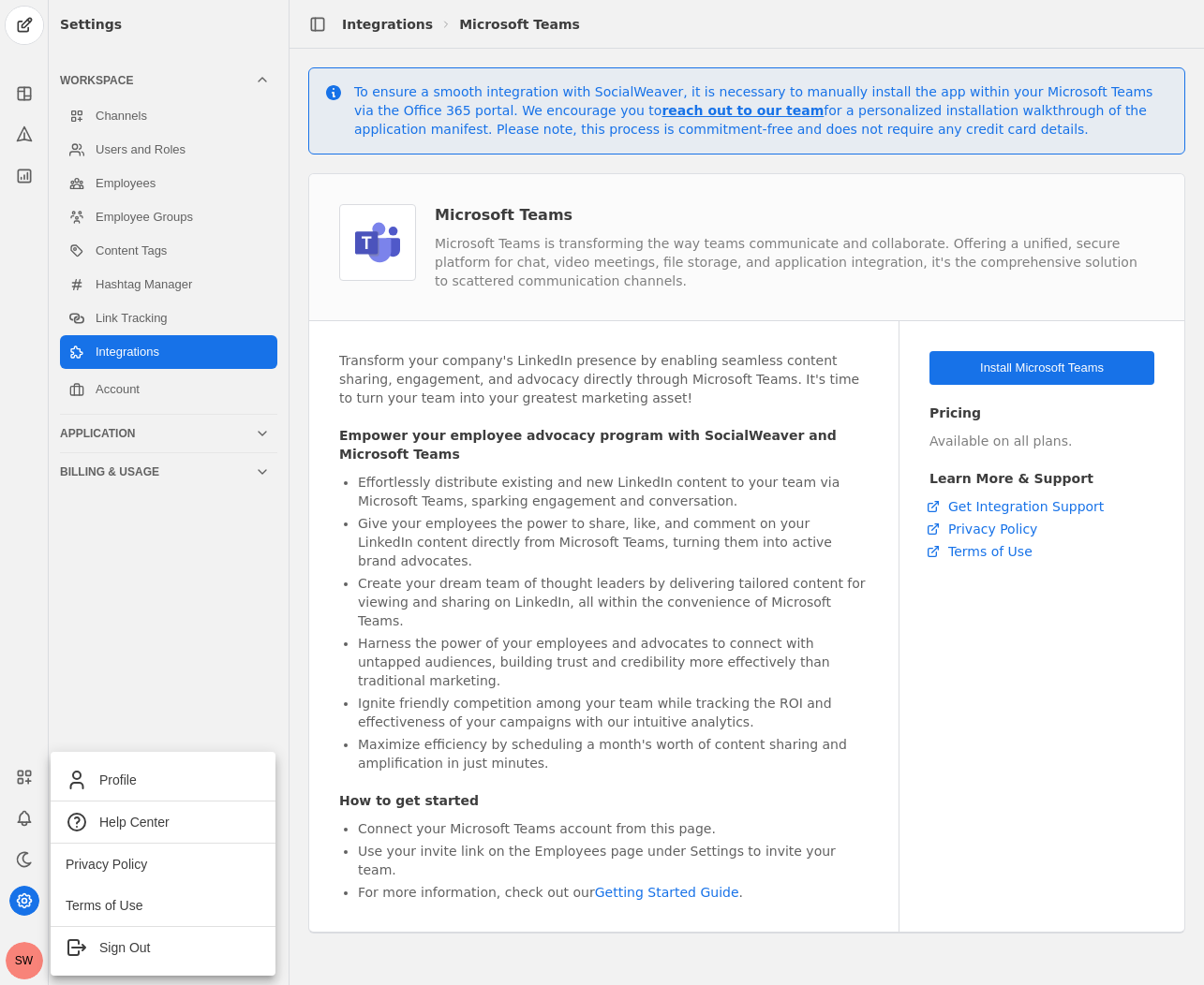
drag, startPoint x: 163, startPoint y: 699, endPoint x: 142, endPoint y: 628, distance: 74.0
click at [163, 699] on div at bounding box center [602, 492] width 1204 height 985
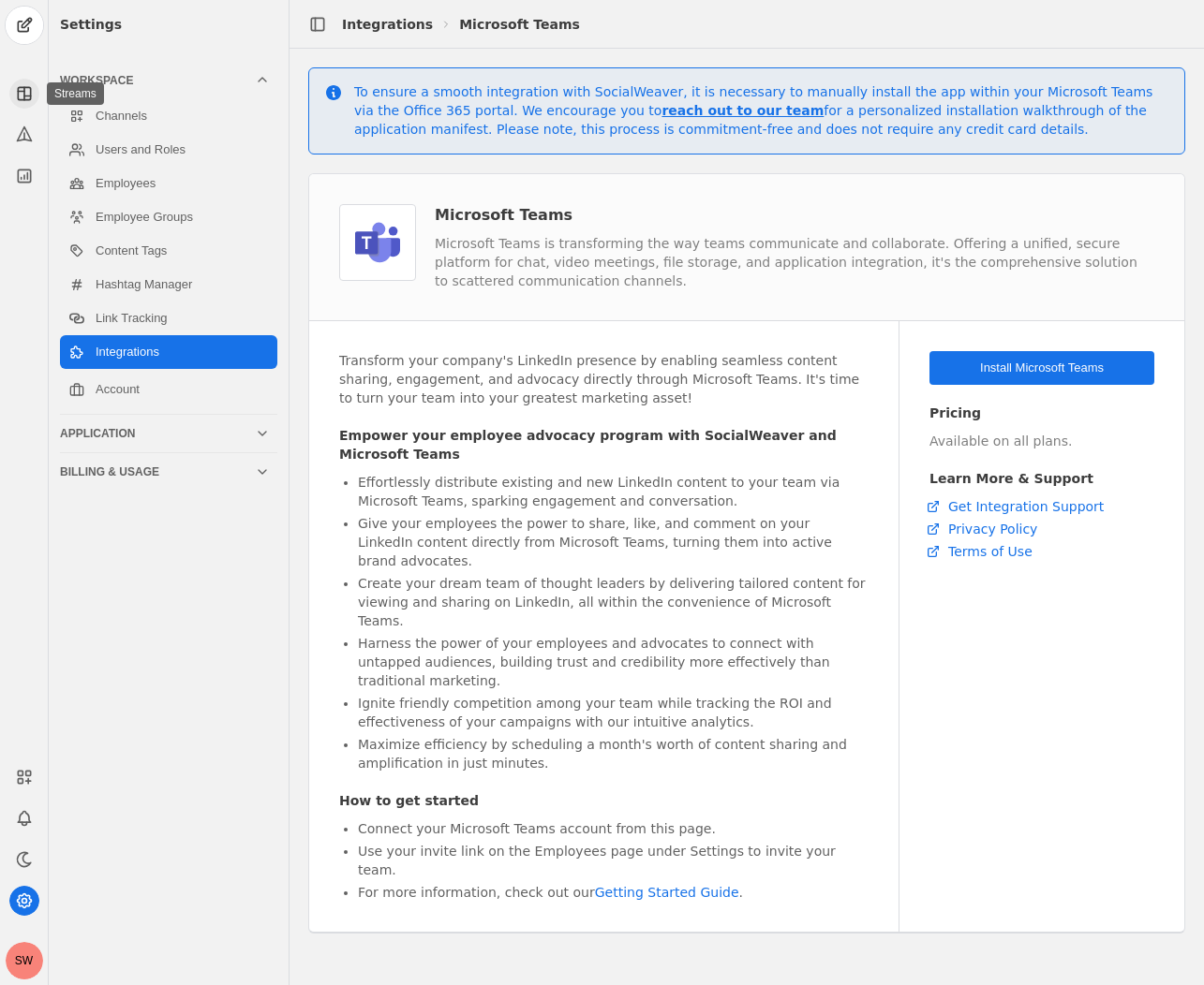
click at [21, 99] on icon at bounding box center [24, 93] width 18 height 18
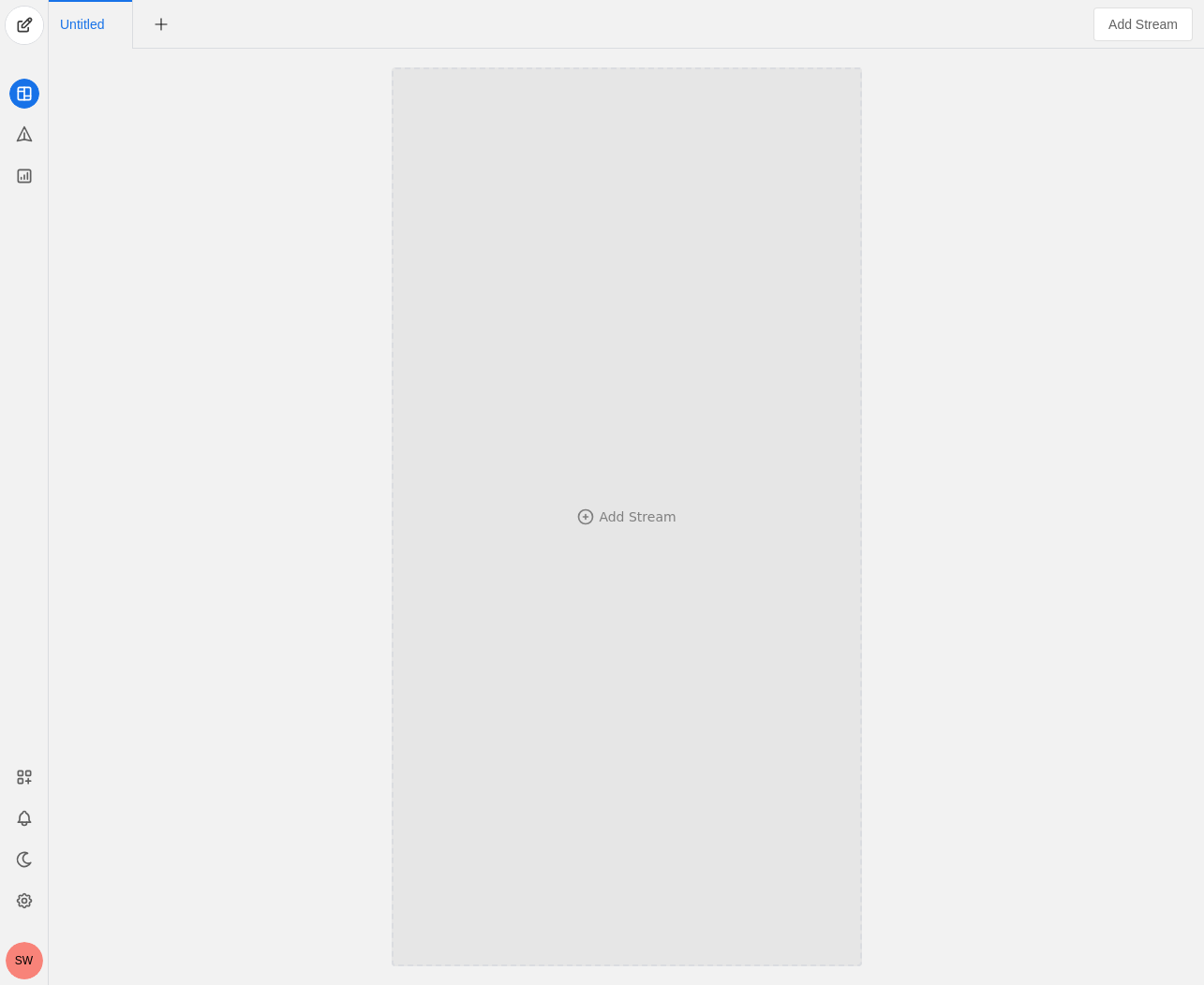
click at [575, 562] on div "Add Stream" at bounding box center [627, 517] width 346 height 715
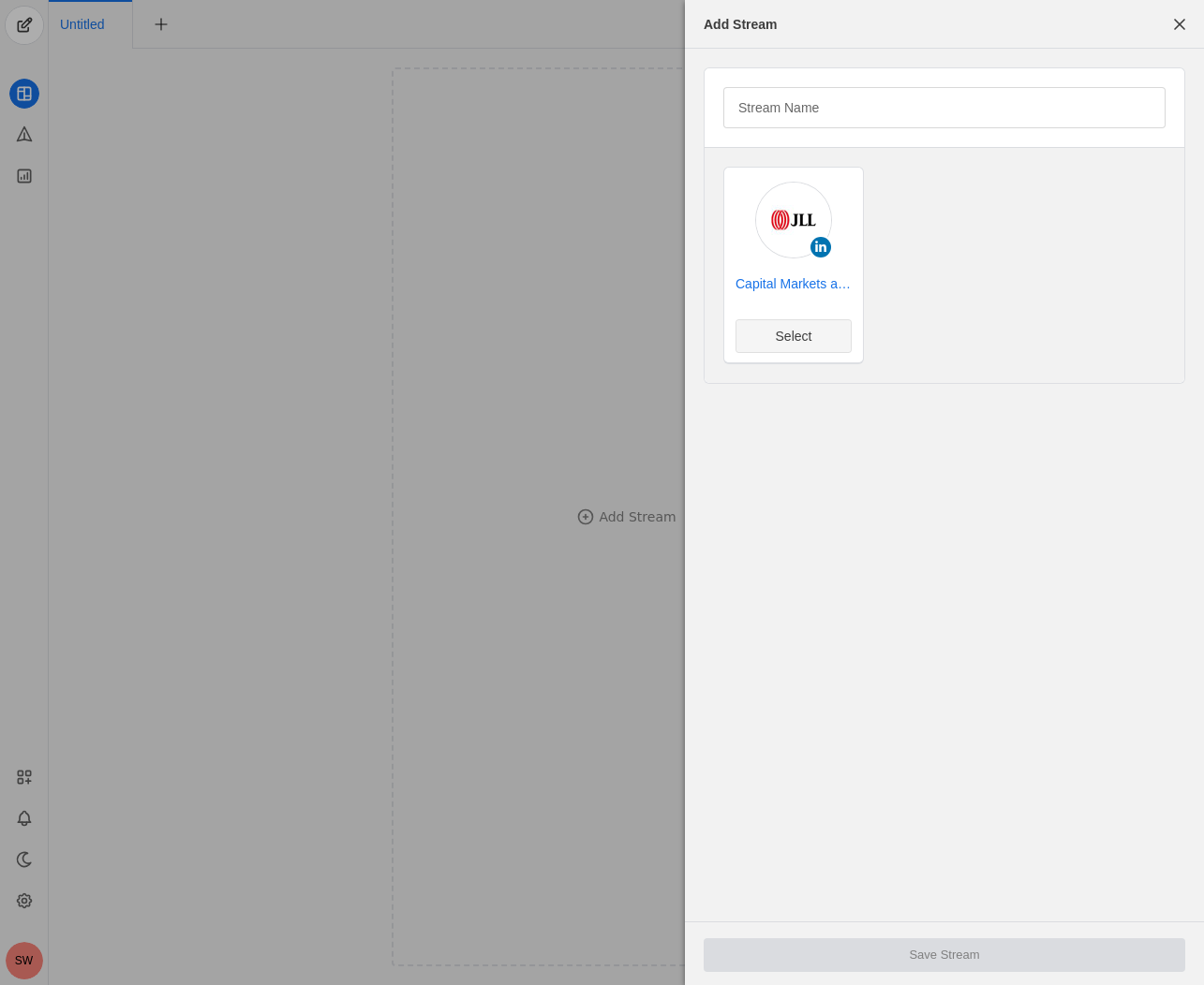
click at [793, 340] on span "Select" at bounding box center [794, 335] width 37 height 18
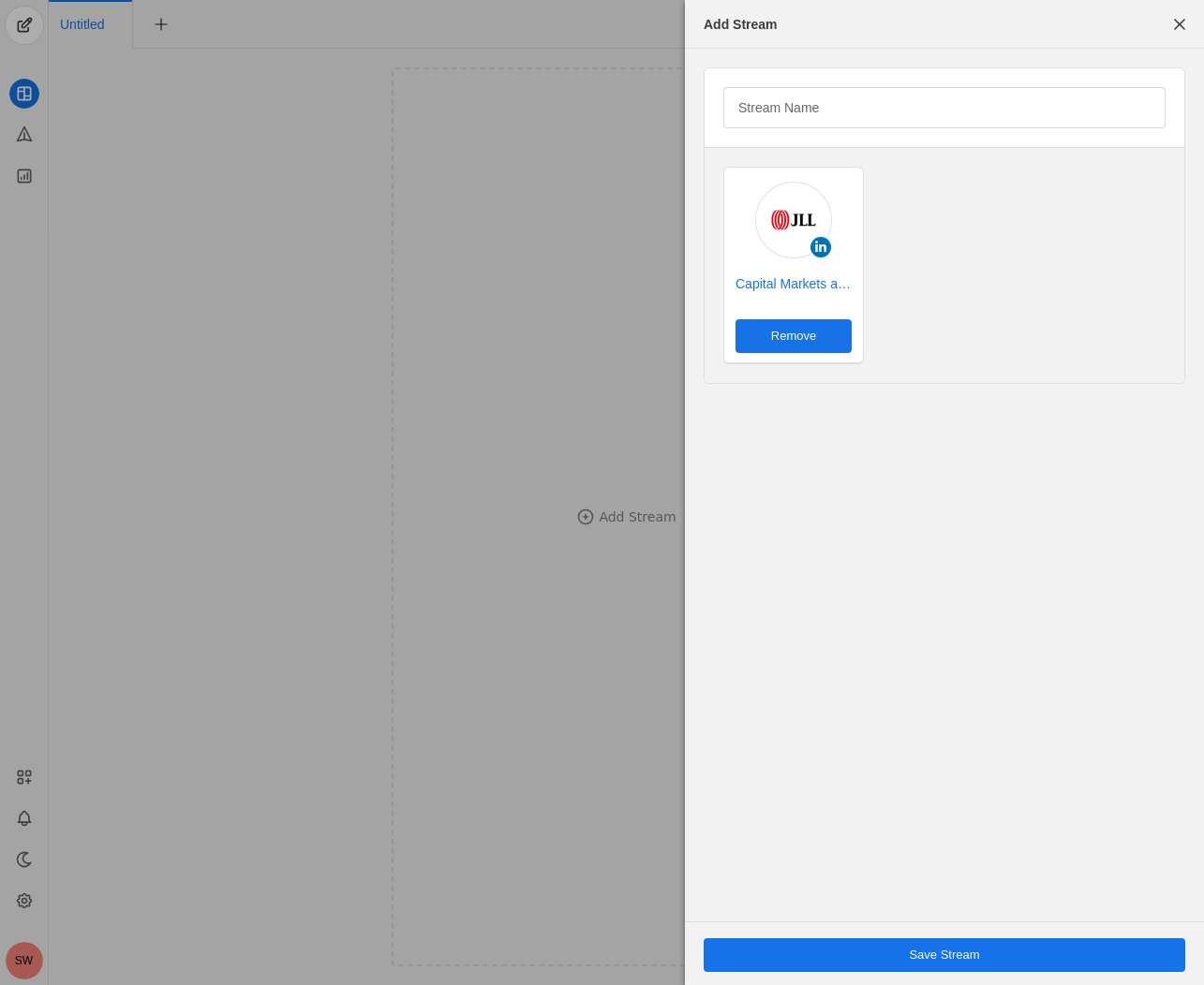
click at [903, 943] on span "undefined" at bounding box center [945, 955] width 482 height 34
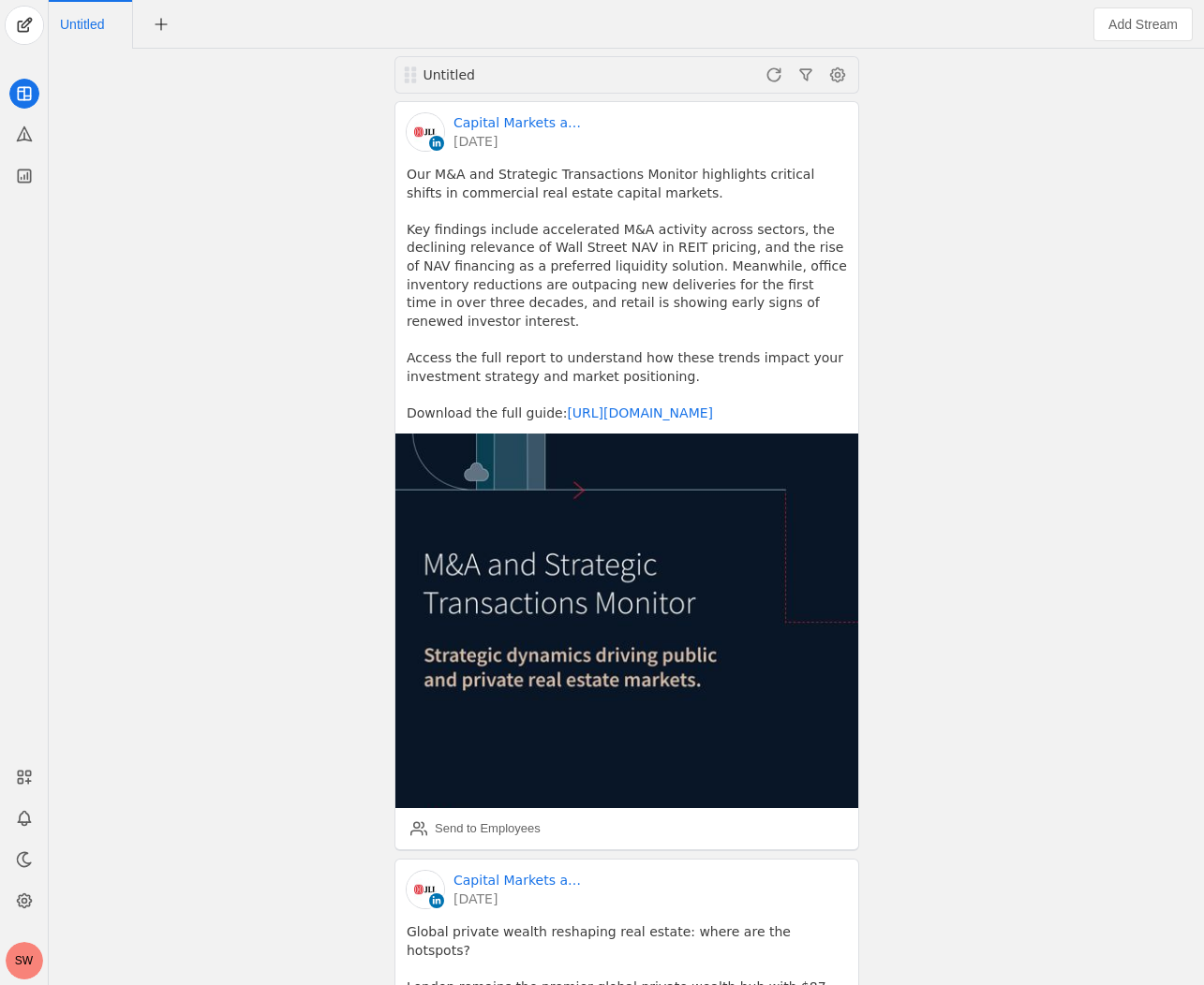
click at [86, 21] on span "Untitled" at bounding box center [82, 24] width 44 height 14
drag, startPoint x: 142, startPoint y: 17, endPoint x: -35, endPoint y: -30, distance: 183.1
click at [0, 0] on html "SW Untitled Untitled Capital Markets at JLL​ 3 days ago Our M&A and Strategic T…" at bounding box center [602, 492] width 1204 height 985
type input "CM @ JLL"
click at [369, 499] on div "Untitled Capital Markets at JLL​ 3 days ago Our M&A and Strategic Transactions …" at bounding box center [626, 516] width 1146 height 937
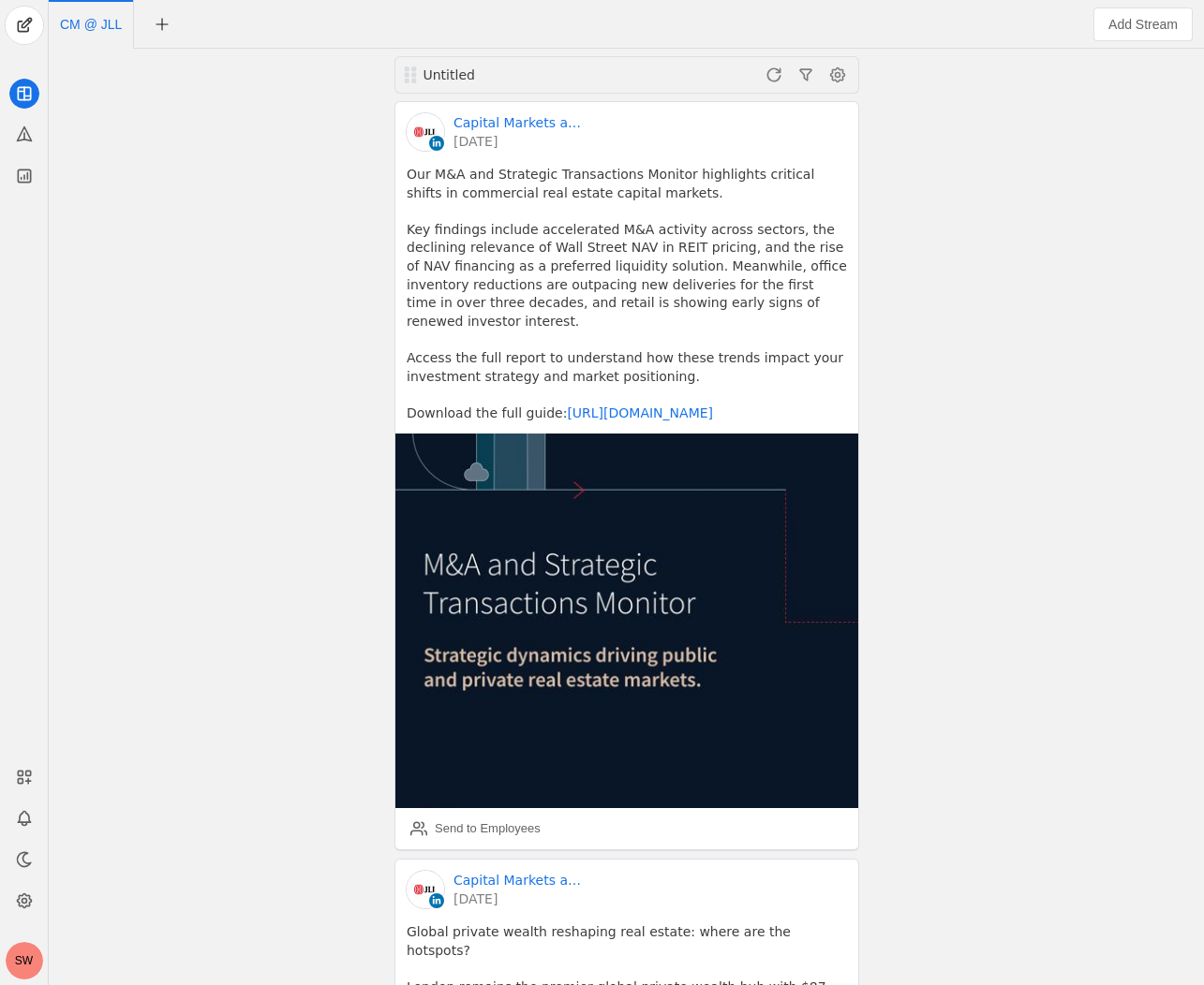
click at [98, 18] on span "CM @ JLL" at bounding box center [91, 24] width 62 height 14
click at [85, 22] on input "CM @ JLL" at bounding box center [145, 25] width 171 height 31
type input "Capital Markets @ JLL"
click at [234, 242] on div "Untitled Capital Markets at JLL​ 3 days ago Our M&A and Strategic Transactions …" at bounding box center [626, 516] width 1146 height 937
click at [766, 212] on pre "Our M&A and Strategic Transactions Monitor highlights critical shifts in commer…" at bounding box center [626, 293] width 440 height 256
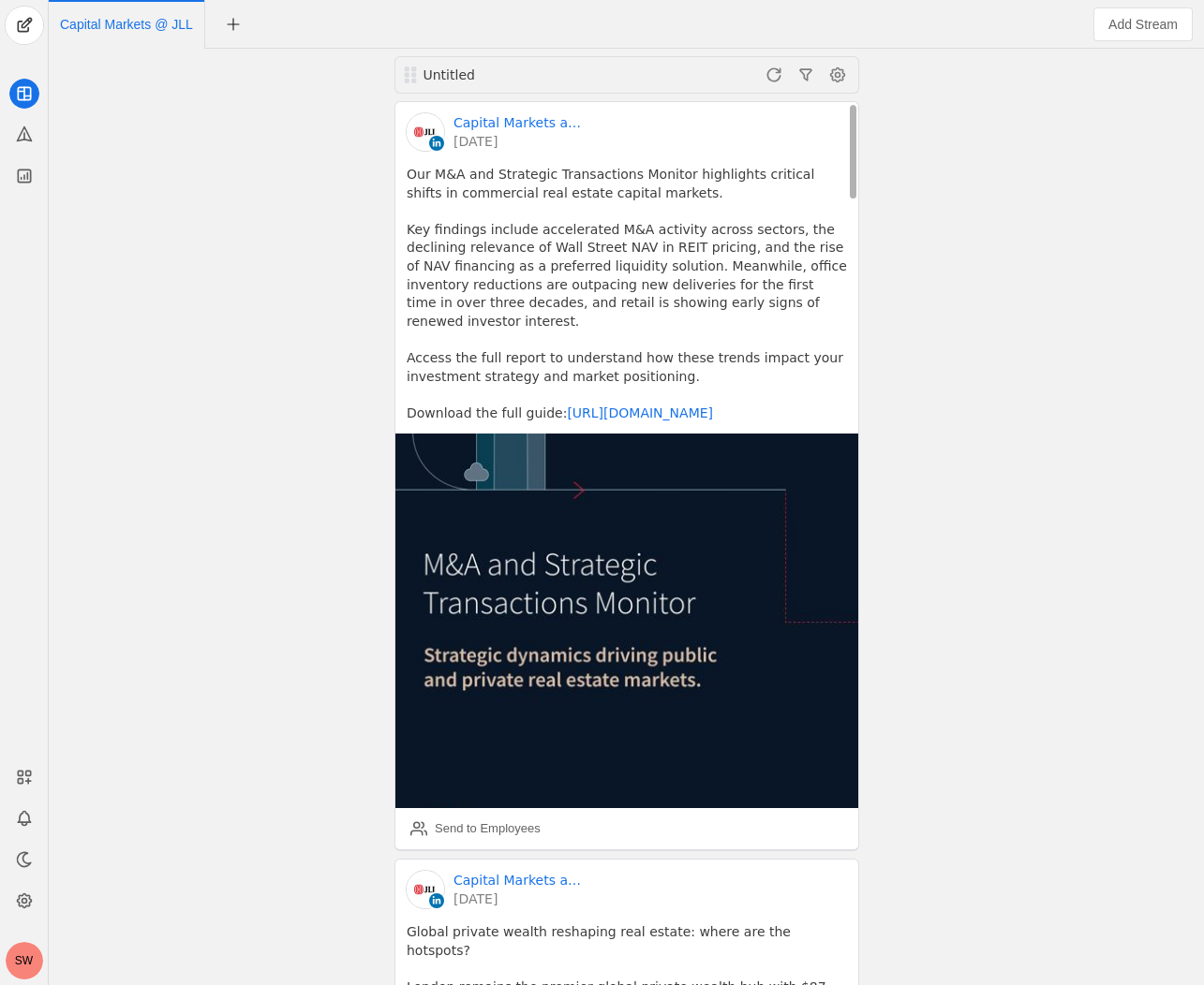
click at [784, 295] on pre "Our M&A and Strategic Transactions Monitor highlights critical shifts in commer…" at bounding box center [626, 293] width 440 height 256
click at [558, 640] on img at bounding box center [627, 622] width 463 height 375
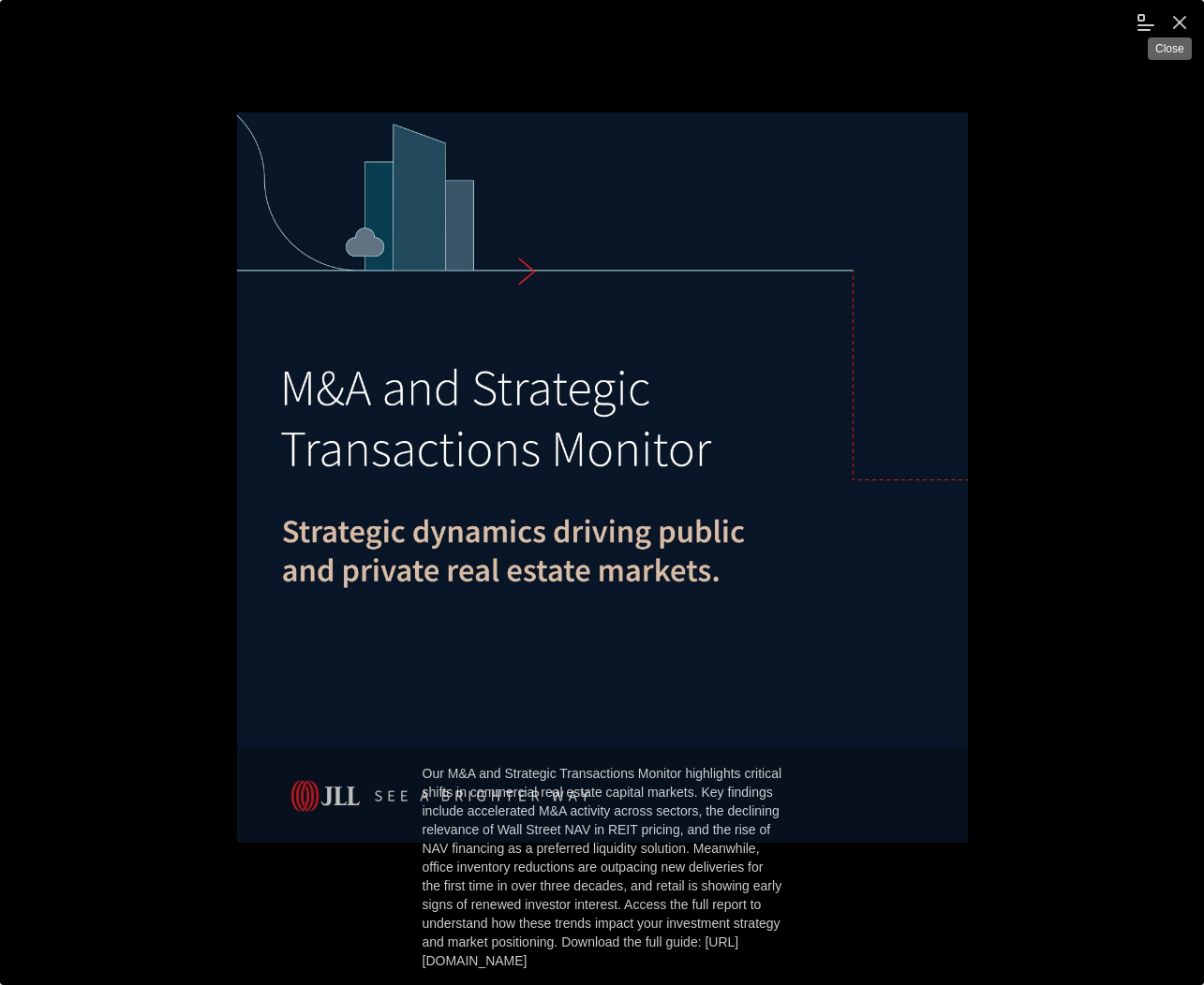
click at [1177, 18] on span "undefined" at bounding box center [1179, 22] width 34 height 34
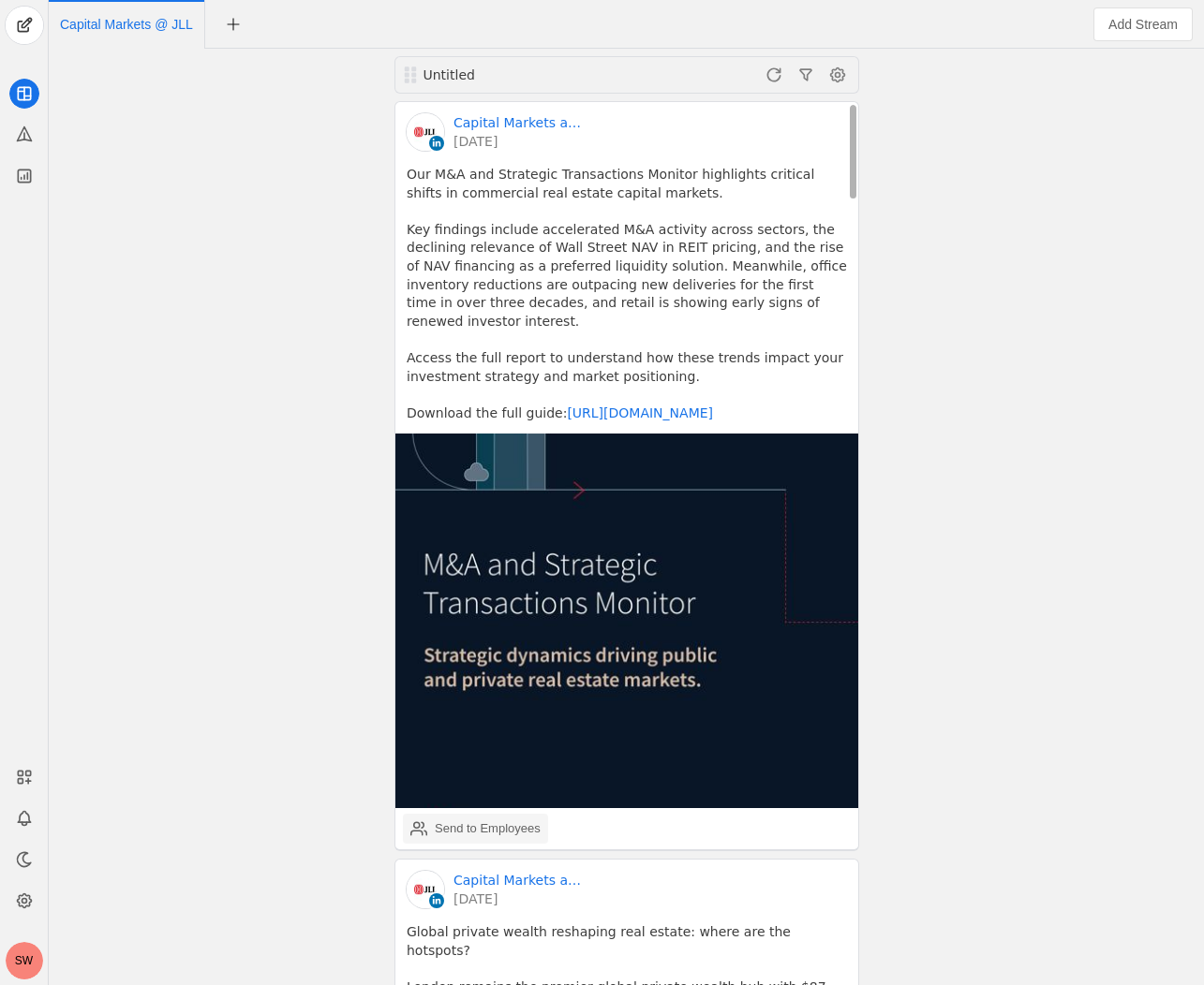
click at [489, 820] on div "Send to Employees" at bounding box center [487, 828] width 105 height 18
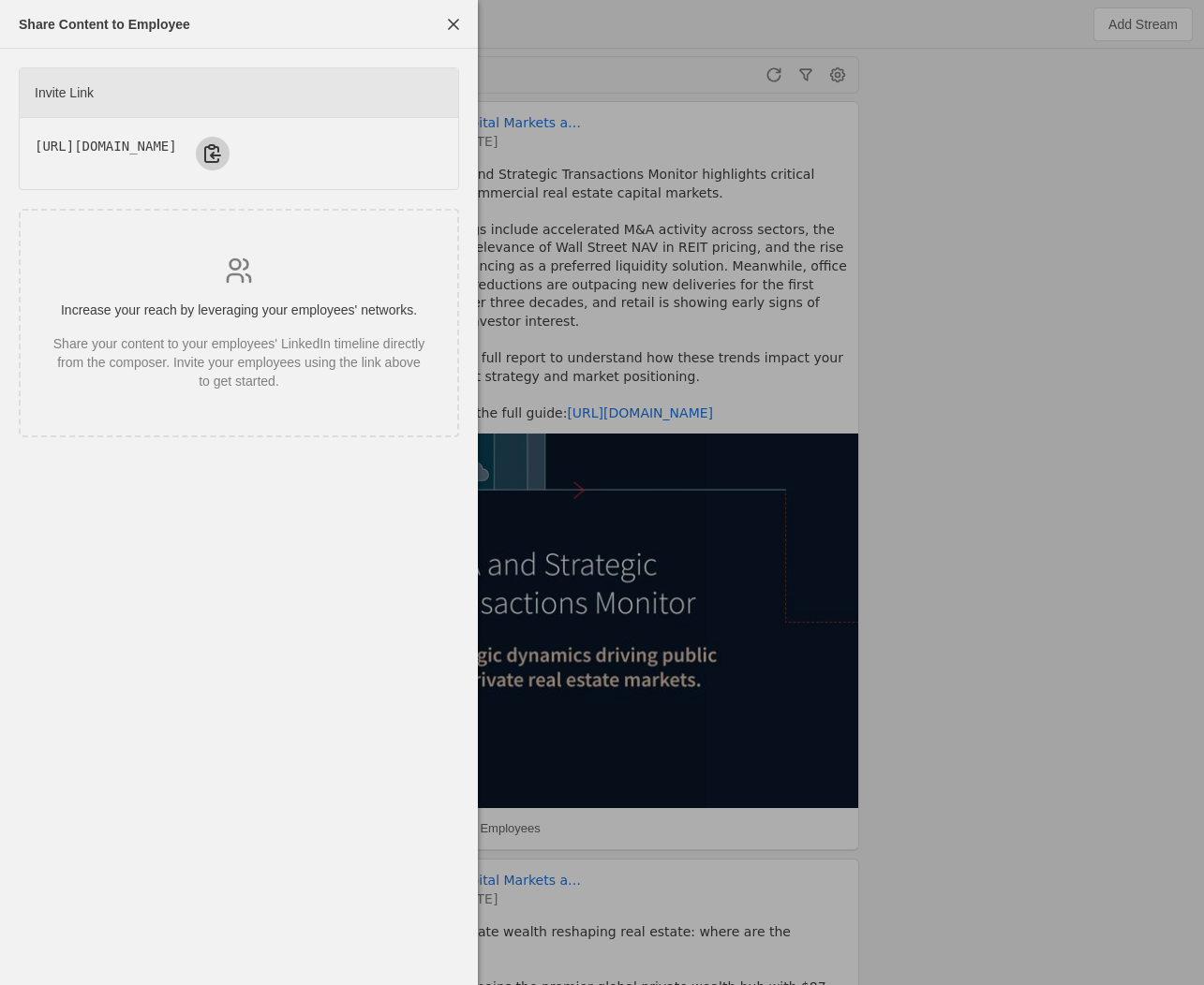
click at [229, 148] on span "undefined" at bounding box center [212, 153] width 34 height 34
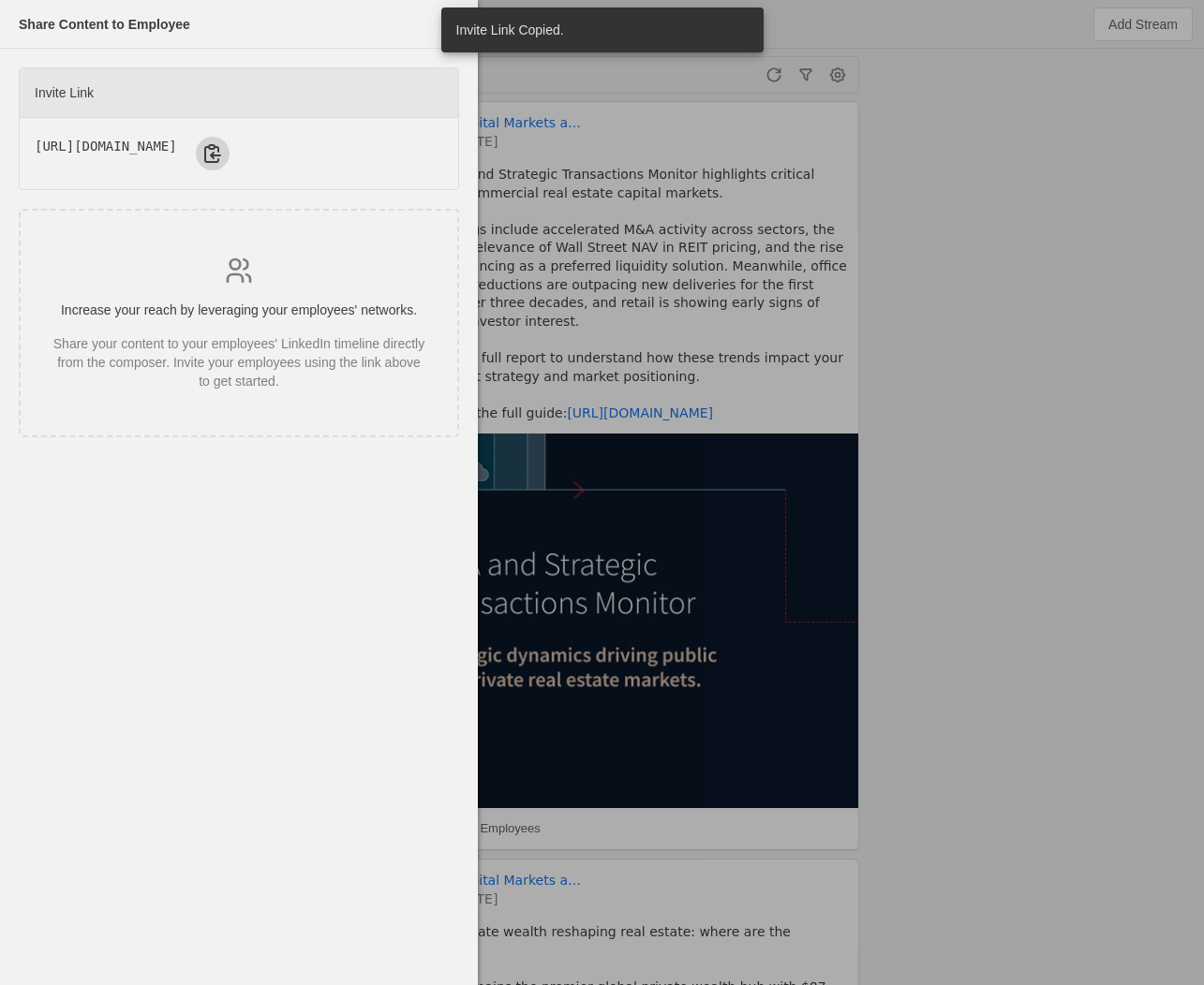
click at [253, 360] on div "Share your content to your employees' LinkedIn timeline directly from the compo…" at bounding box center [238, 362] width 376 height 56
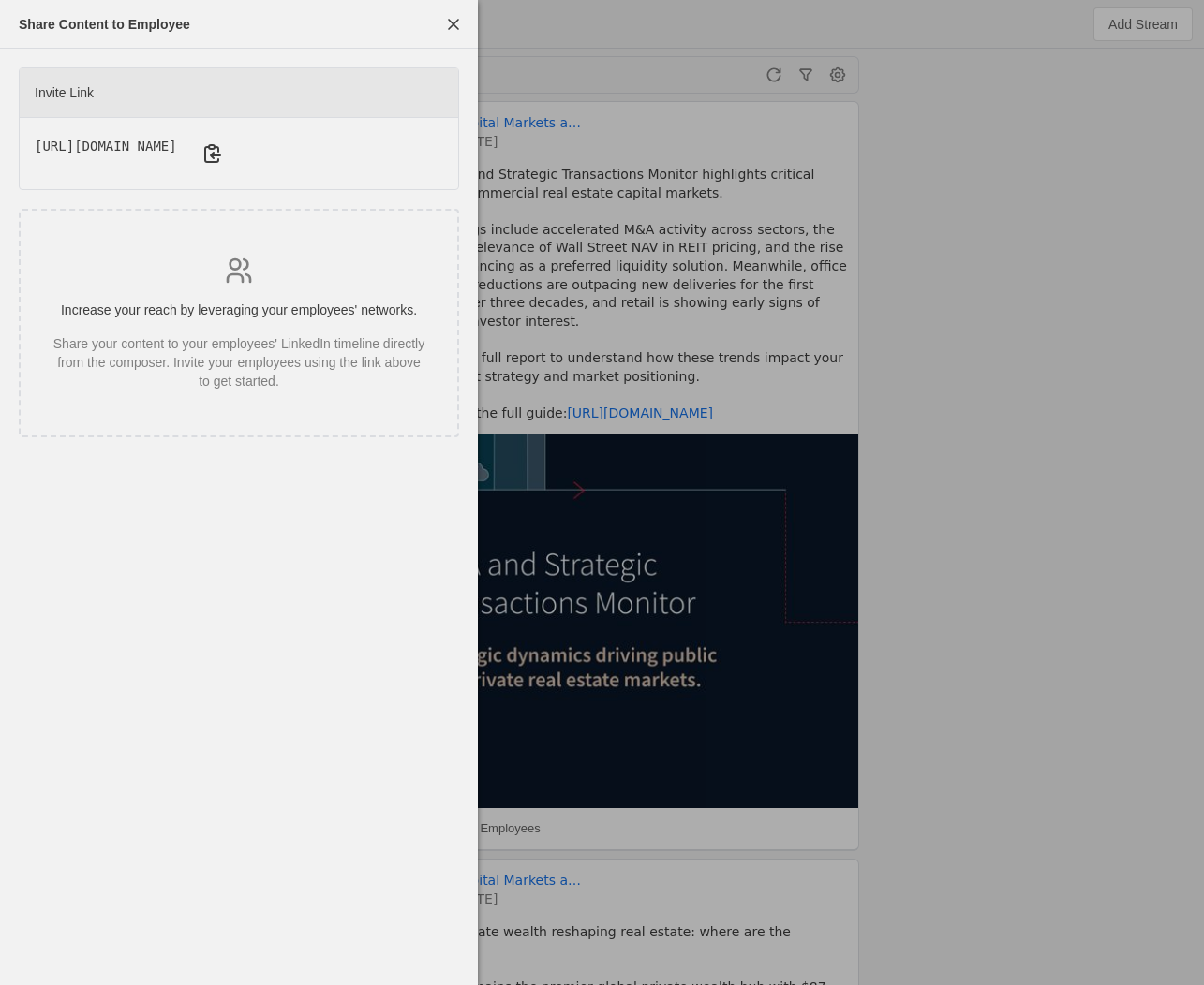
click at [272, 410] on div "Increase your reach by leveraging your employees' networks. Share your content …" at bounding box center [238, 323] width 440 height 228
click at [1148, 535] on div at bounding box center [602, 492] width 1204 height 985
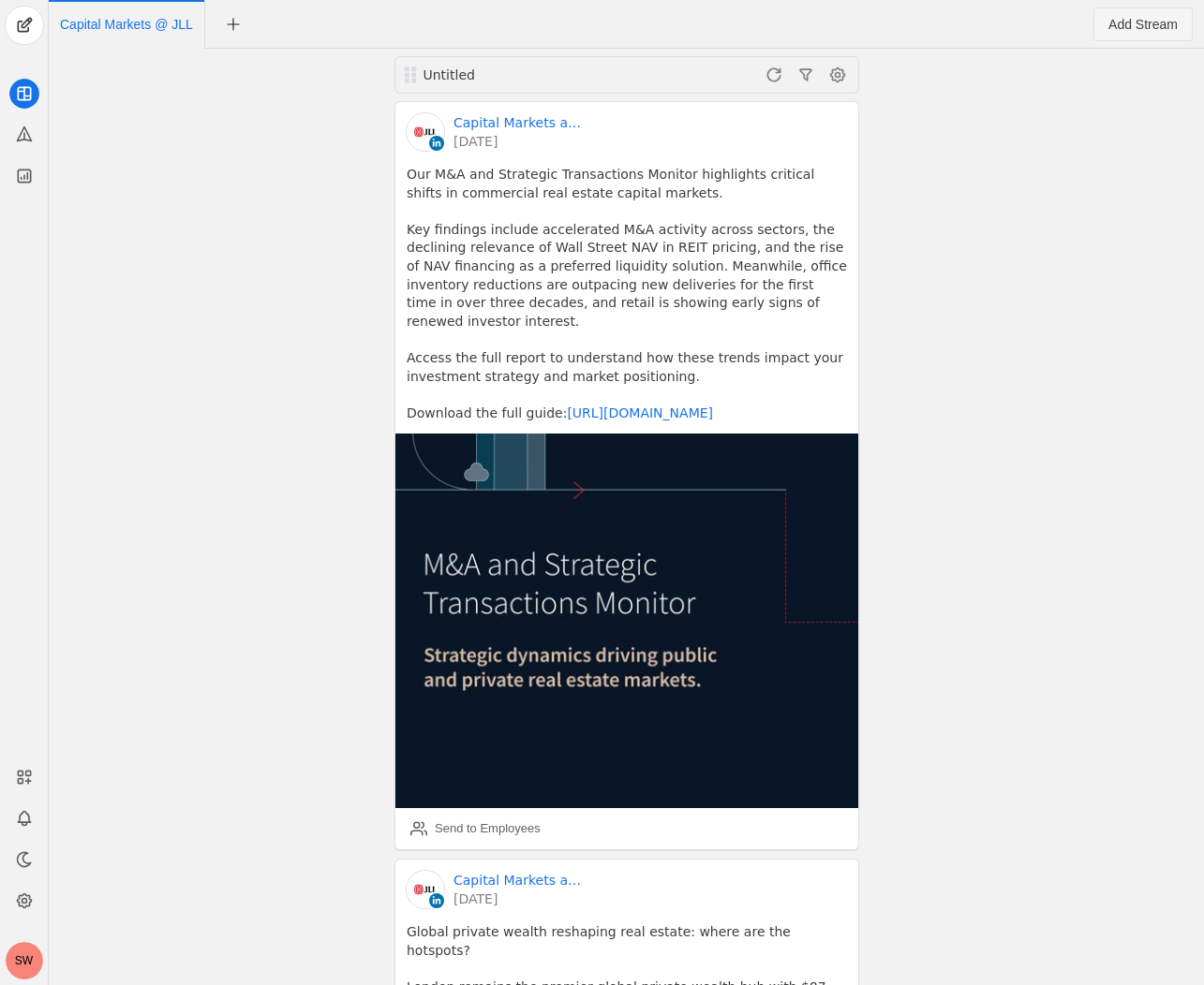
click at [1133, 23] on span "Add Stream" at bounding box center [1143, 24] width 70 height 18
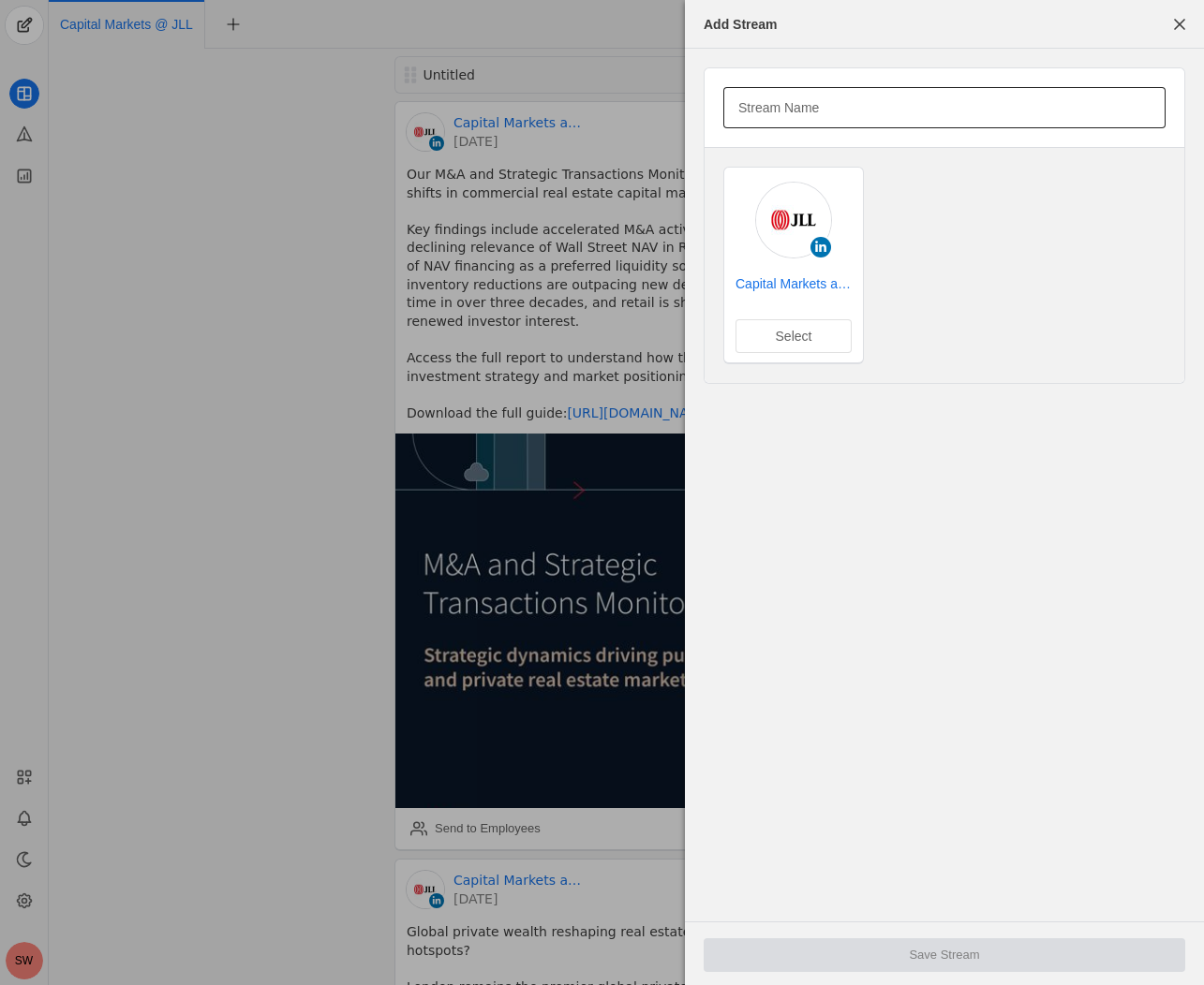
click at [778, 104] on mat-label "Stream Name" at bounding box center [778, 107] width 80 height 22
click at [778, 104] on input "Stream Name" at bounding box center [944, 107] width 412 height 22
drag, startPoint x: 230, startPoint y: 522, endPoint x: 253, endPoint y: 466, distance: 60.5
click at [230, 521] on div at bounding box center [602, 492] width 1204 height 985
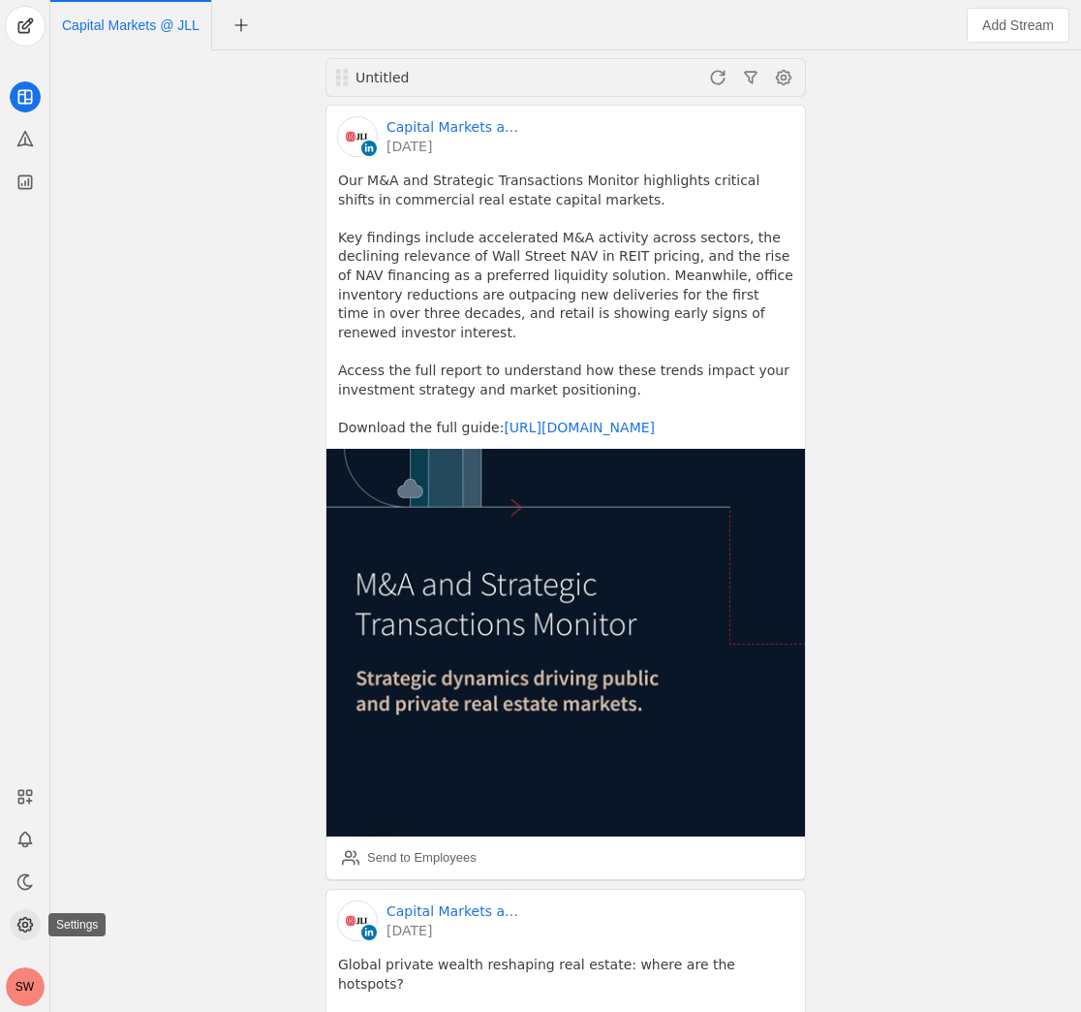
click at [24, 928] on icon at bounding box center [25, 924] width 19 height 19
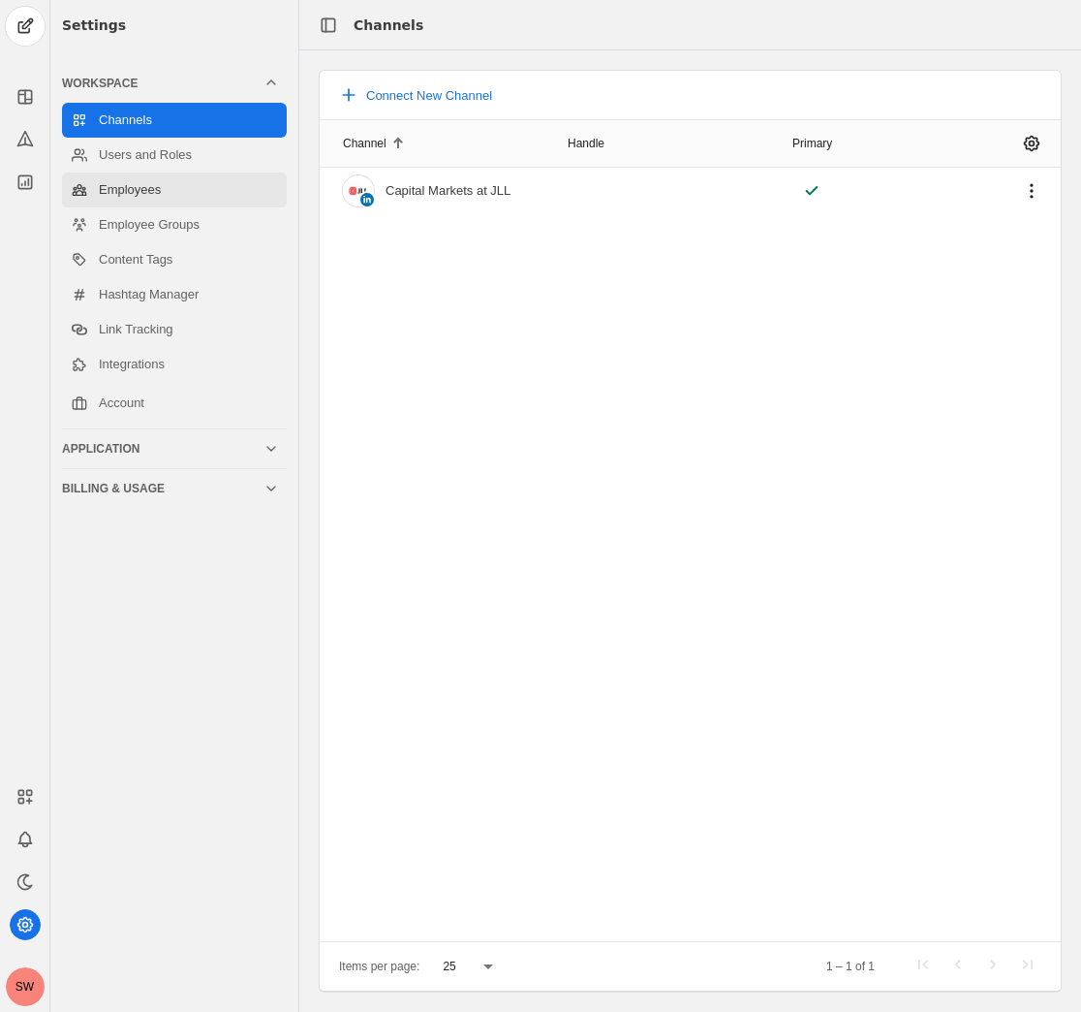
click at [136, 181] on link "Employees" at bounding box center [174, 189] width 225 height 35
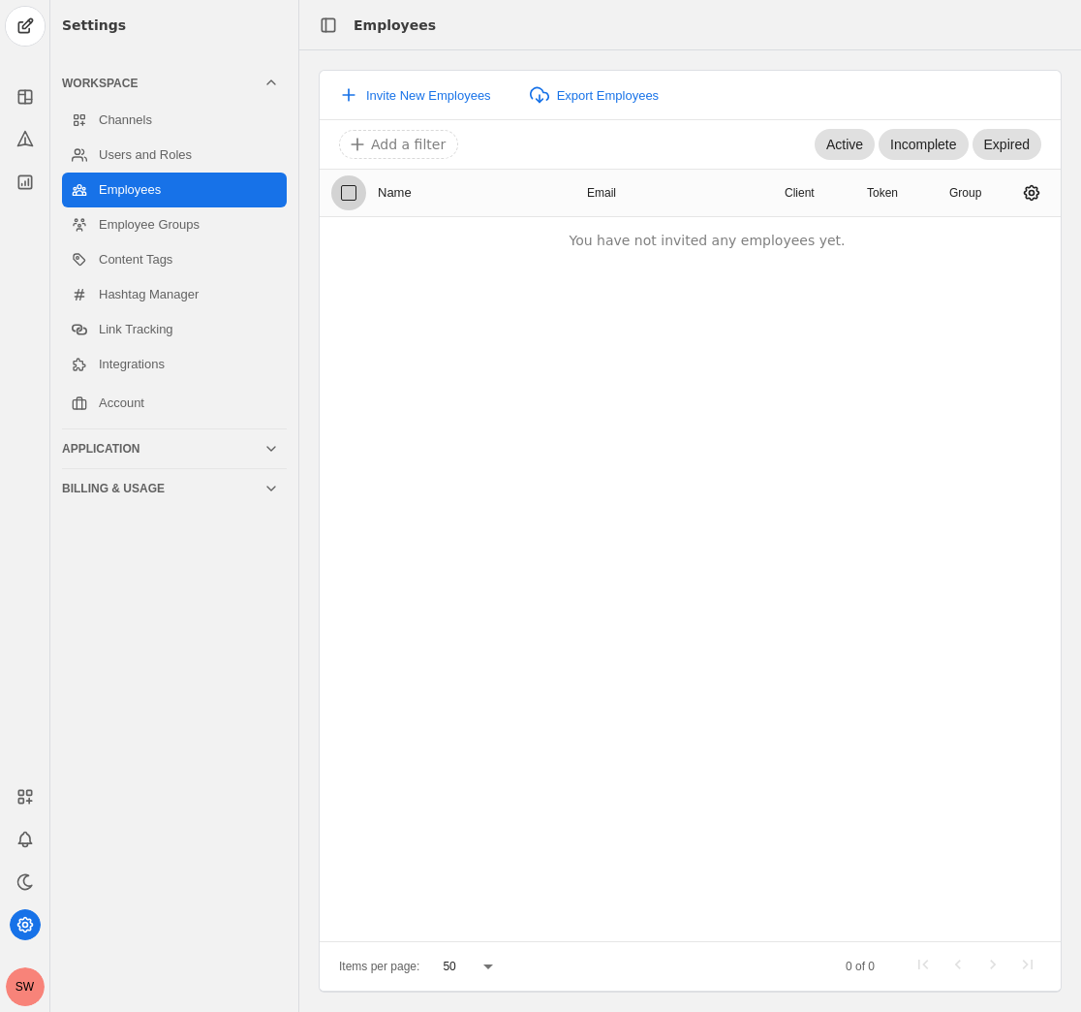
click at [350, 196] on input "checkbox" at bounding box center [348, 192] width 35 height 35
click at [348, 195] on input "checkbox" at bounding box center [348, 192] width 35 height 35
checkbox input "false"
click at [378, 97] on span "Invite New Employees" at bounding box center [428, 95] width 125 height 15
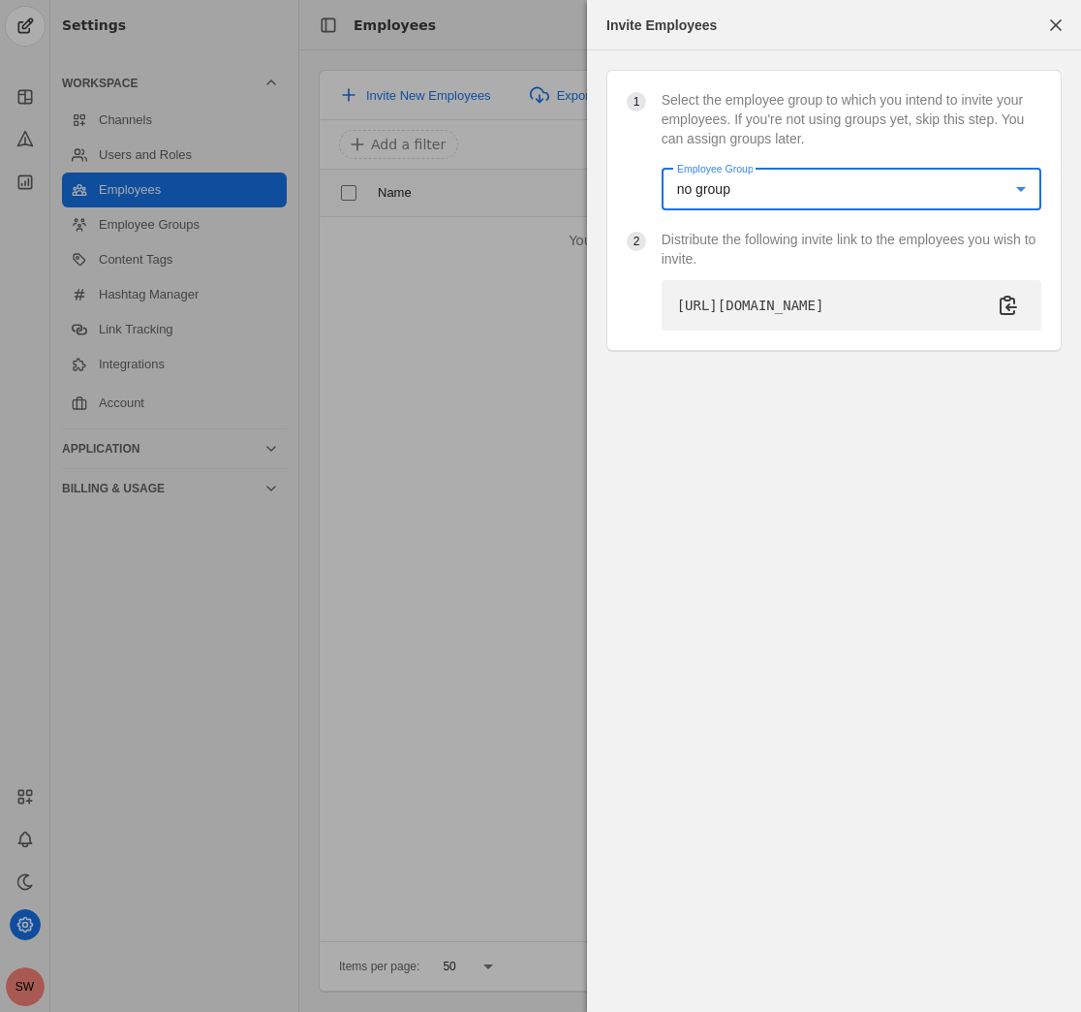
click at [842, 187] on div "no group" at bounding box center [846, 188] width 339 height 19
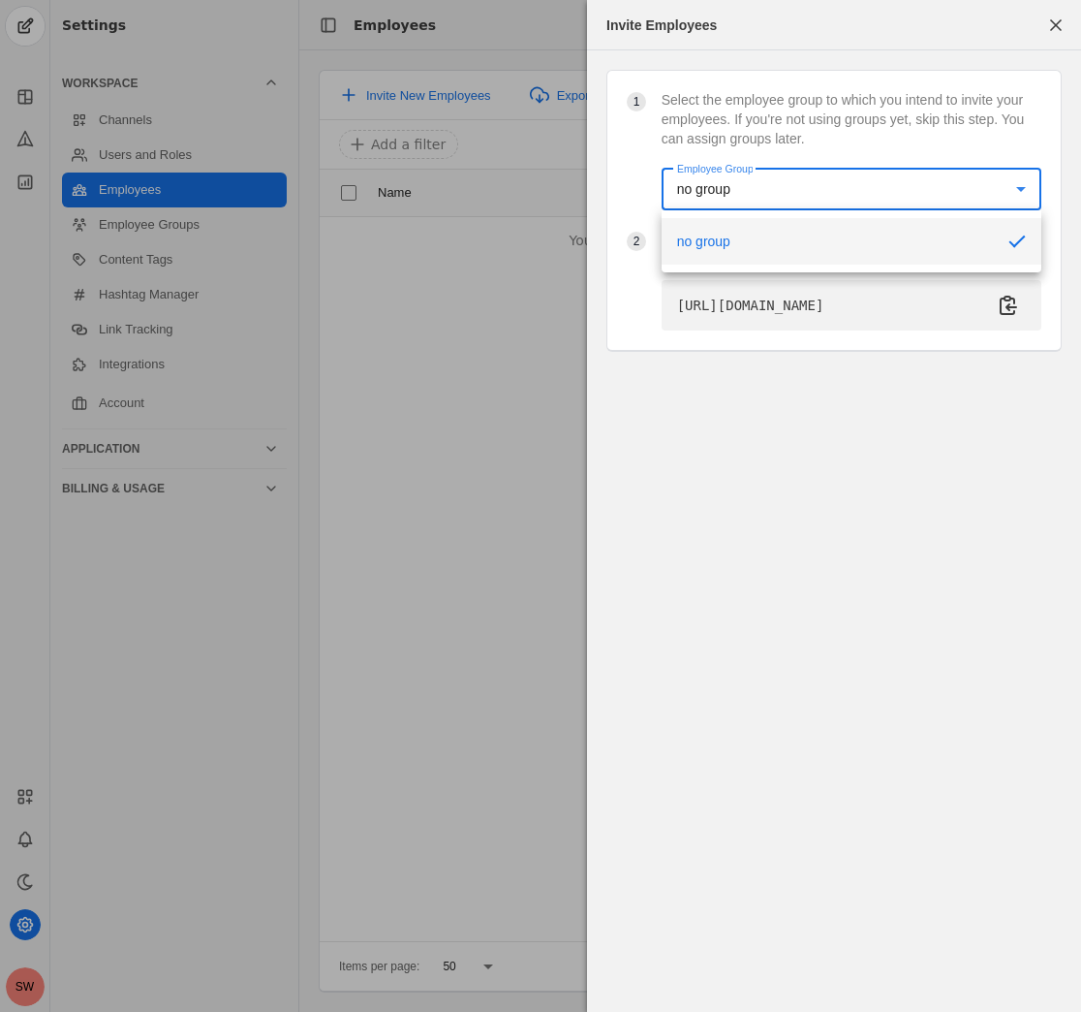
click at [558, 393] on div at bounding box center [540, 506] width 1081 height 1012
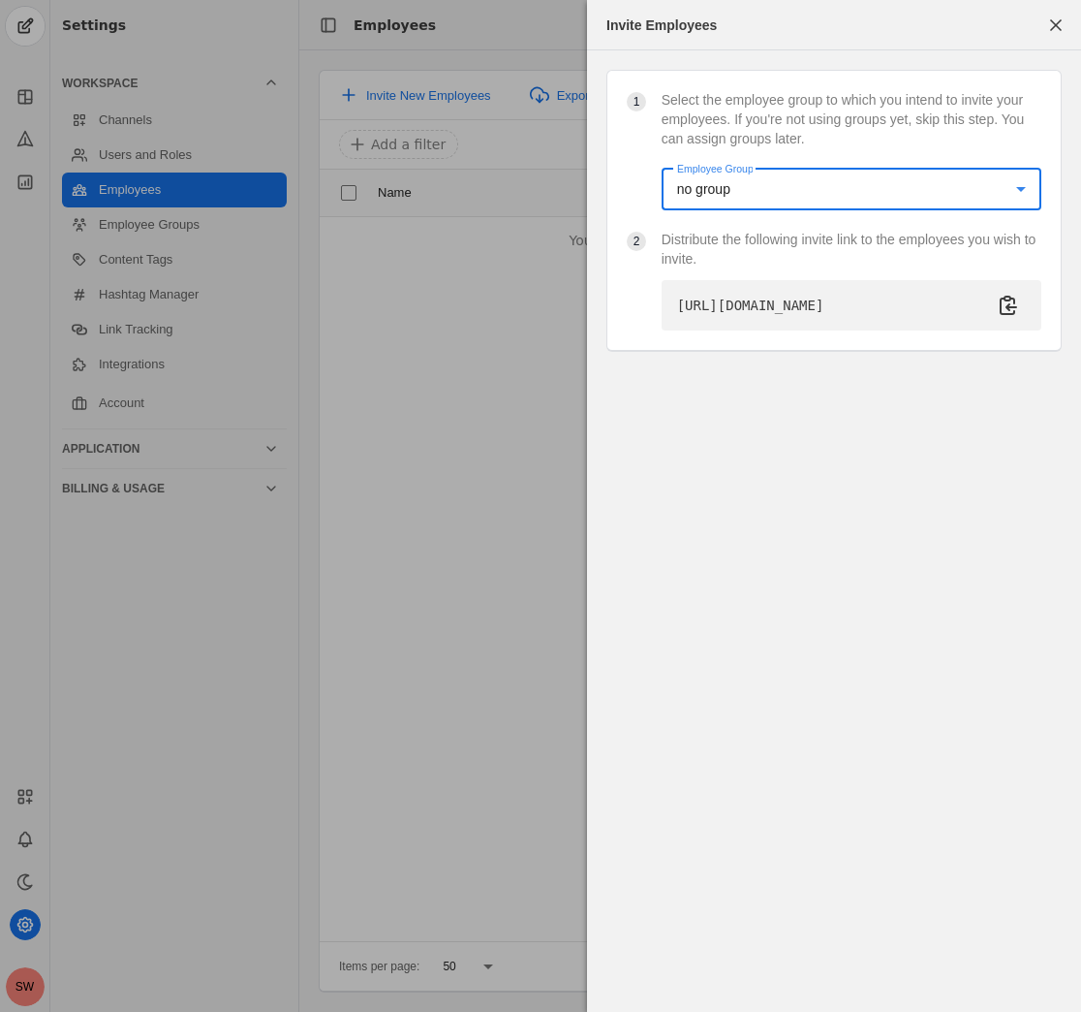
click at [742, 197] on div "no group" at bounding box center [846, 188] width 339 height 19
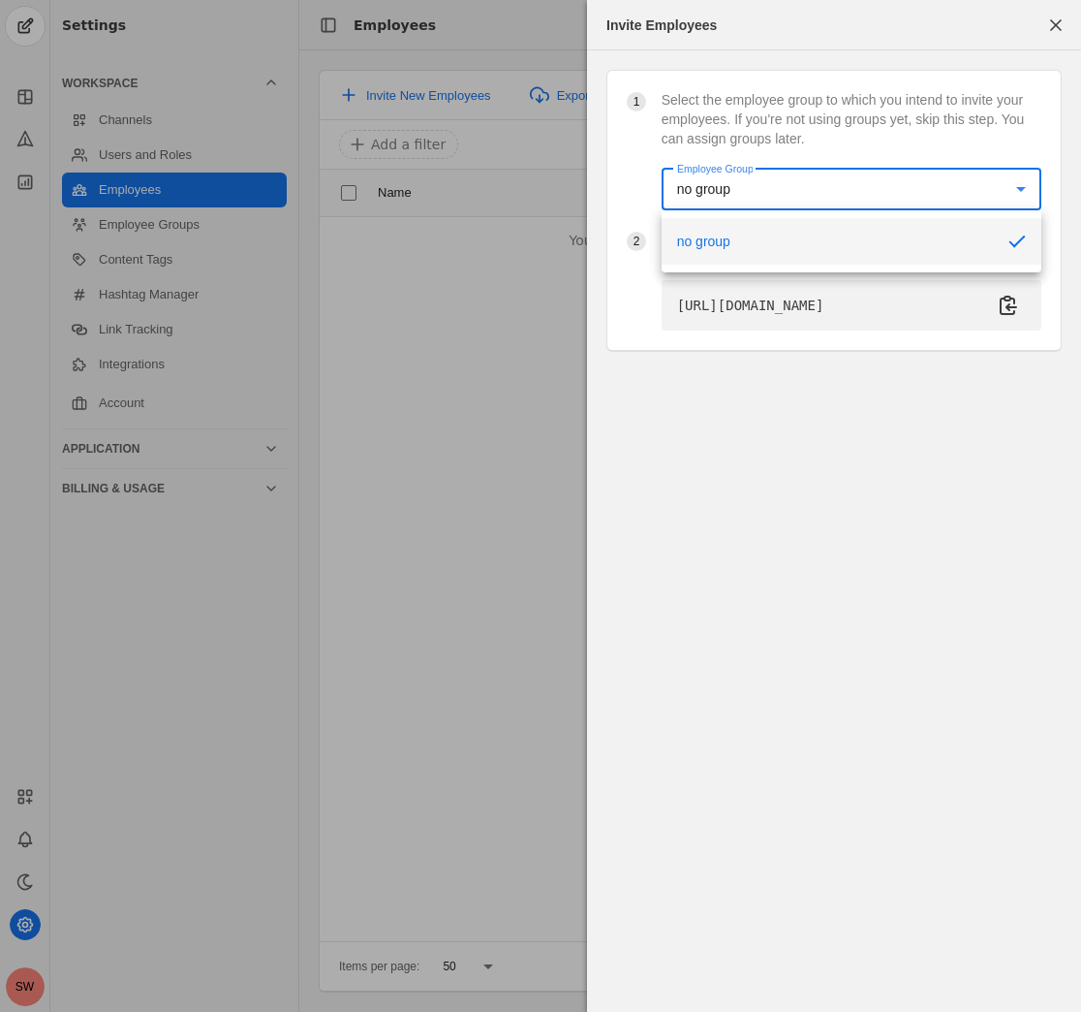
drag, startPoint x: 455, startPoint y: 380, endPoint x: 435, endPoint y: 381, distance: 20.4
click at [455, 381] on div at bounding box center [540, 506] width 1081 height 1012
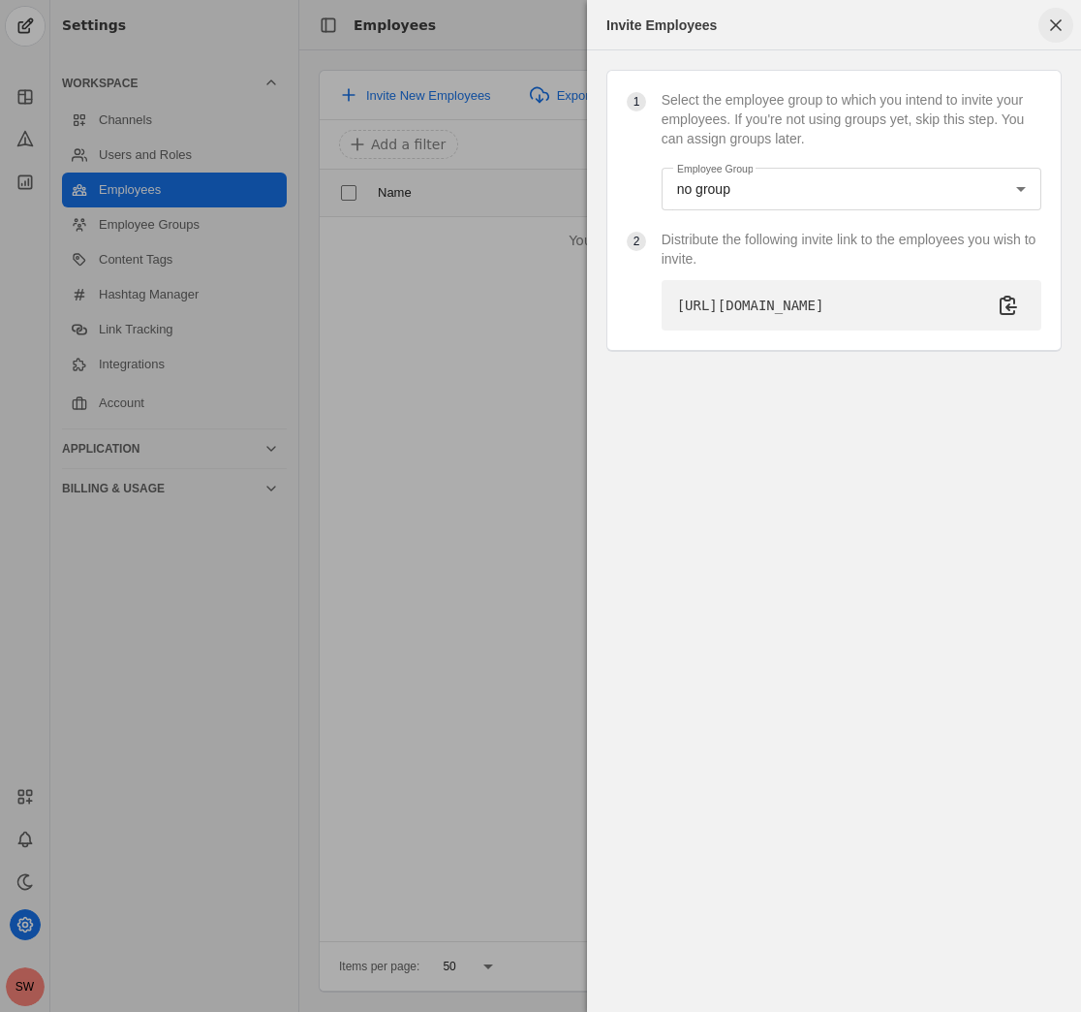
click at [1048, 31] on span "button" at bounding box center [1056, 25] width 35 height 35
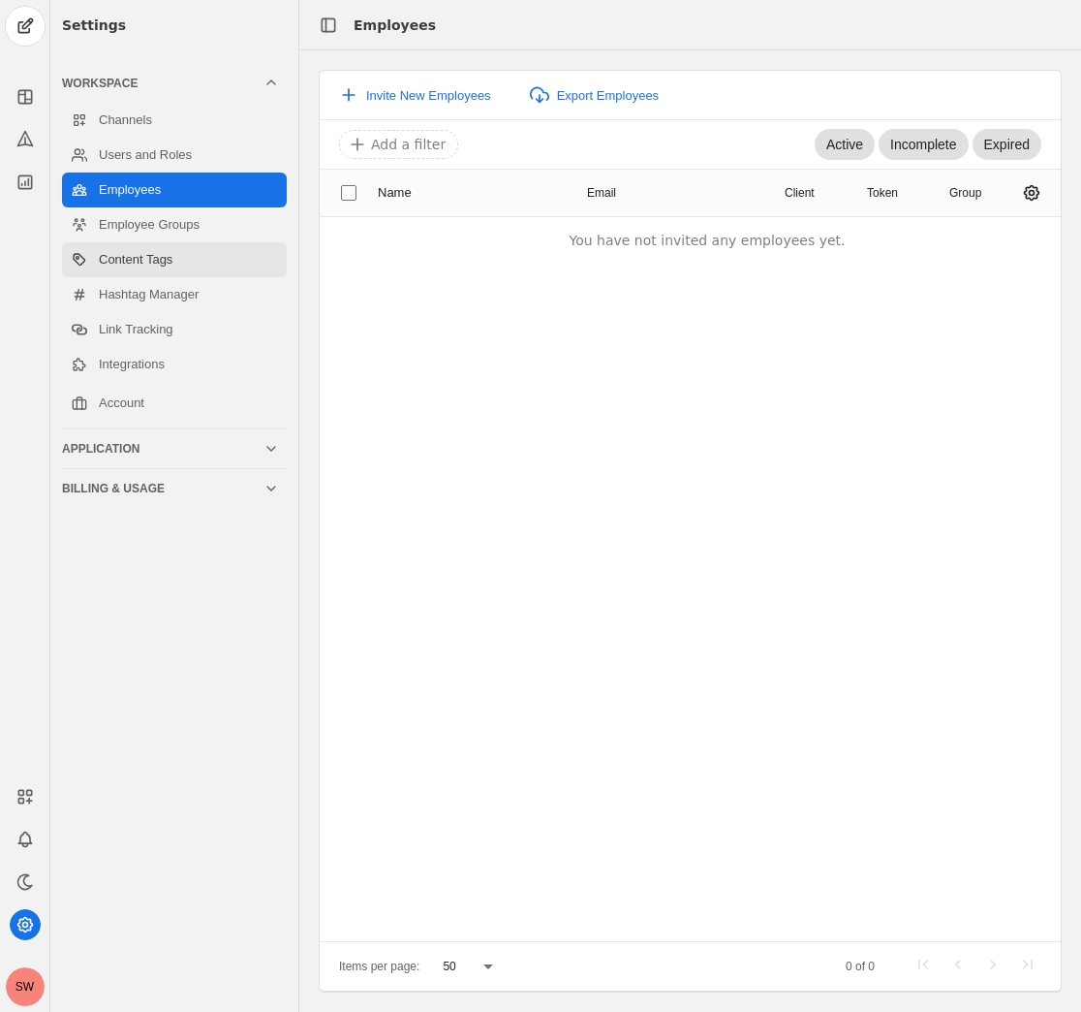
click at [114, 244] on link "Content Tags" at bounding box center [174, 259] width 225 height 35
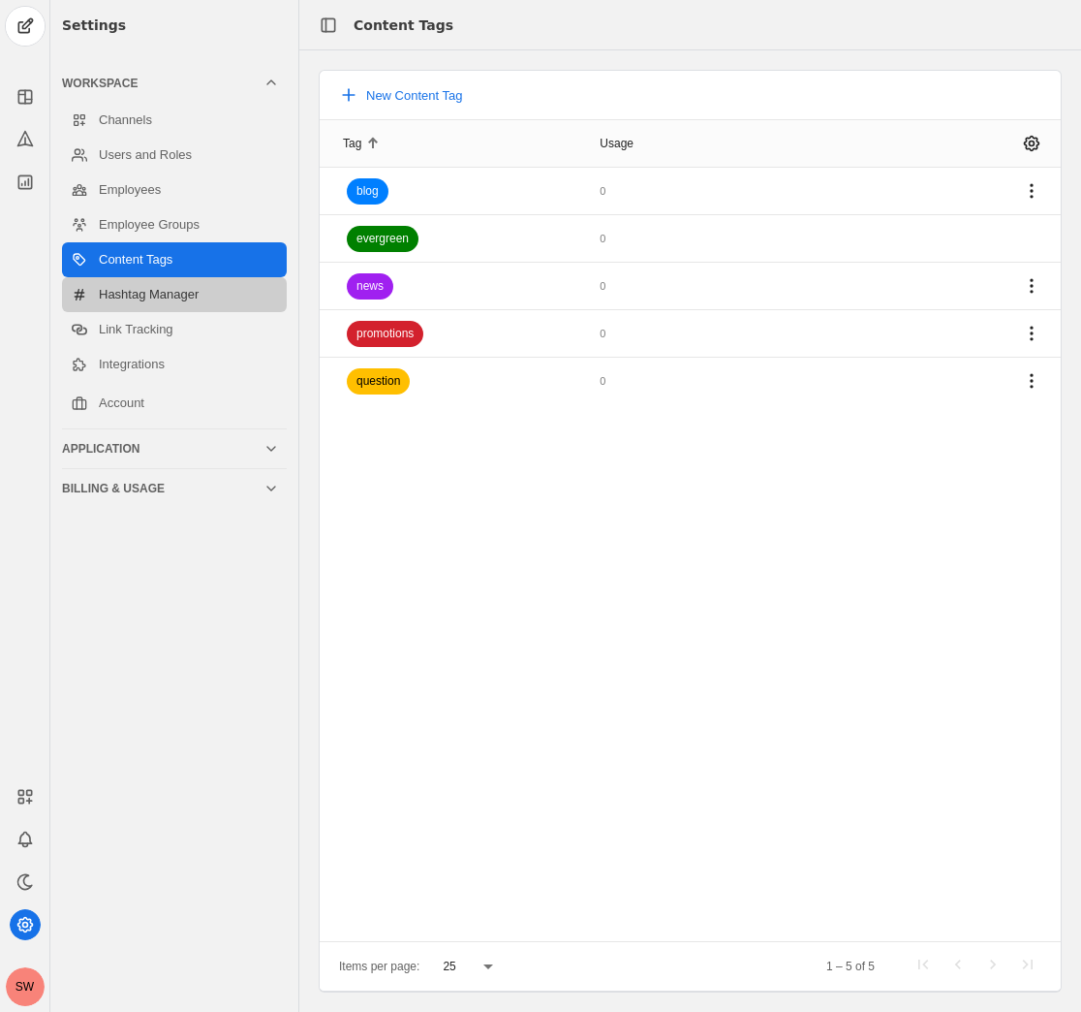
click at [134, 283] on link "Hashtag Manager" at bounding box center [174, 294] width 225 height 35
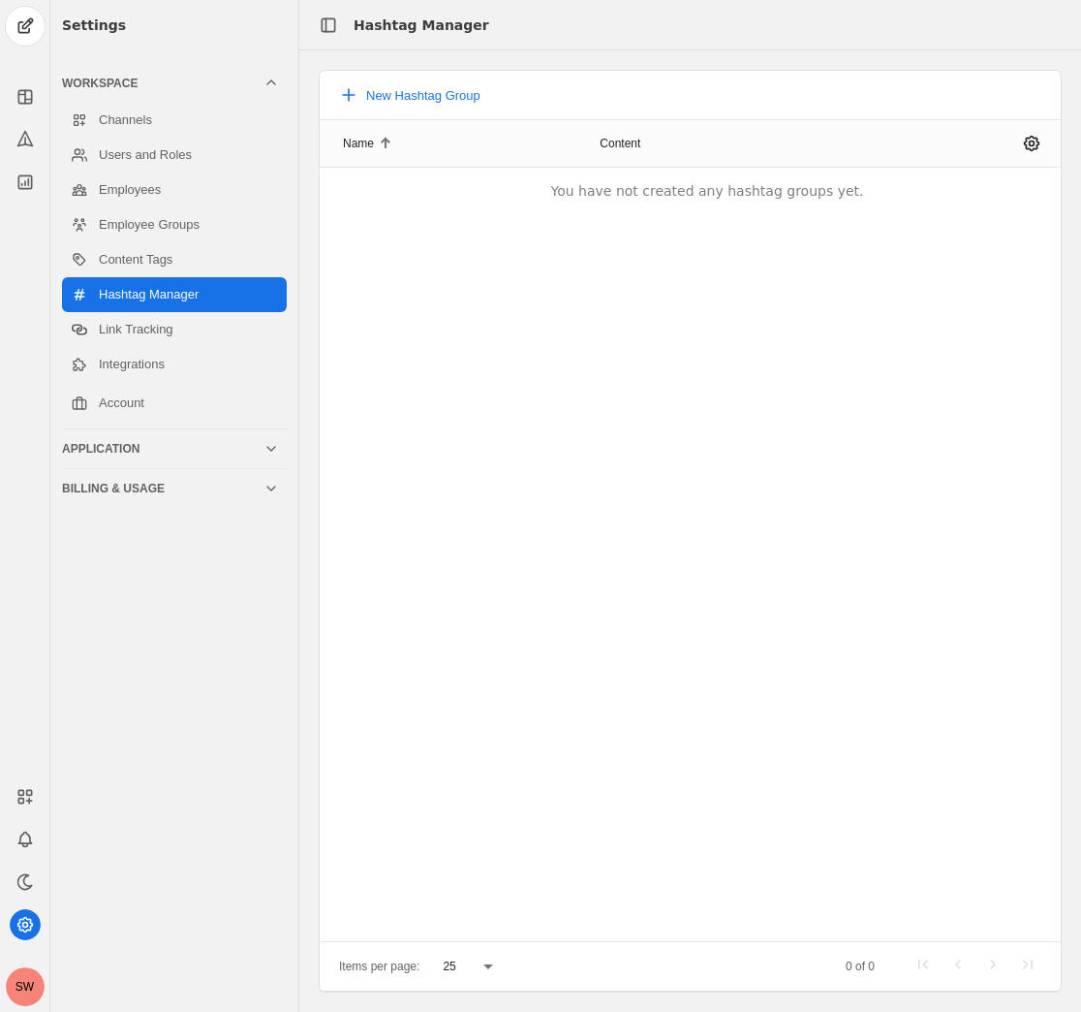
drag, startPoint x: 215, startPoint y: 705, endPoint x: 222, endPoint y: 669, distance: 36.5
click at [217, 705] on div "Settings Workspace Channels Users and Roles Employees Employee Groups Content T…" at bounding box center [174, 506] width 248 height 1012
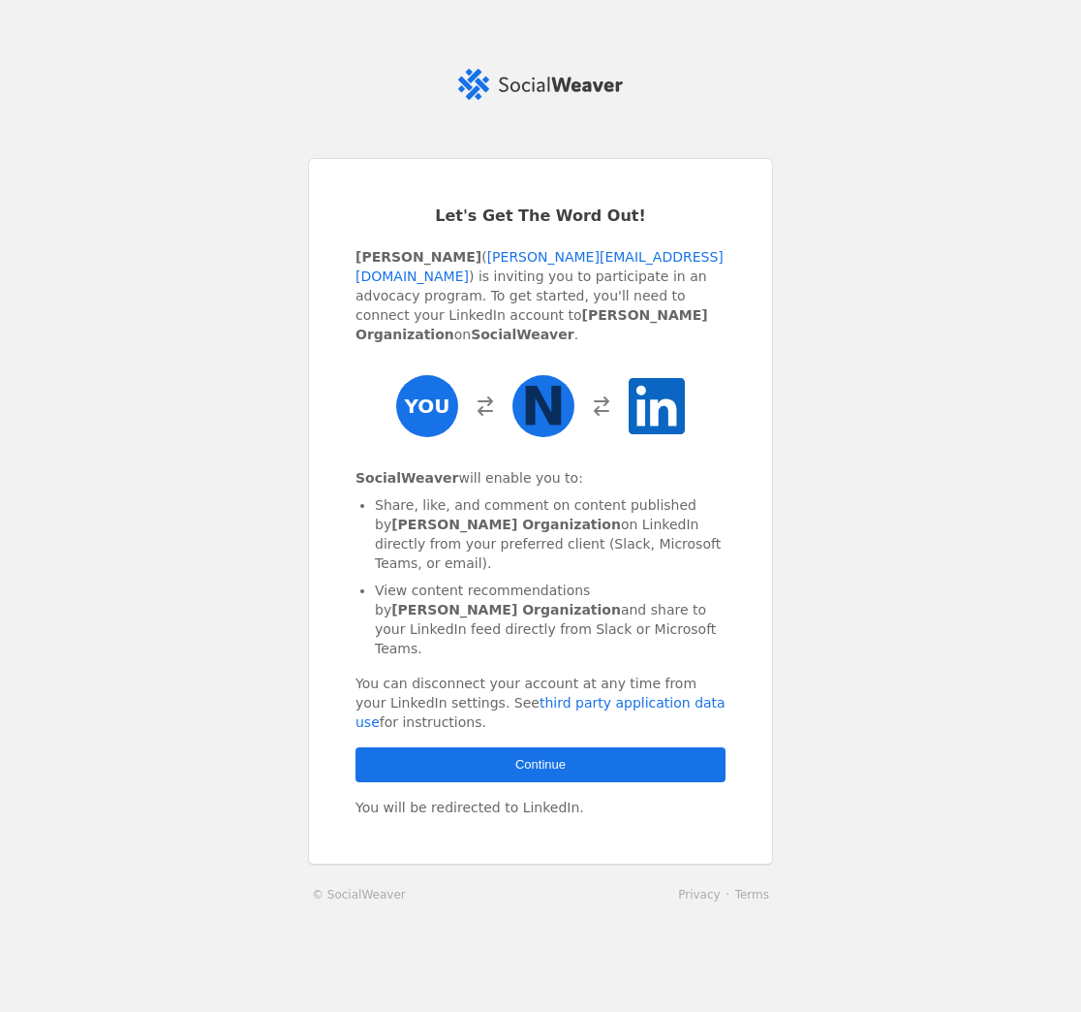
click at [467, 747] on span "button" at bounding box center [541, 764] width 370 height 35
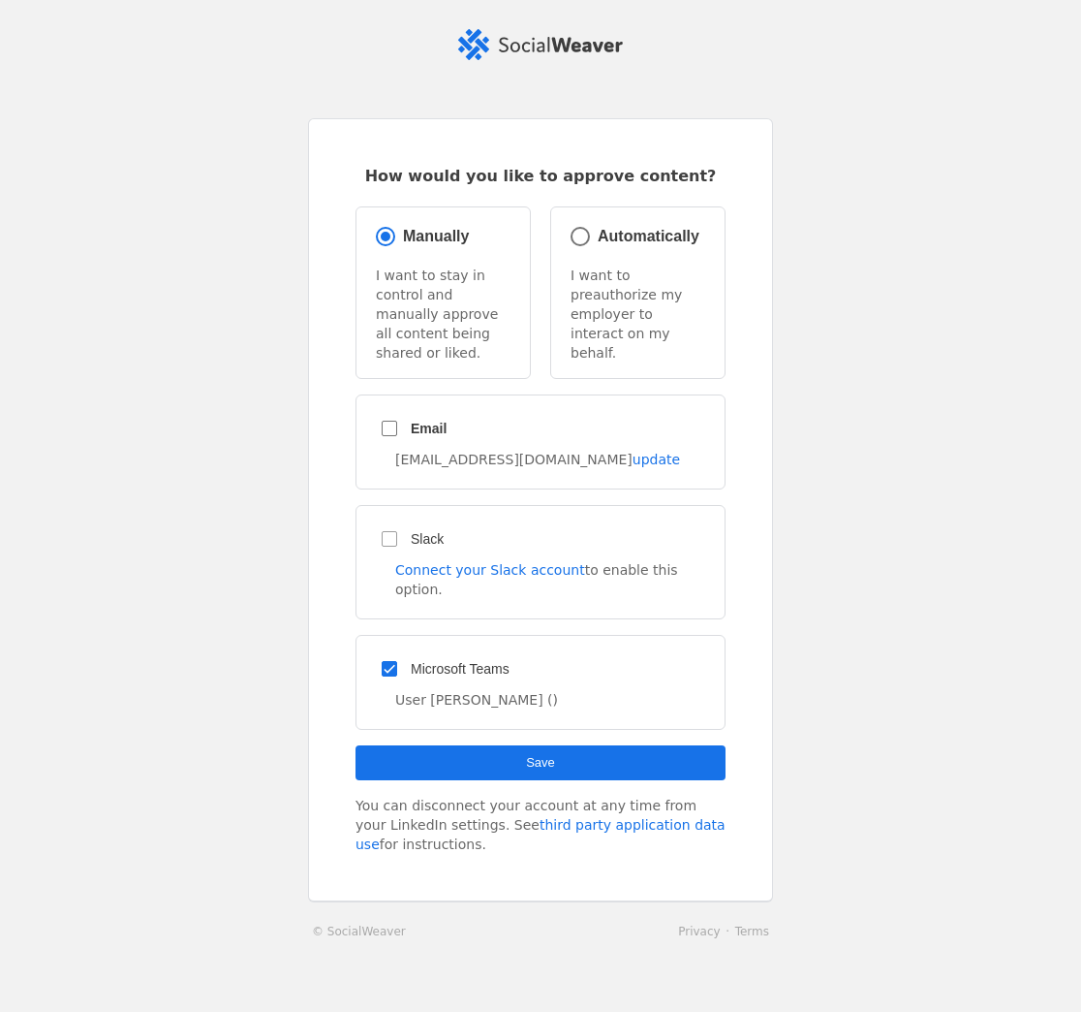
drag, startPoint x: 217, startPoint y: 818, endPoint x: 191, endPoint y: 814, distance: 26.4
click at [217, 818] on app-employee-complete "How would you like to approve content? Manually I want to stay in control and m…" at bounding box center [540, 504] width 1081 height 950
click at [402, 745] on span "submit" at bounding box center [541, 762] width 370 height 35
